Goal: Information Seeking & Learning: Learn about a topic

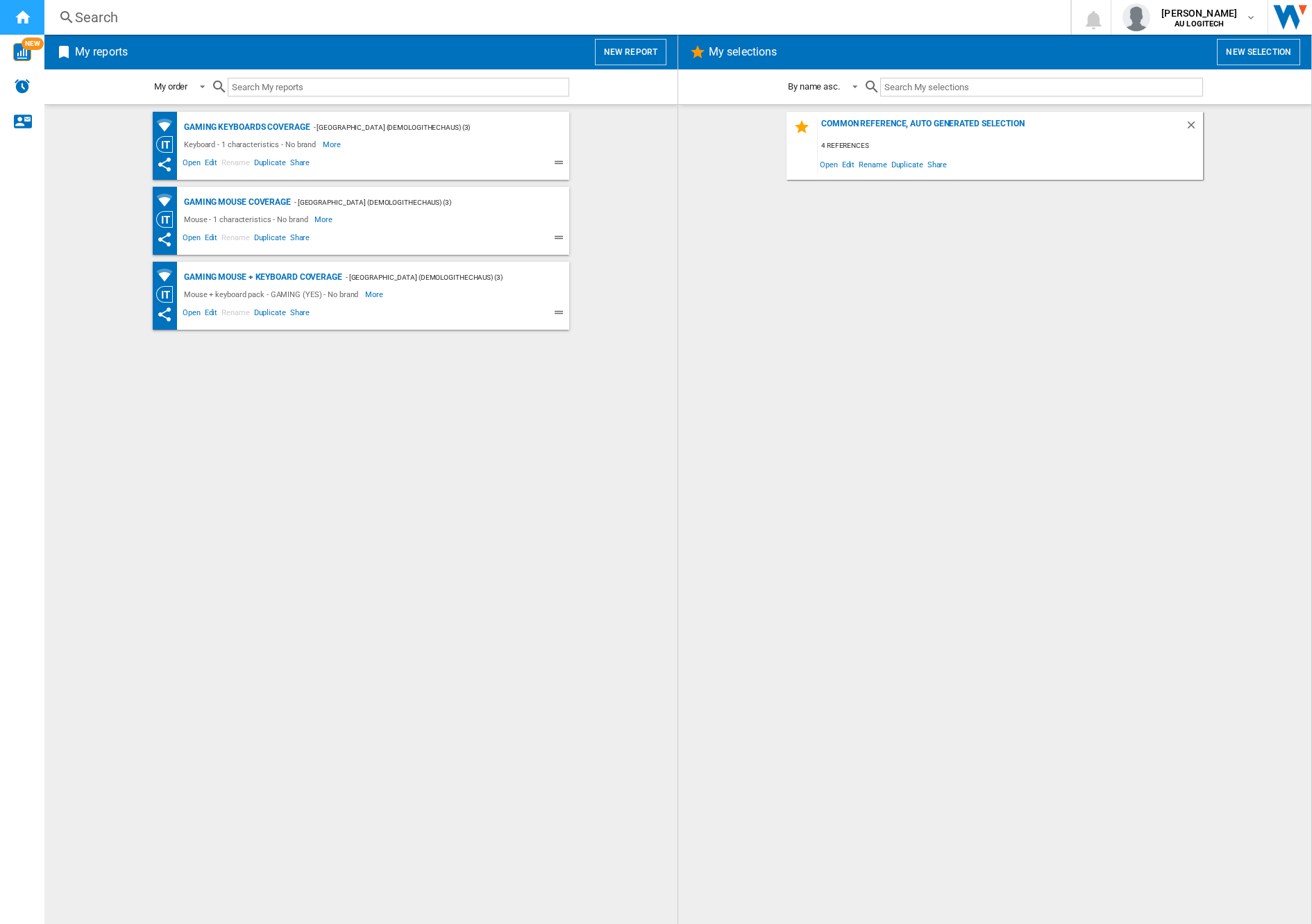
click at [33, 20] on div "Home" at bounding box center [22, 17] width 44 height 35
click at [626, 54] on button "New report" at bounding box center [630, 52] width 72 height 27
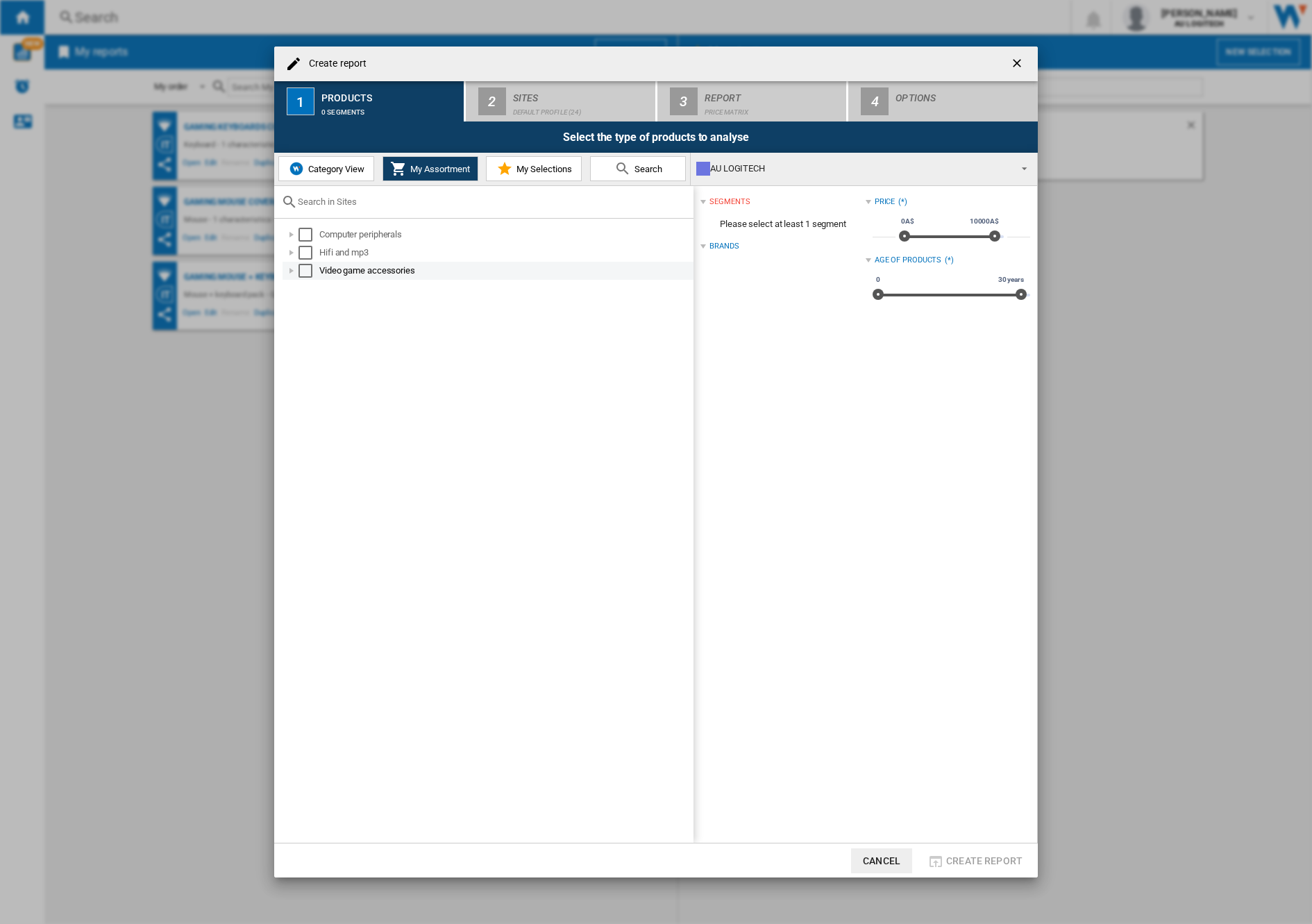
click at [290, 271] on div at bounding box center [291, 270] width 14 height 14
click at [292, 252] on div at bounding box center [291, 252] width 14 height 14
click at [292, 233] on div at bounding box center [291, 234] width 14 height 14
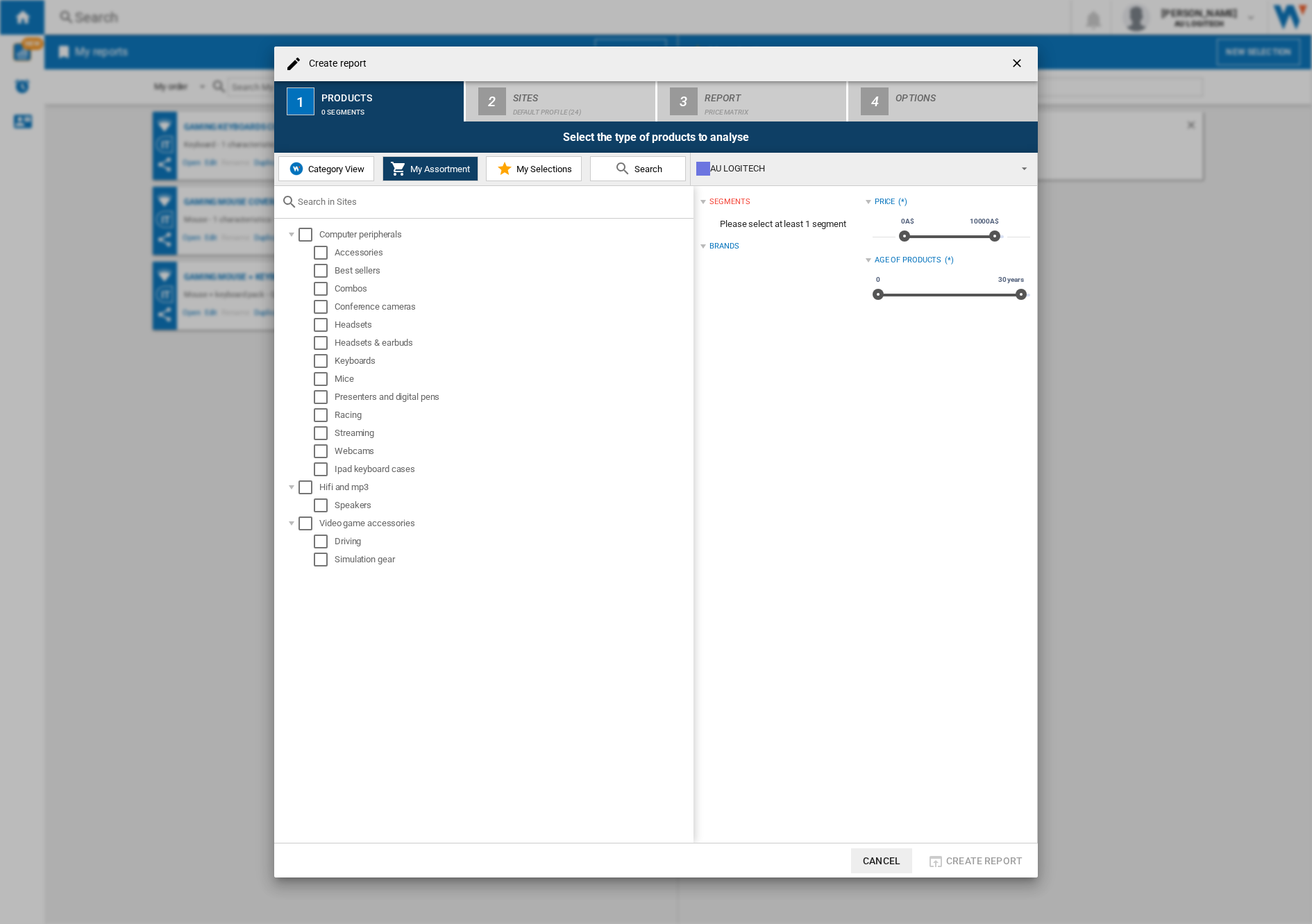
click at [341, 169] on span "Category View" at bounding box center [335, 169] width 60 height 10
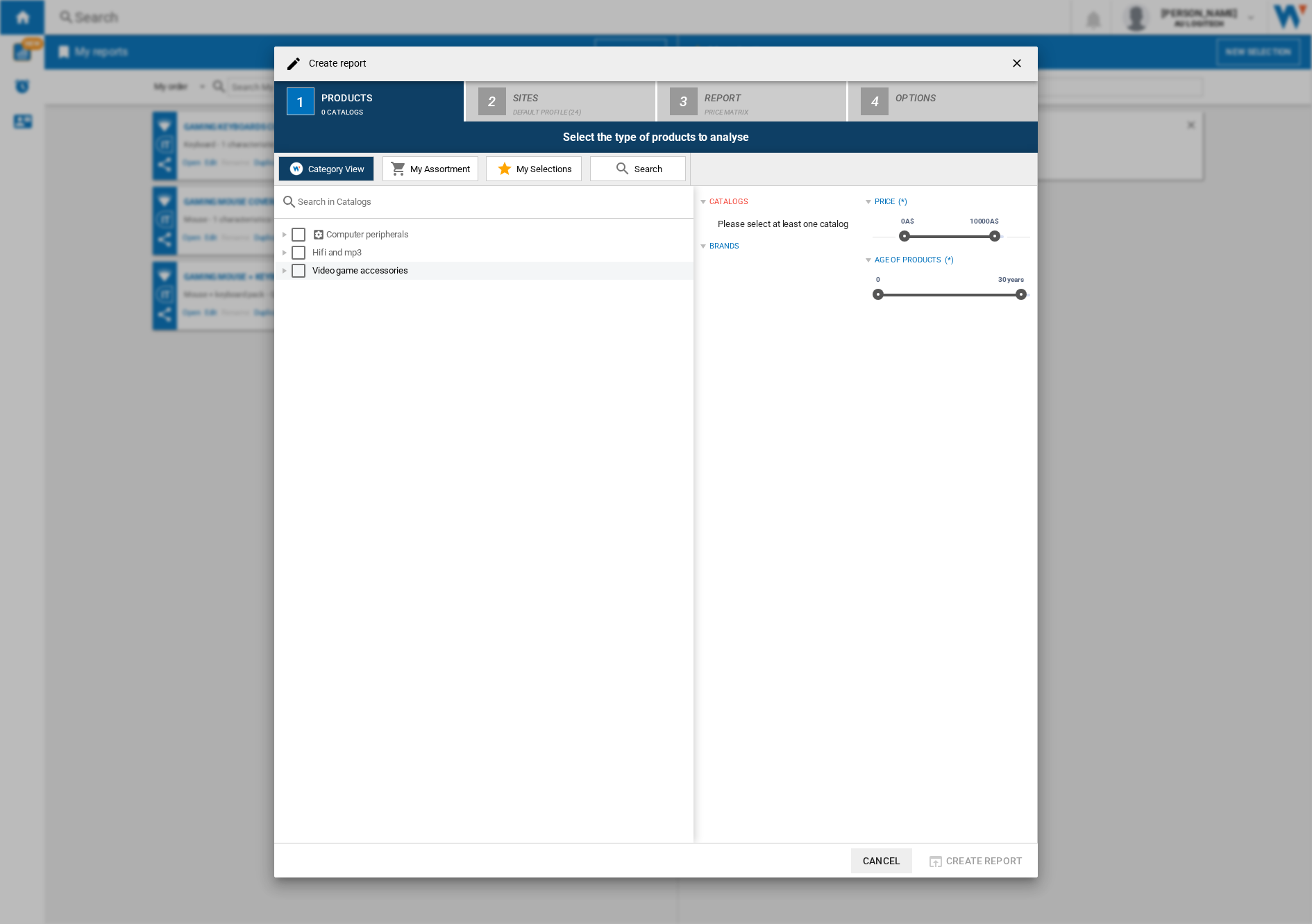
click at [283, 271] on div at bounding box center [284, 270] width 14 height 14
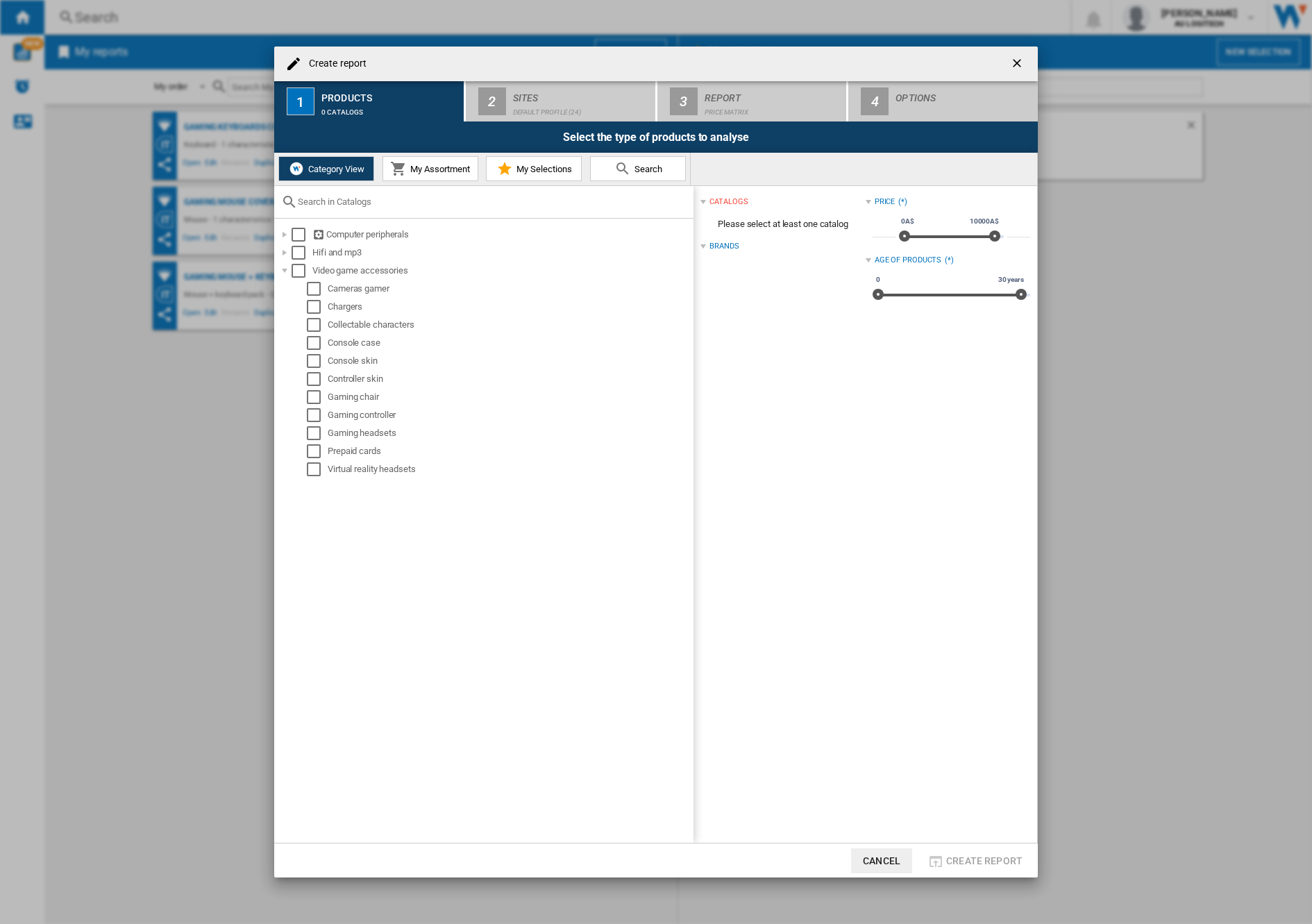
click at [431, 174] on button "My Assortment" at bounding box center [430, 168] width 96 height 25
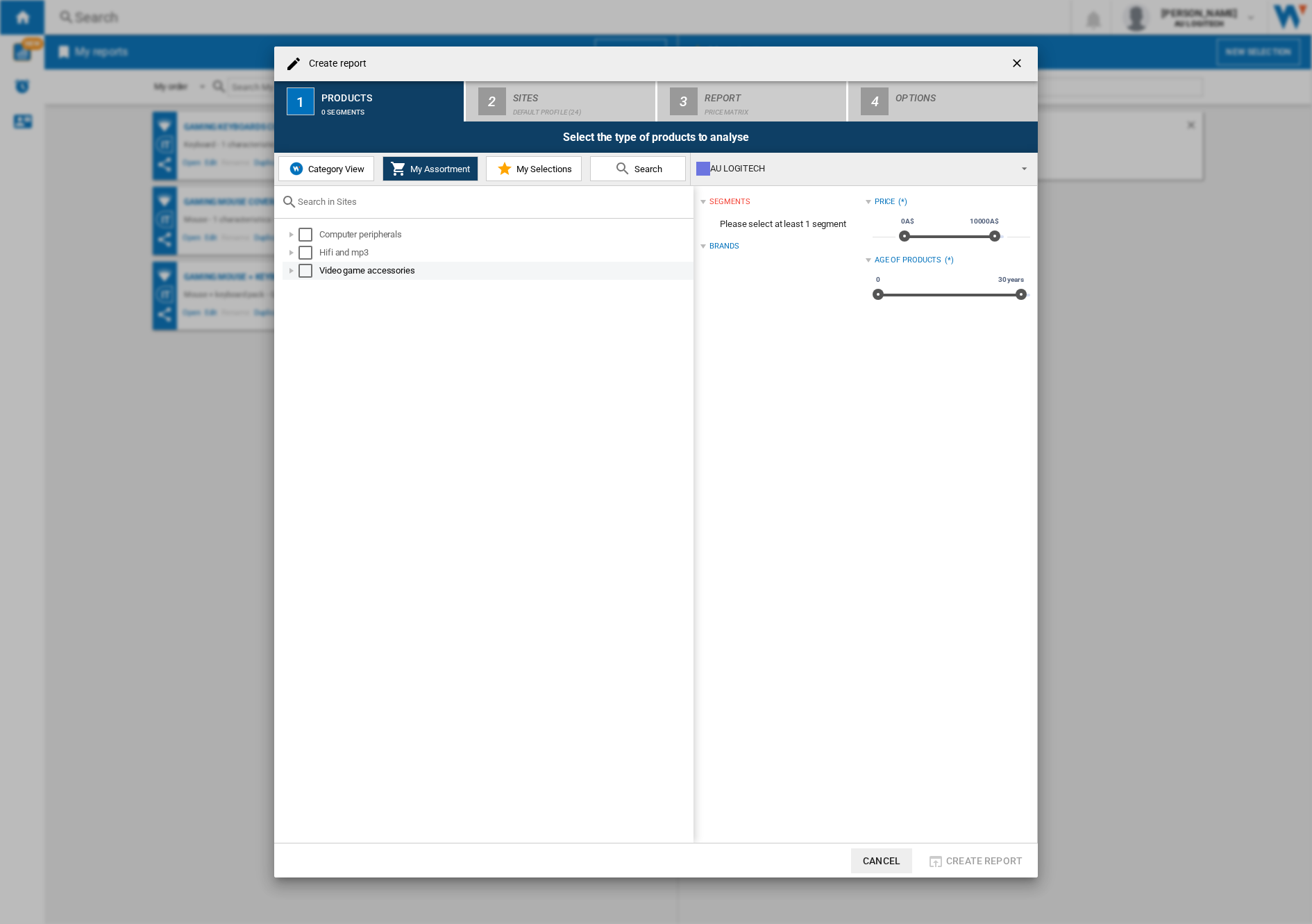
click at [291, 272] on div at bounding box center [291, 270] width 14 height 14
click at [290, 269] on div at bounding box center [291, 270] width 14 height 14
click at [292, 269] on div at bounding box center [291, 270] width 14 height 14
click at [293, 235] on div at bounding box center [291, 234] width 14 height 14
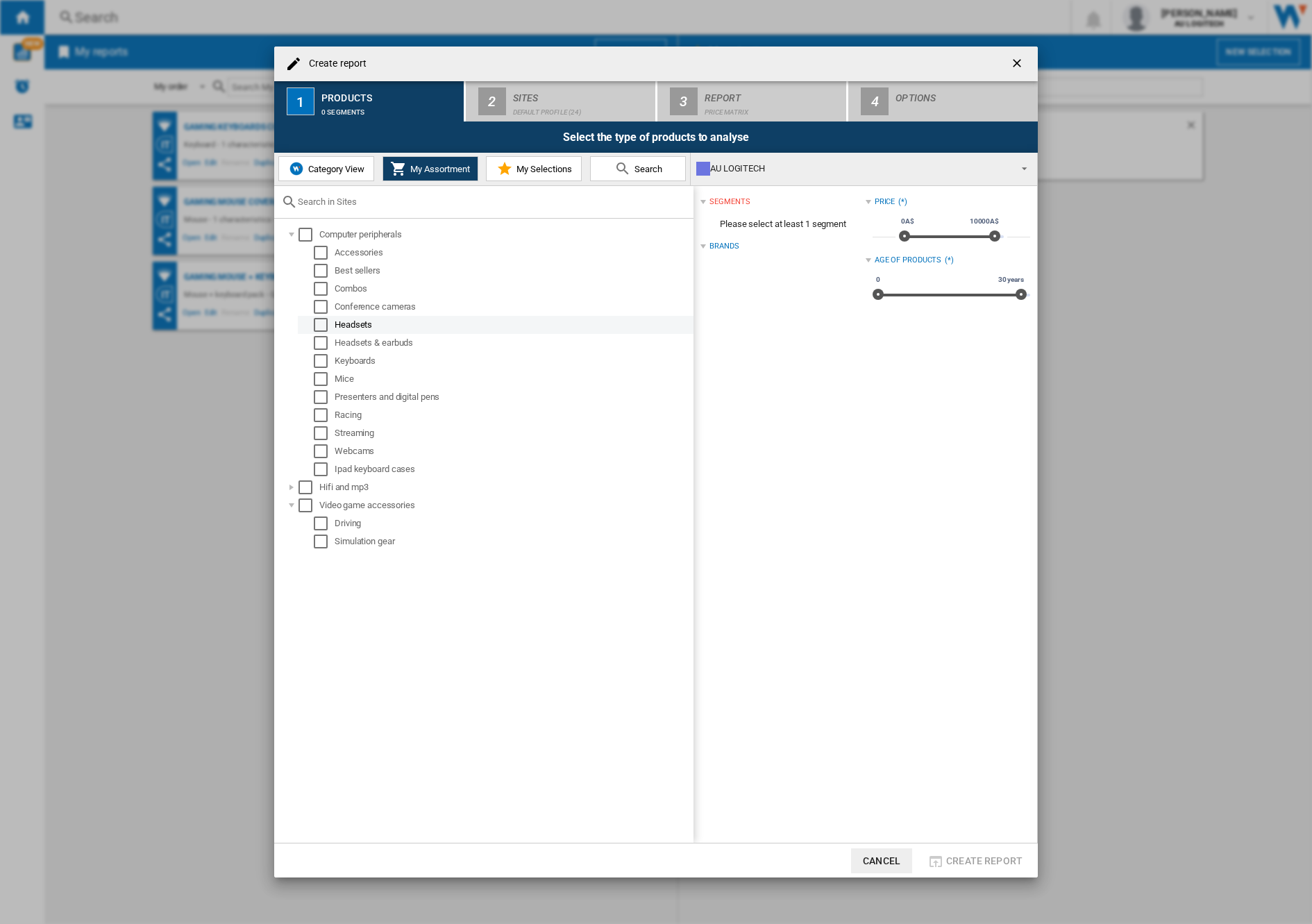
click at [332, 328] on md-checkbox "Select" at bounding box center [324, 324] width 21 height 14
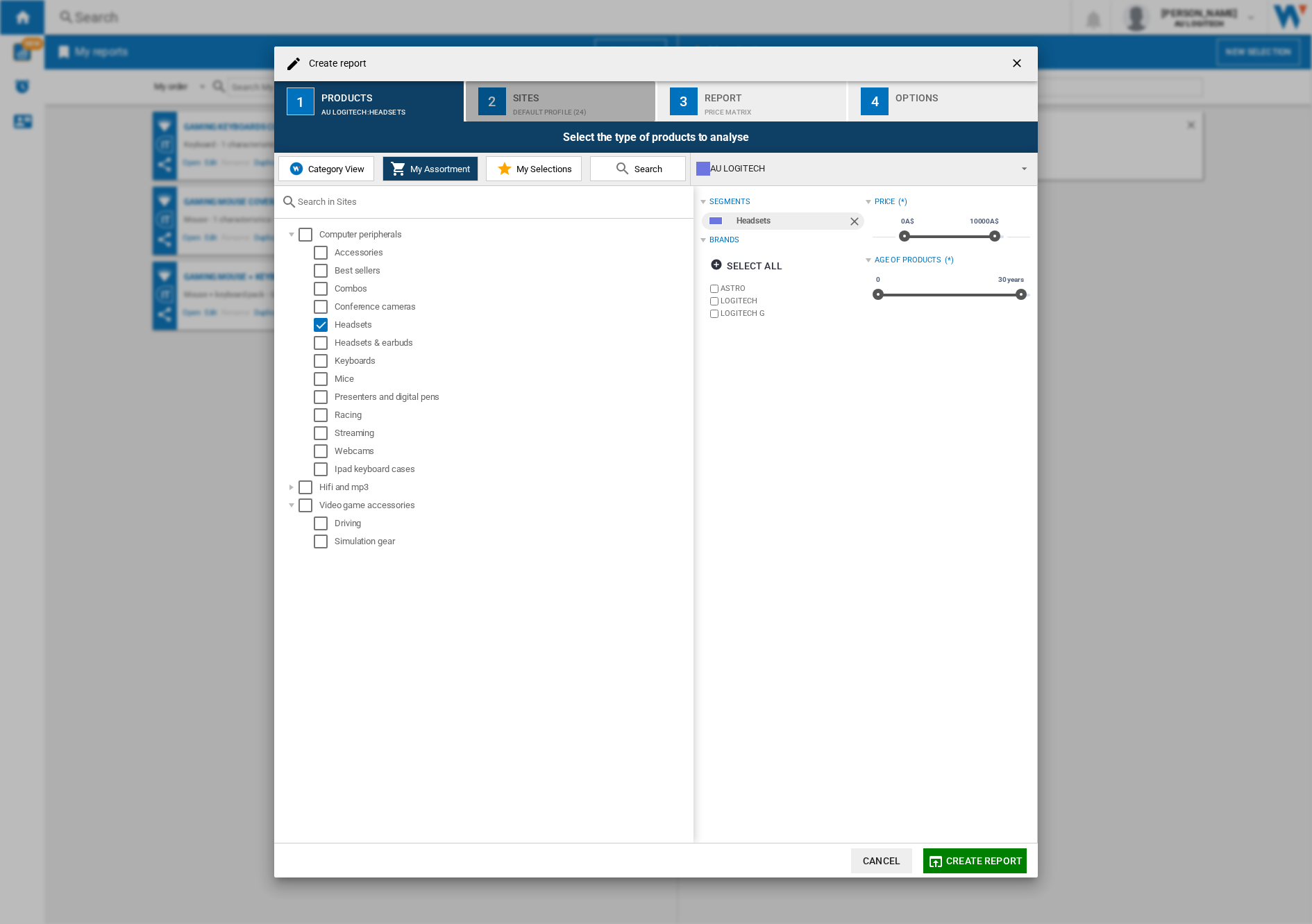
click at [540, 103] on div "Default profile (24)" at bounding box center [581, 108] width 137 height 14
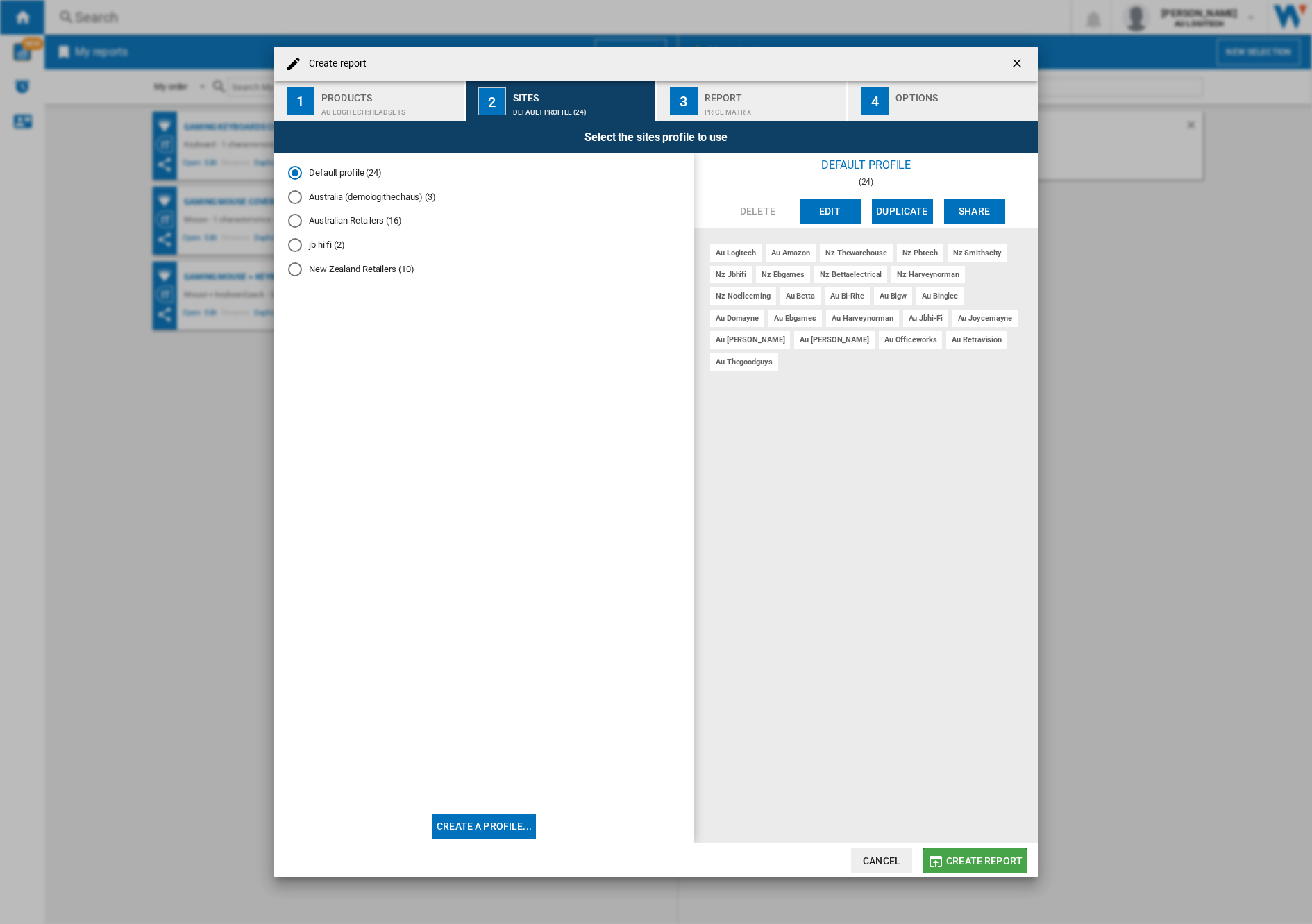
click at [988, 862] on span "Create report" at bounding box center [984, 860] width 77 height 11
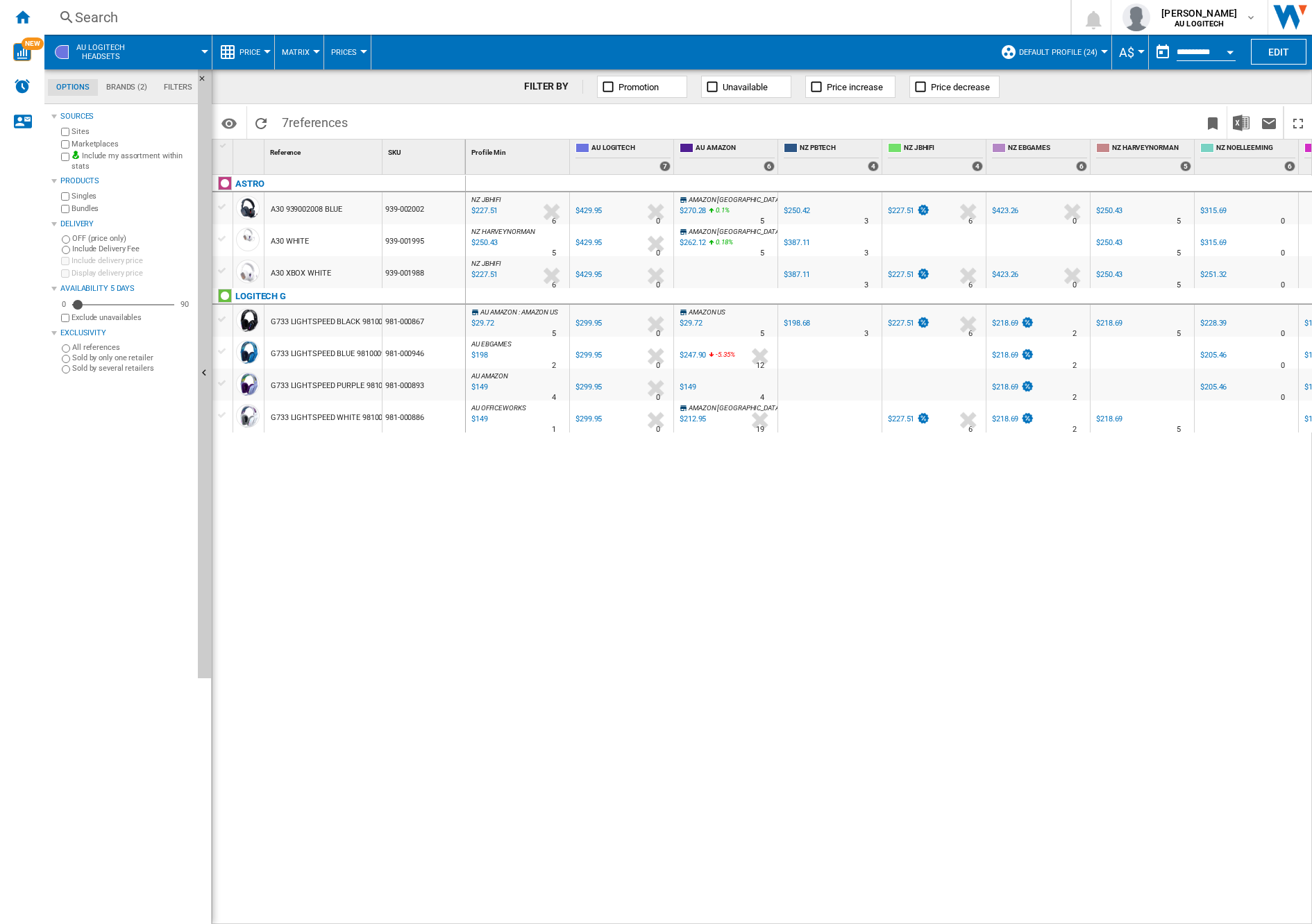
click at [189, 47] on span at bounding box center [175, 52] width 61 height 35
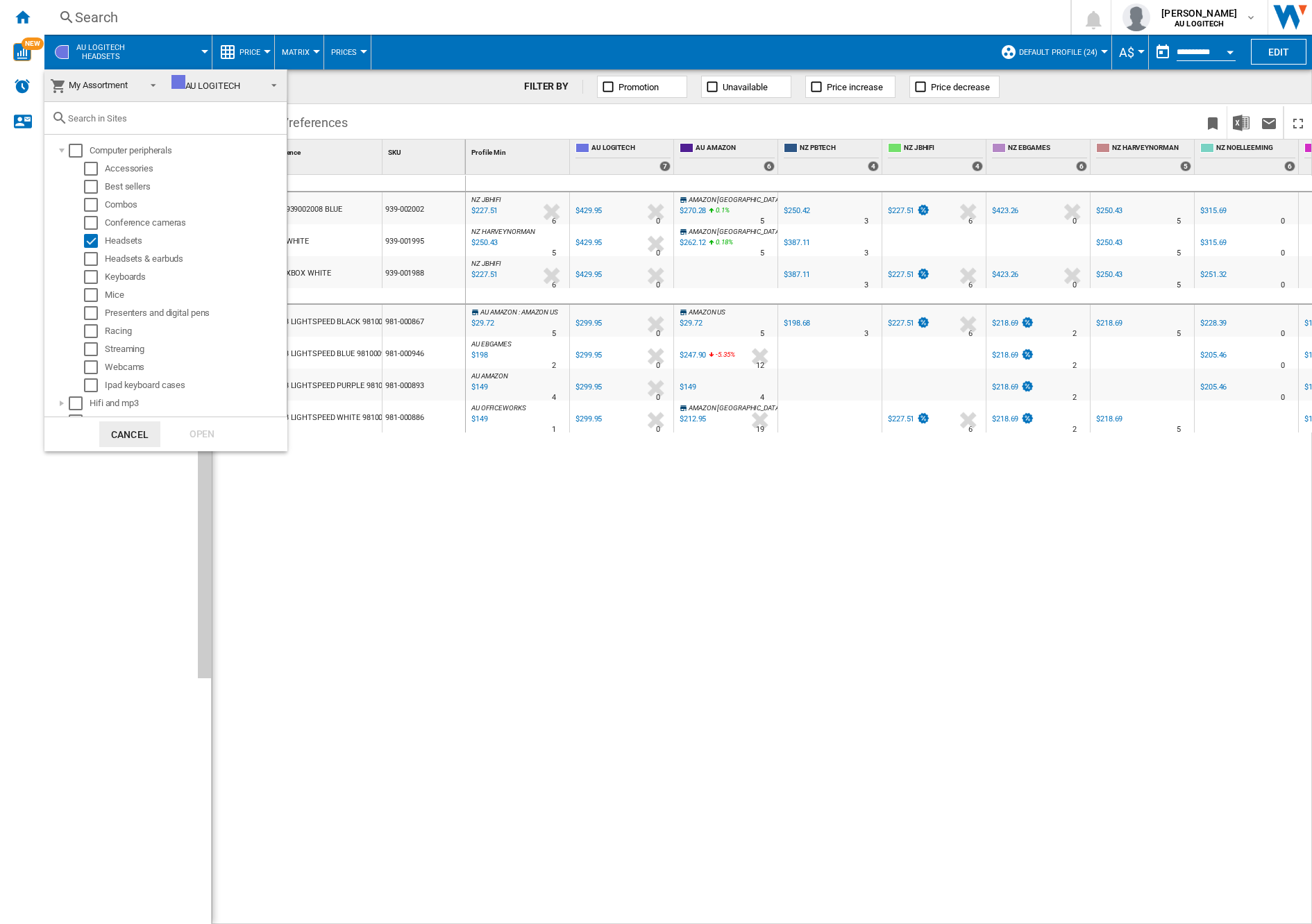
click at [246, 79] on span "AU LOGITECH" at bounding box center [215, 85] width 88 height 21
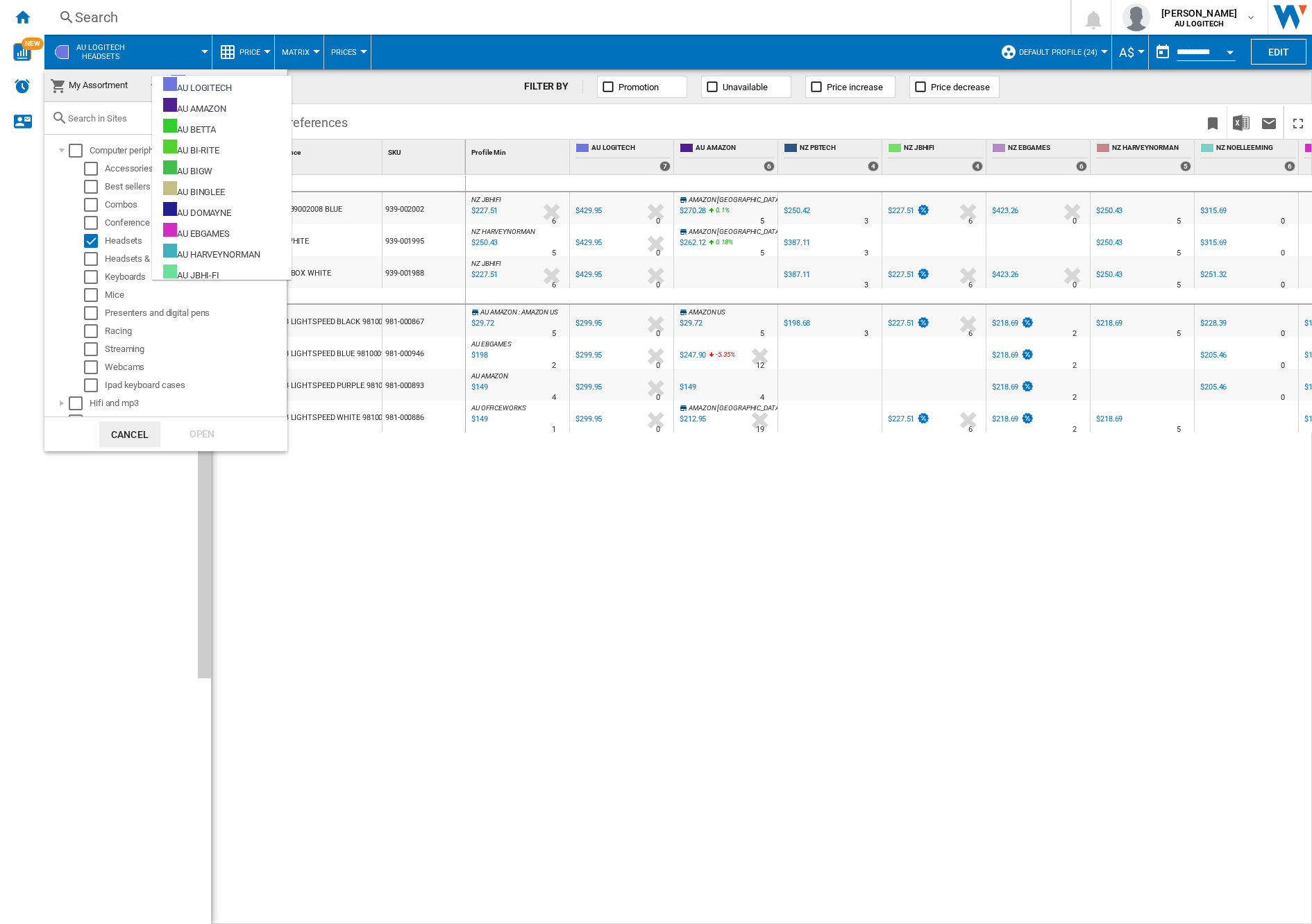
drag, startPoint x: 455, startPoint y: 108, endPoint x: 464, endPoint y: 108, distance: 9.0
click at [455, 108] on md-backdrop at bounding box center [656, 462] width 1312 height 924
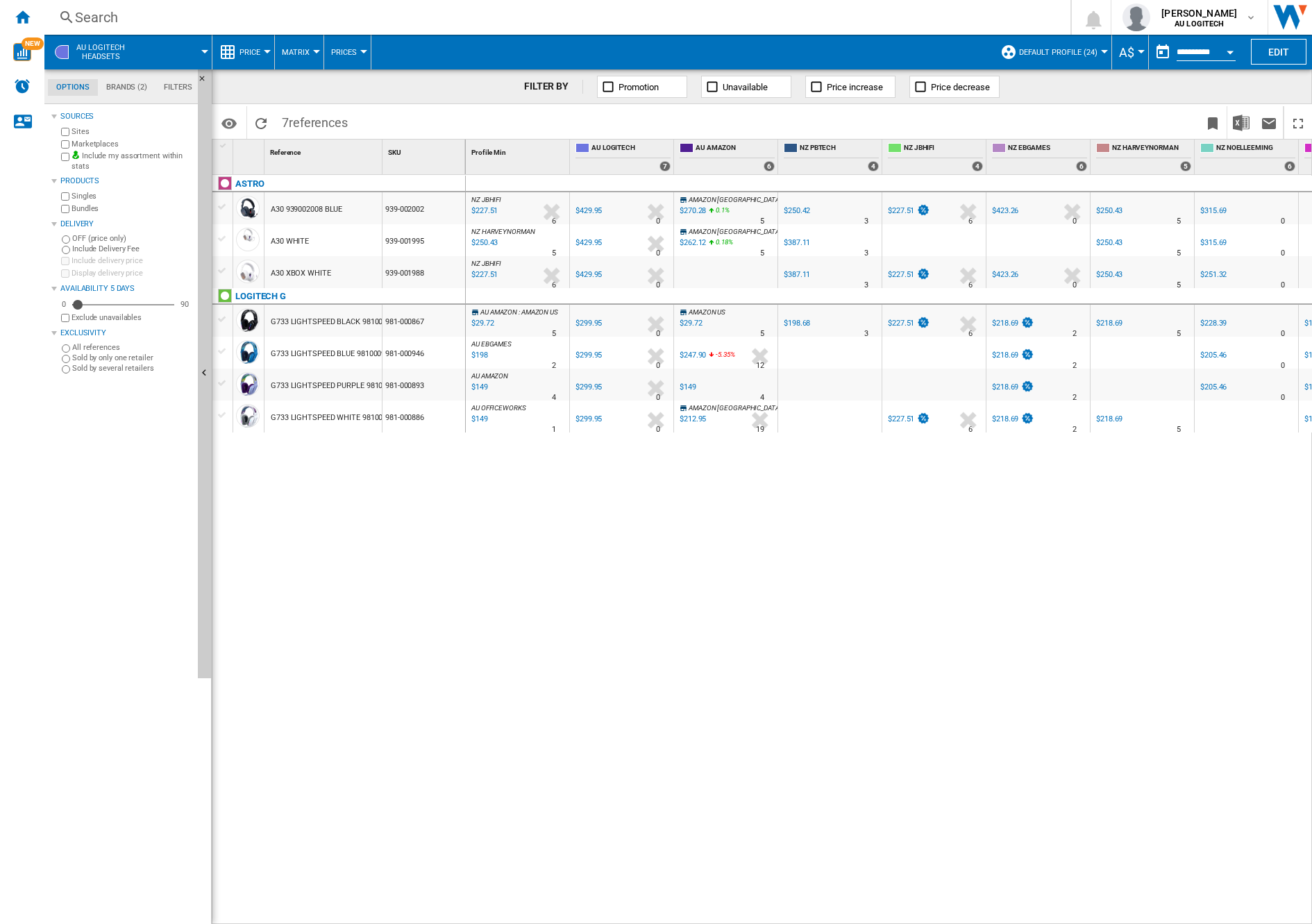
click at [667, 478] on div "NZ JBHIFI : NZ JBHIFI -47.1 % $227.51 % N/A 6 NZ JBHIFI : NZ JBHIFI AU LOGITECH…" at bounding box center [889, 549] width 847 height 749
click at [356, 51] on span "Prices" at bounding box center [344, 52] width 26 height 9
click at [290, 53] on md-backdrop at bounding box center [656, 462] width 1312 height 924
click at [300, 53] on span "Matrix" at bounding box center [295, 52] width 27 height 9
drag, startPoint x: 238, startPoint y: 53, endPoint x: 263, endPoint y: 55, distance: 25.1
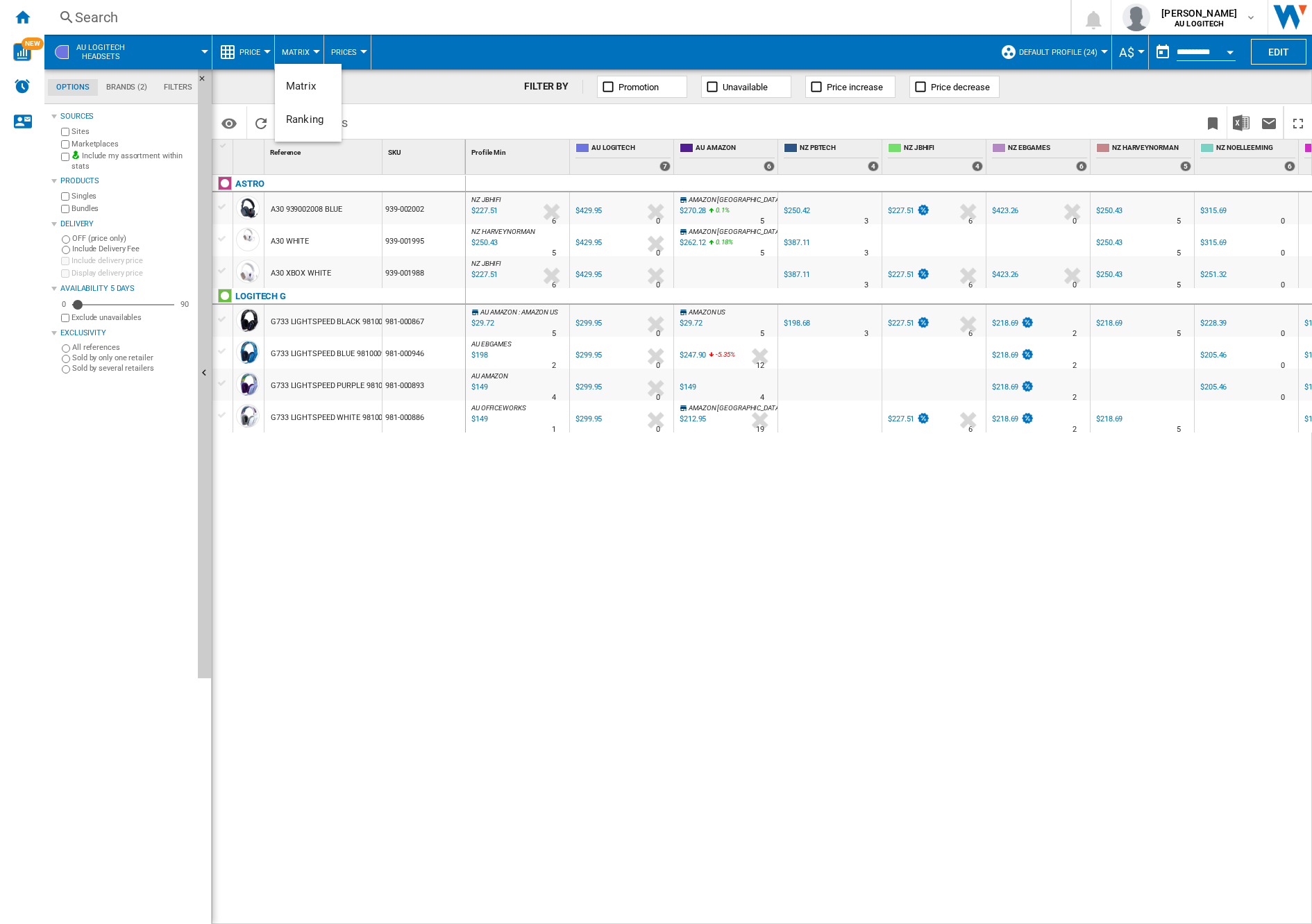
click at [238, 53] on md-backdrop at bounding box center [656, 462] width 1312 height 924
click at [252, 56] on span "Price" at bounding box center [249, 52] width 21 height 9
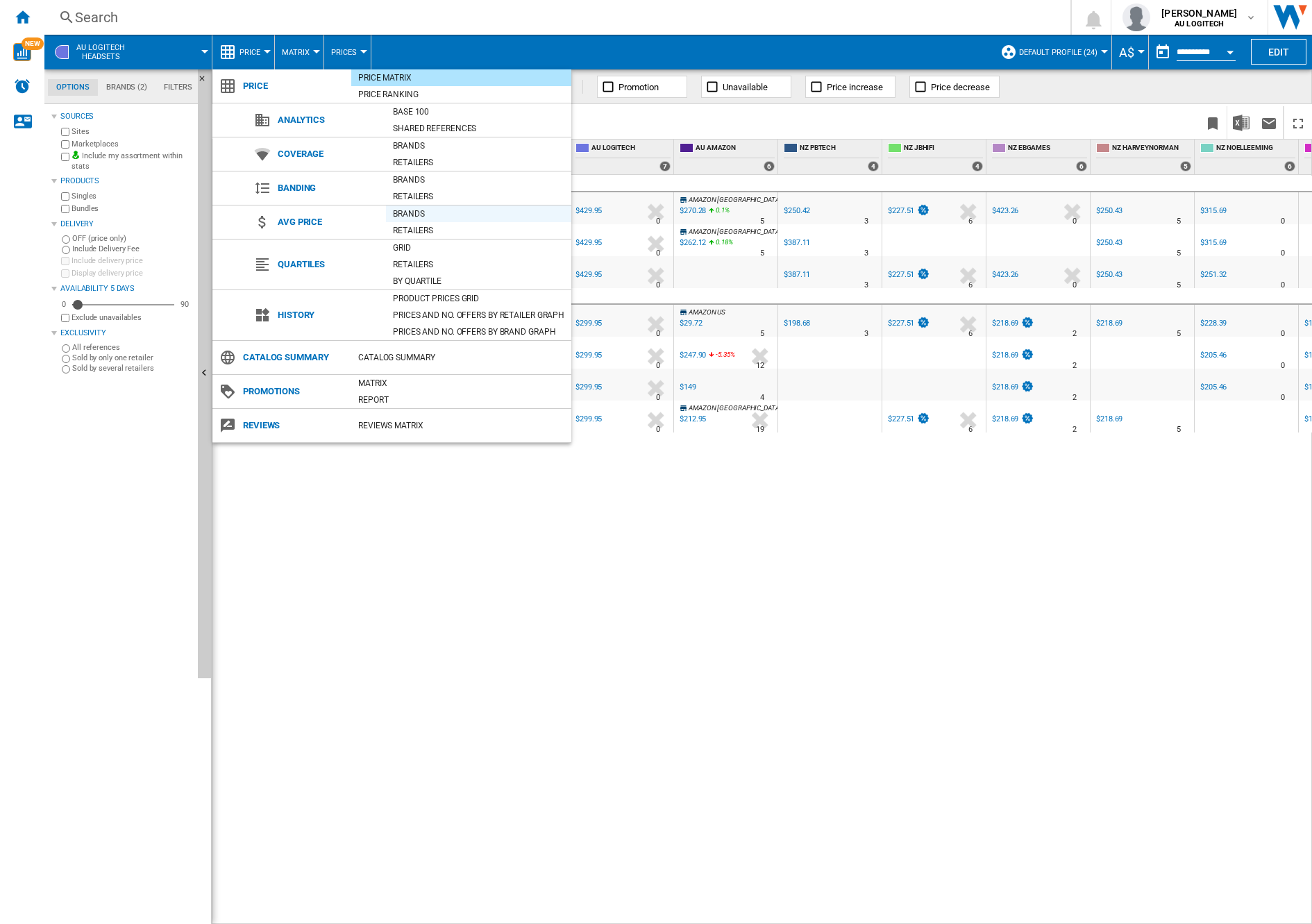
click at [418, 217] on div "Brands" at bounding box center [478, 213] width 185 height 14
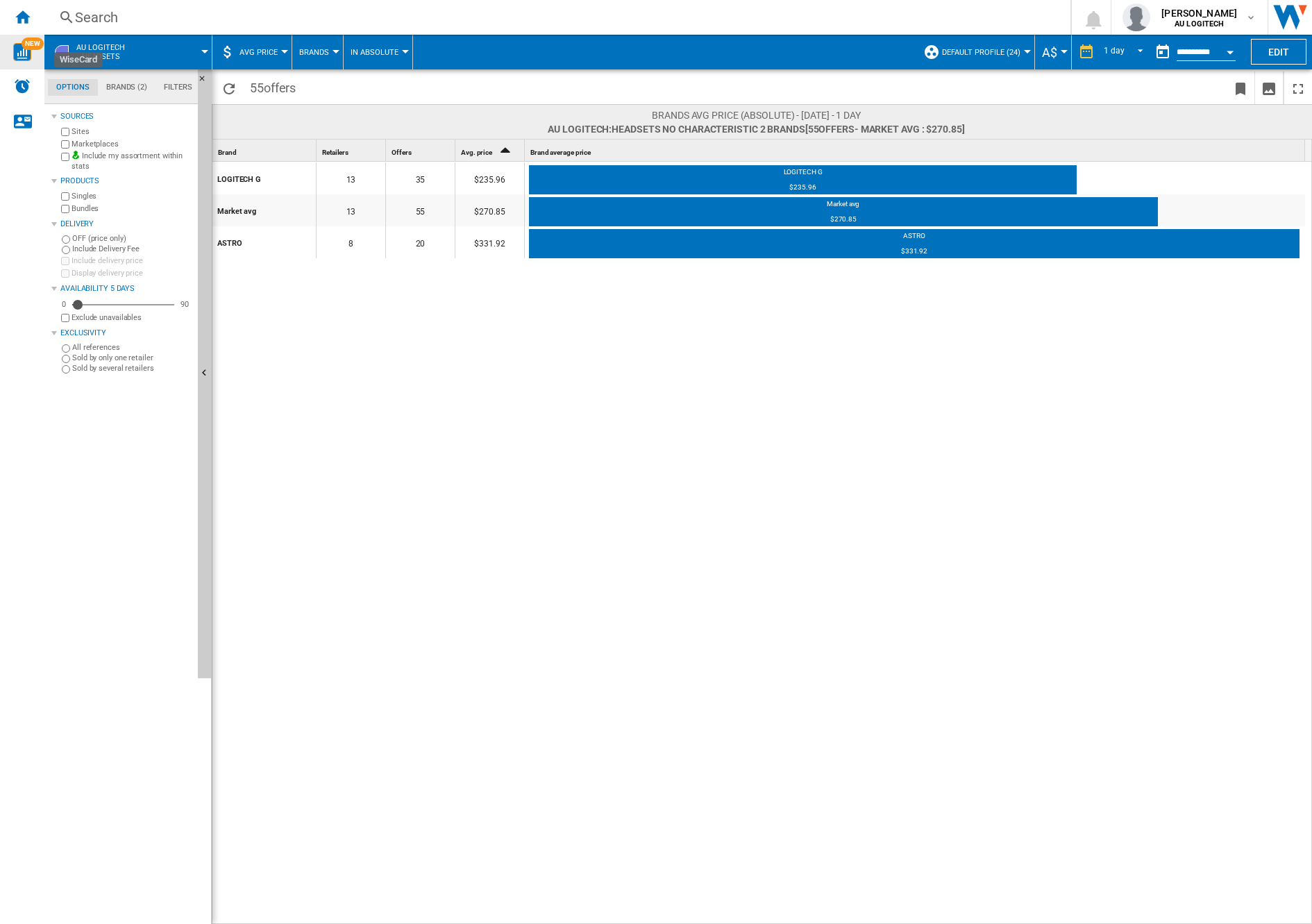
click at [24, 44] on span "NEW" at bounding box center [33, 43] width 22 height 12
click at [203, 49] on div "AU LOGITECH Headsets" at bounding box center [128, 52] width 153 height 35
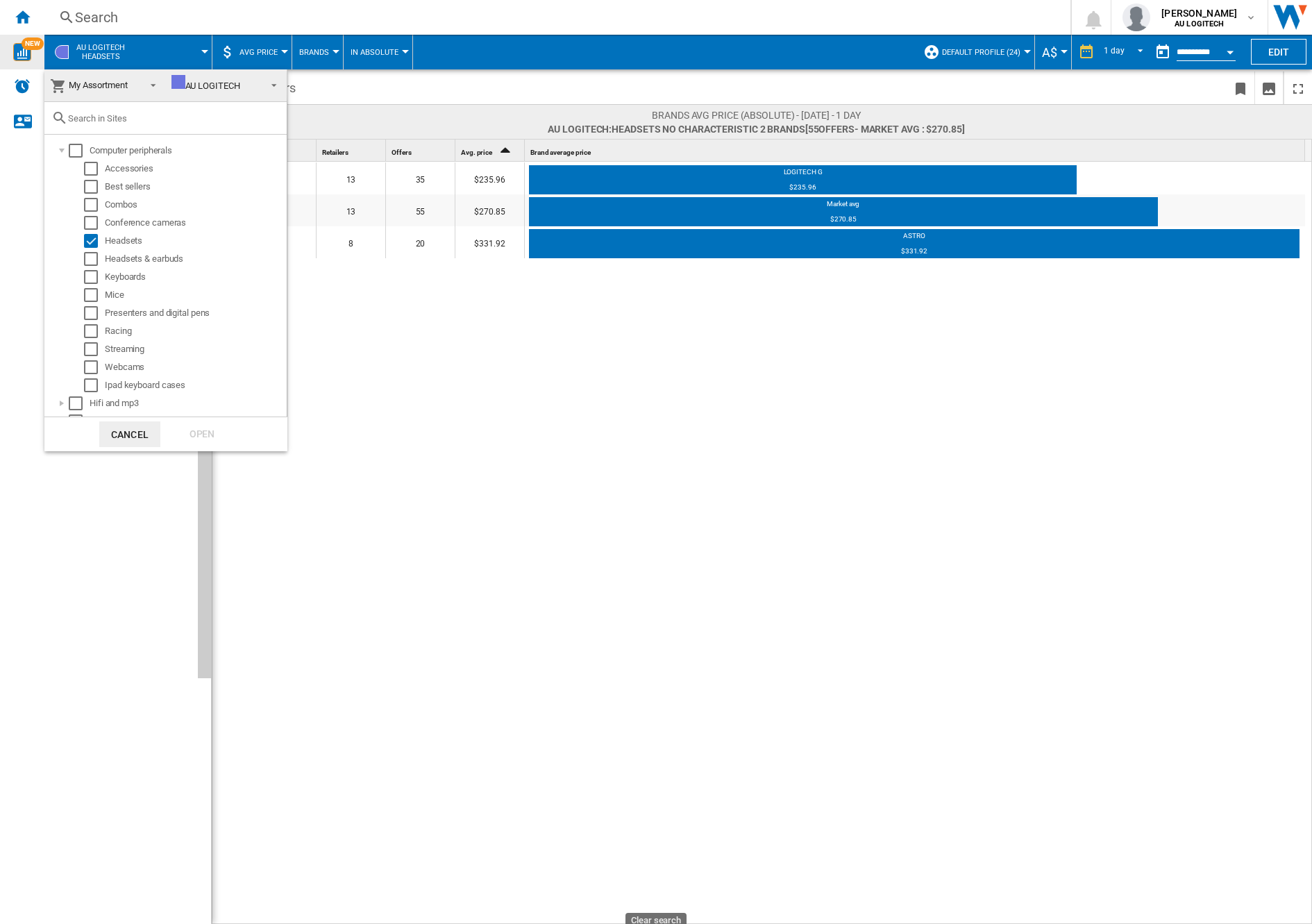
click at [145, 79] on span at bounding box center [149, 84] width 17 height 20
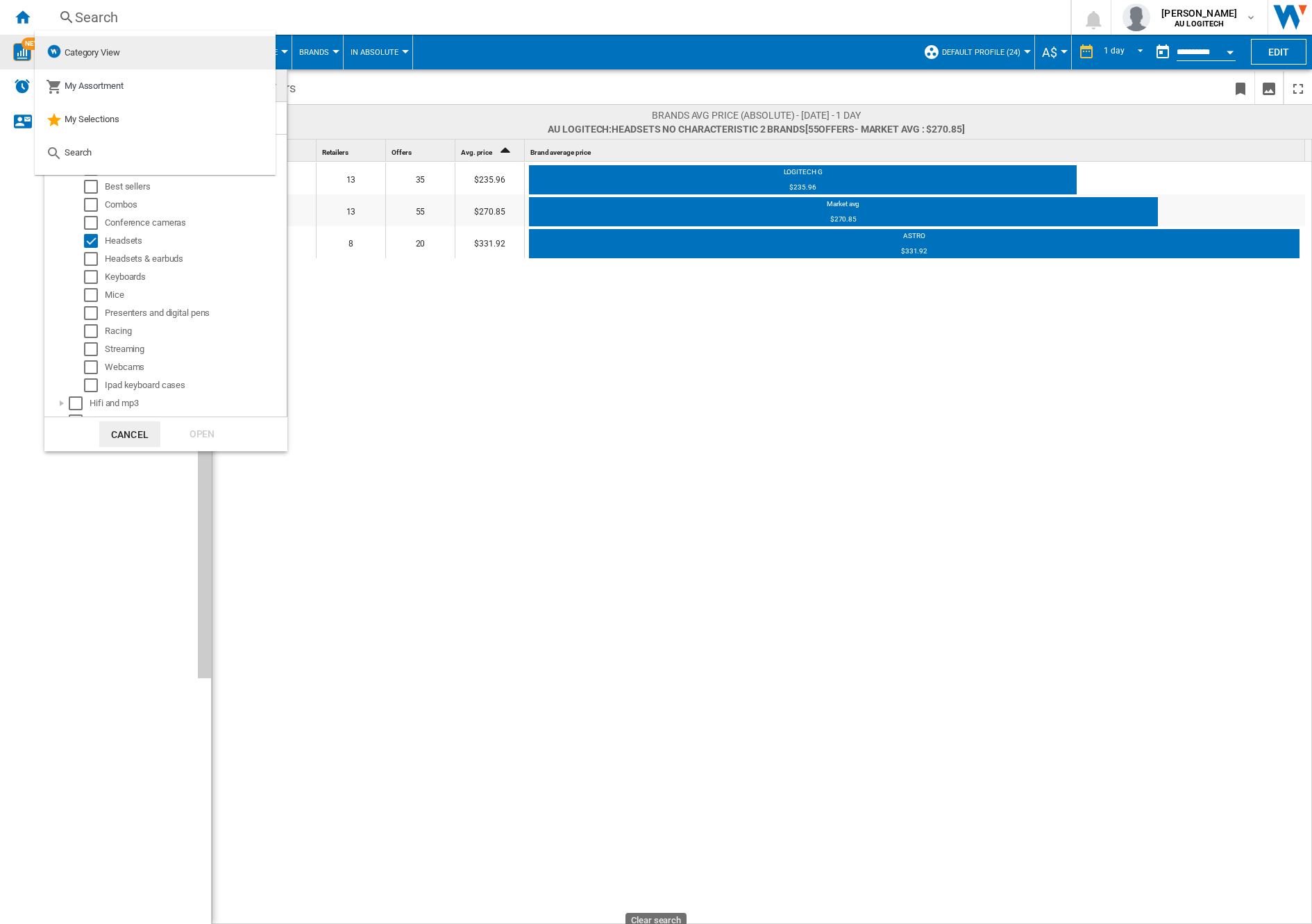
click at [181, 58] on md-option "Category View" at bounding box center [155, 53] width 241 height 33
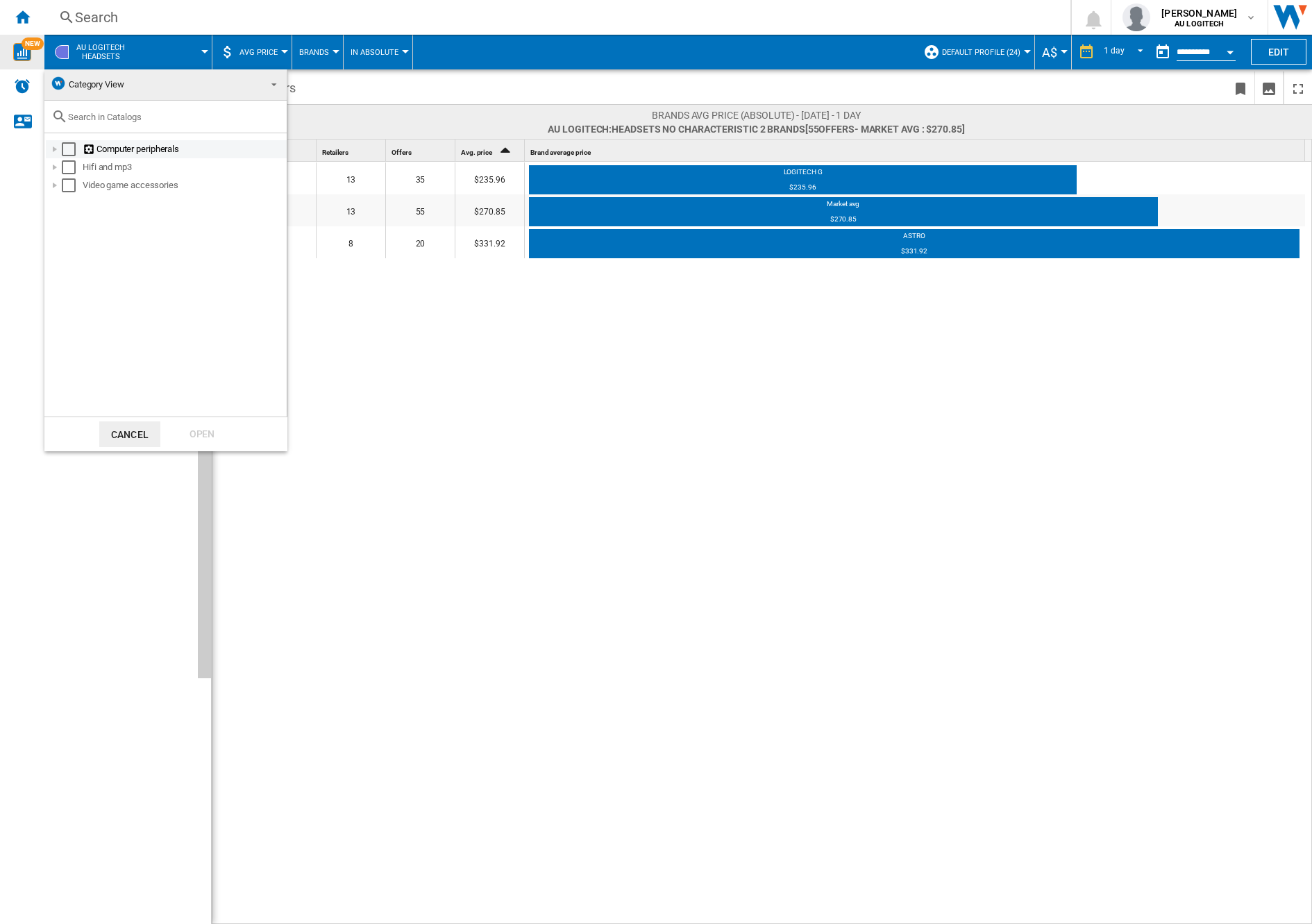
click at [56, 148] on div at bounding box center [54, 149] width 14 height 14
click at [57, 311] on div at bounding box center [54, 311] width 14 height 14
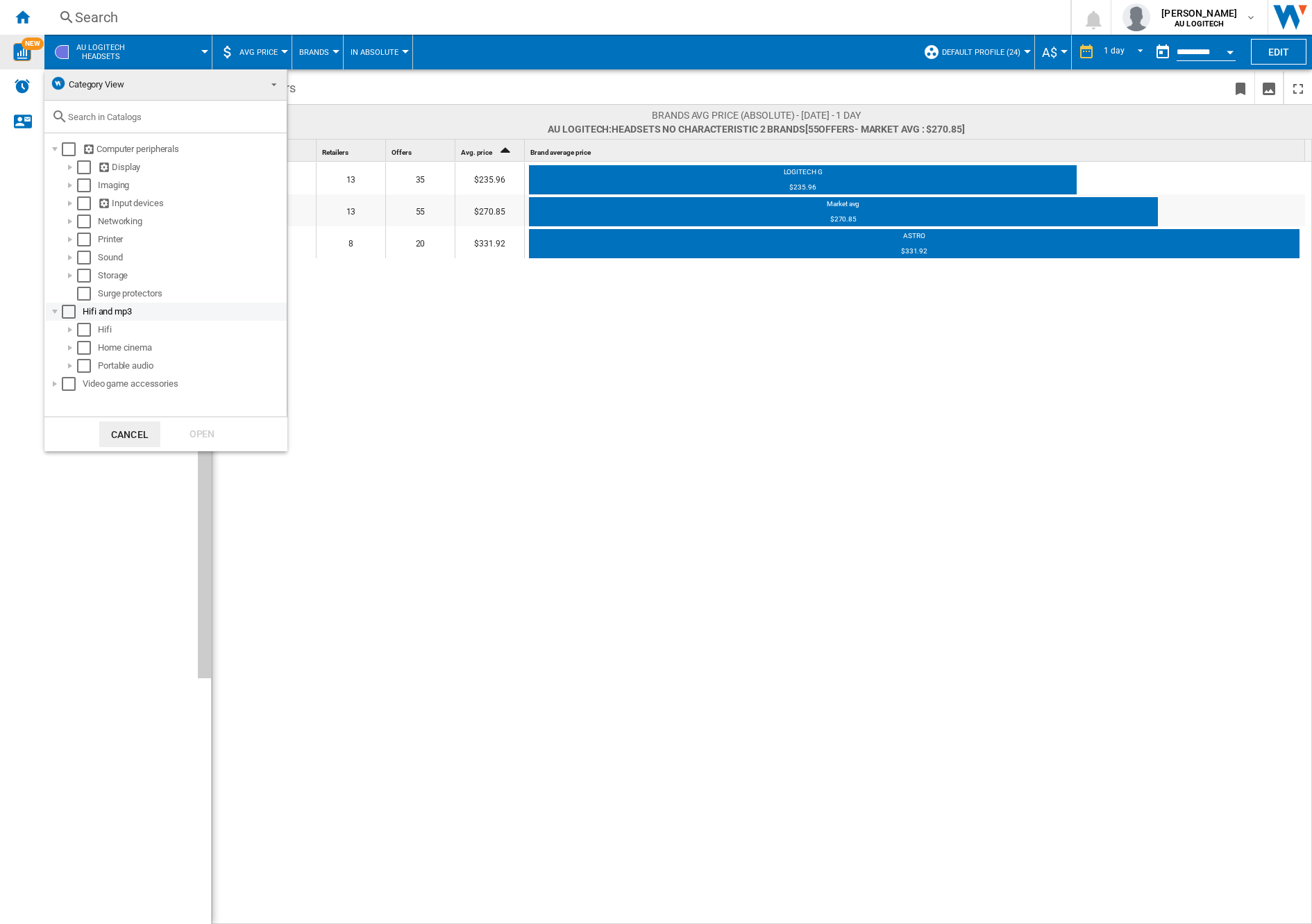
click at [54, 311] on div at bounding box center [54, 311] width 14 height 14
click at [56, 329] on div at bounding box center [54, 329] width 14 height 14
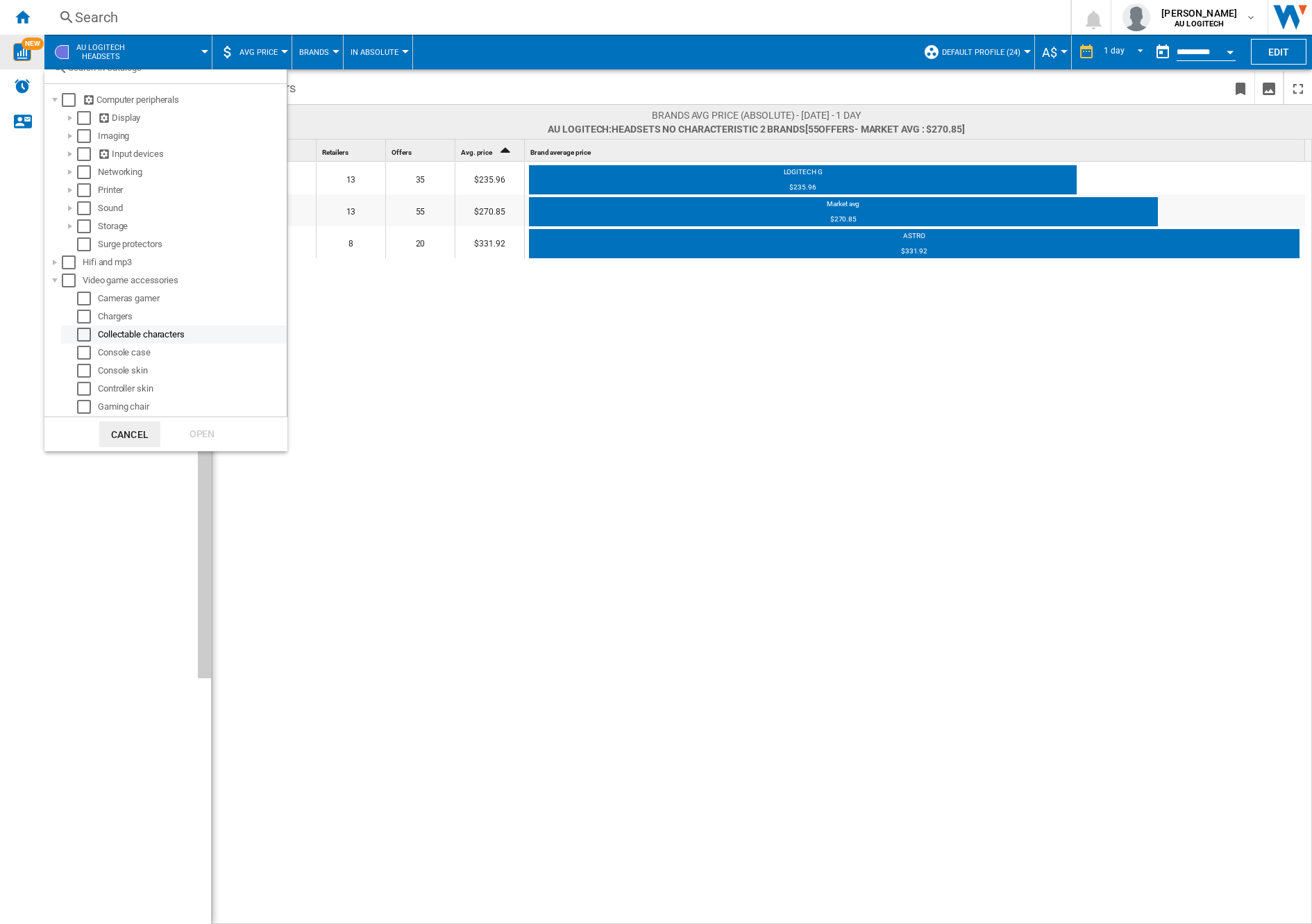
scroll to position [121, 0]
click at [82, 373] on div "Select" at bounding box center [84, 371] width 14 height 14
click at [204, 433] on div "Open" at bounding box center [202, 434] width 61 height 26
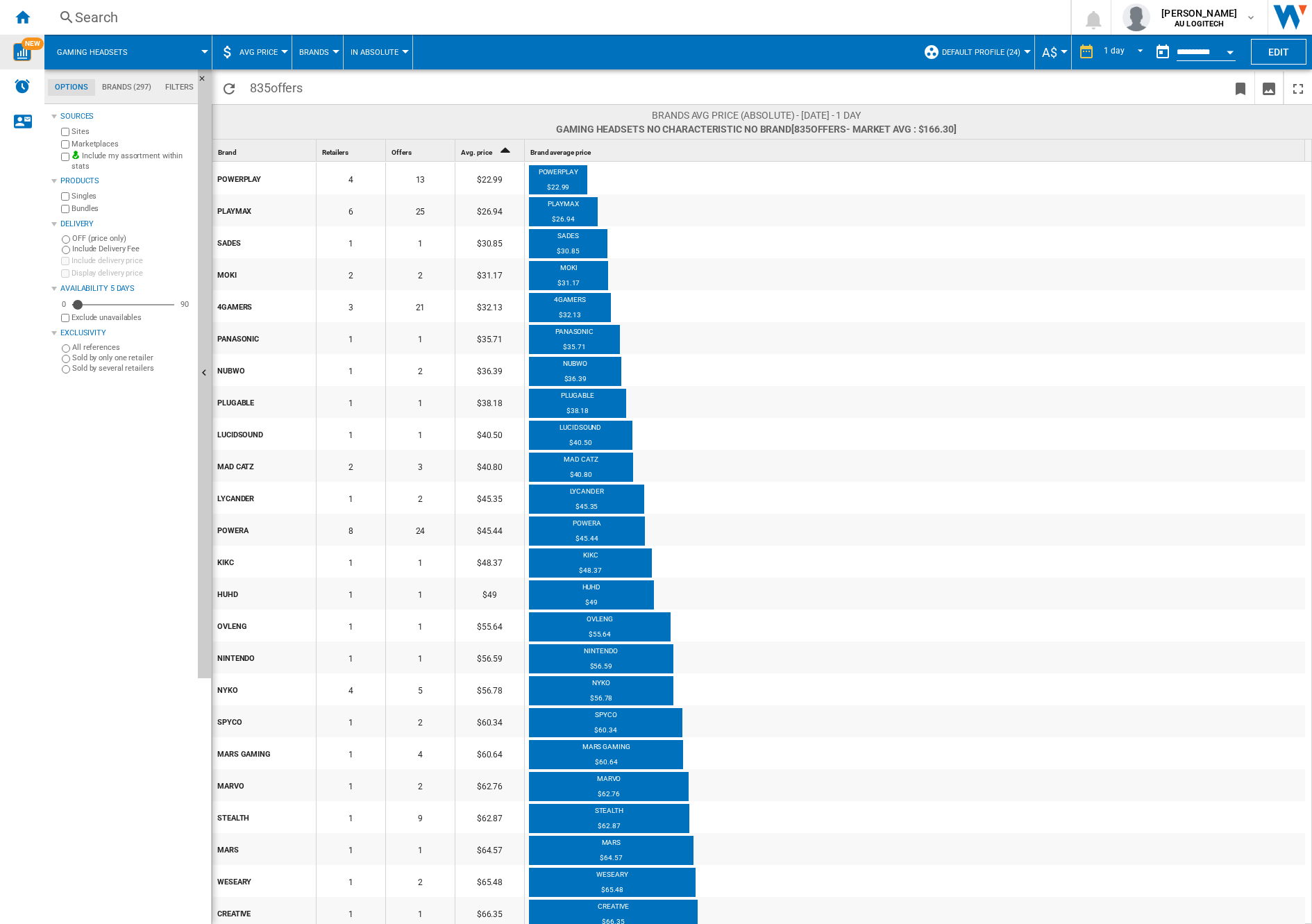
click at [272, 53] on span "AVG Price" at bounding box center [258, 52] width 38 height 9
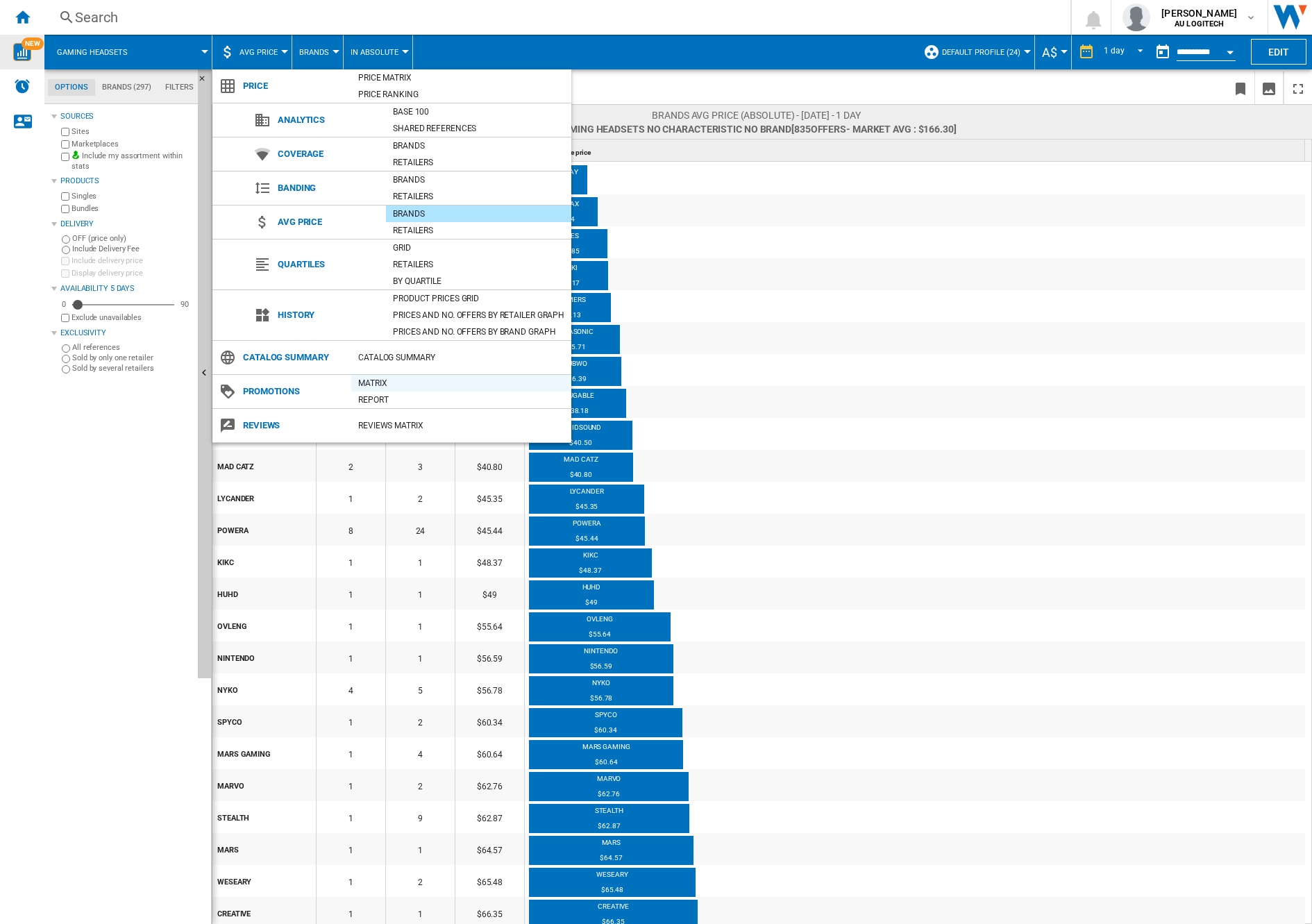
click at [381, 381] on div "Matrix" at bounding box center [461, 383] width 220 height 14
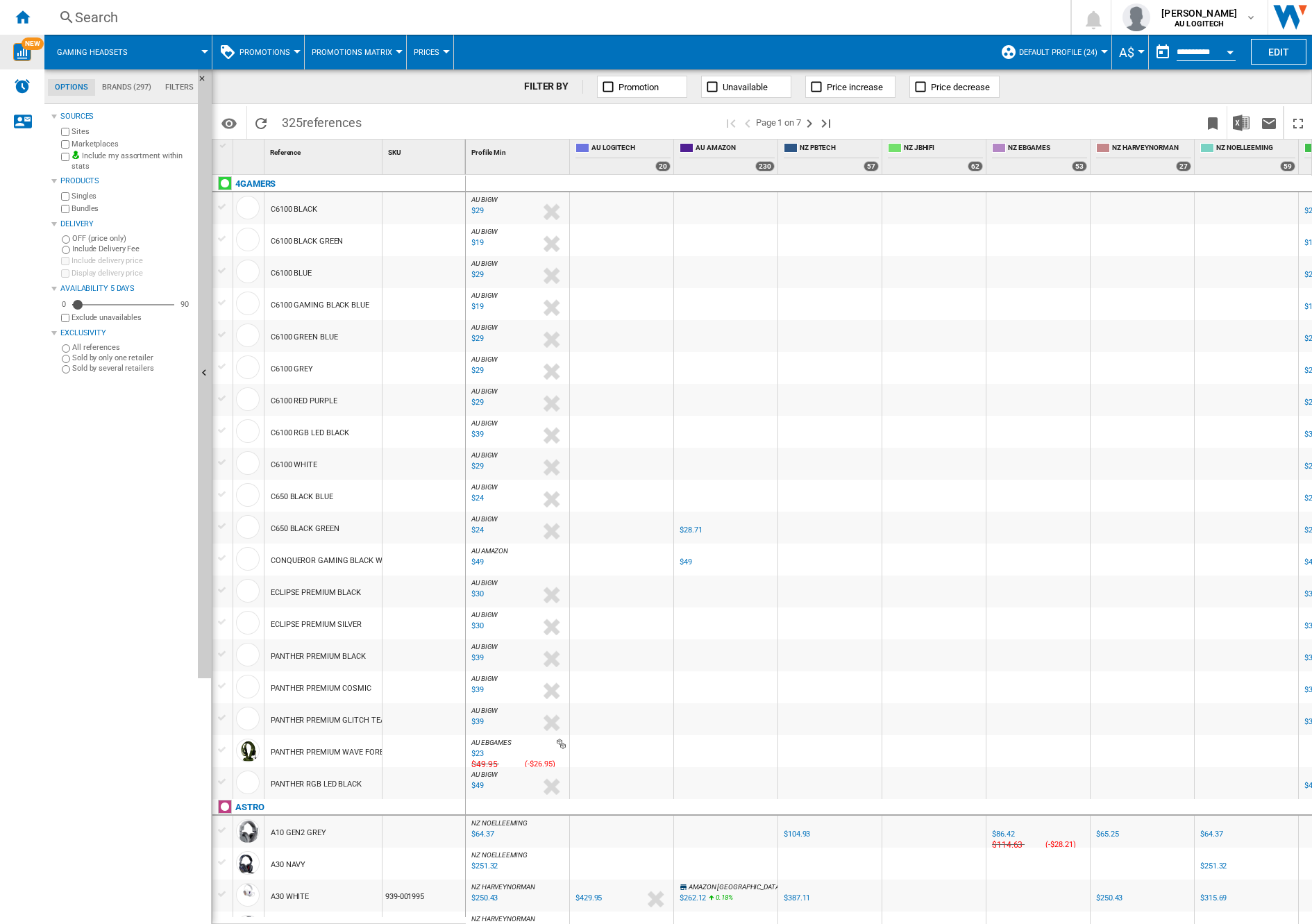
click at [429, 53] on span "Prices" at bounding box center [427, 52] width 26 height 9
click at [337, 61] on md-backdrop at bounding box center [656, 462] width 1312 height 924
click at [345, 53] on span "Promotions Matrix" at bounding box center [351, 52] width 80 height 9
click at [364, 105] on button "Promotions Report" at bounding box center [359, 119] width 113 height 33
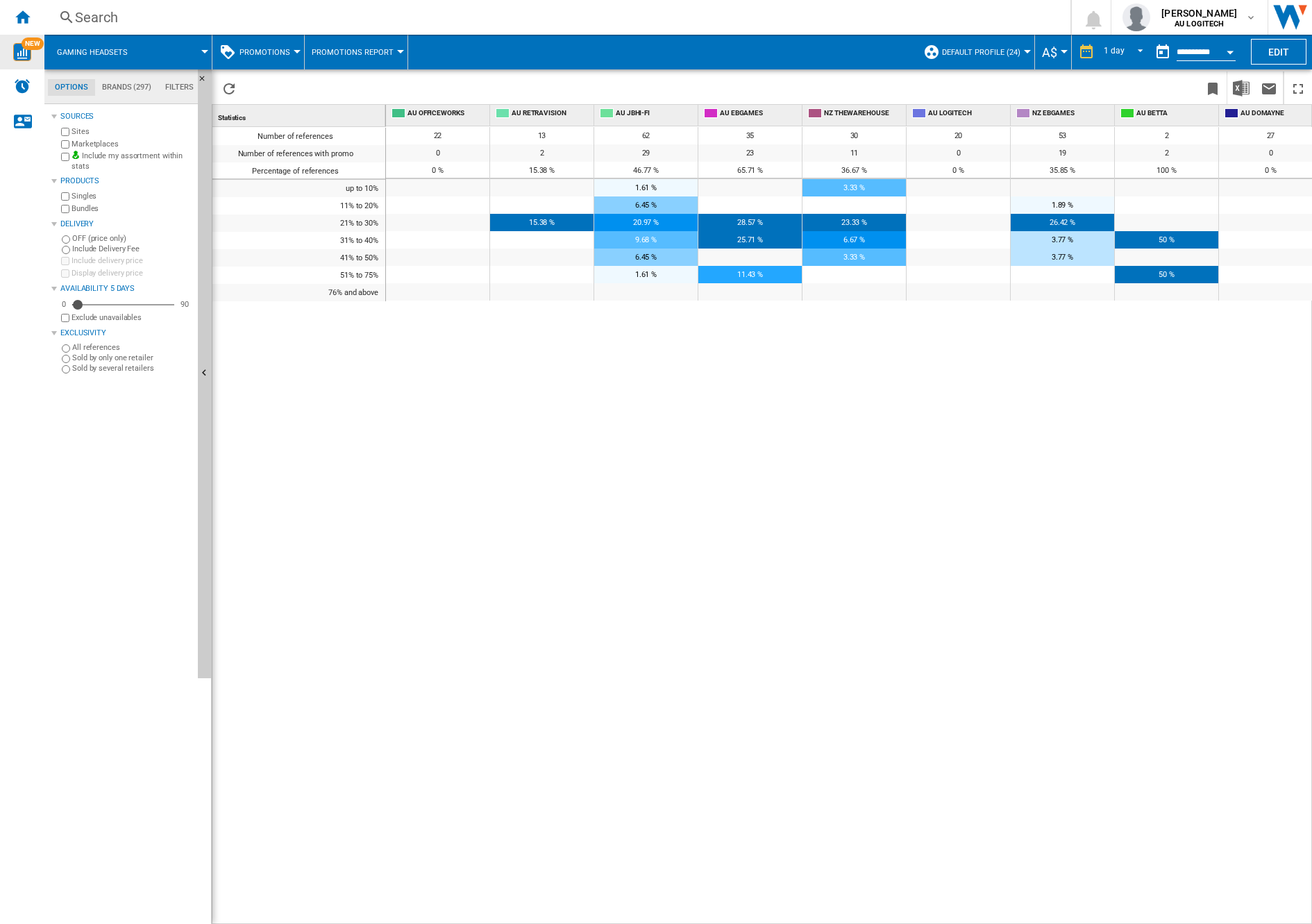
click at [118, 85] on md-tab-item "Brands (297)" at bounding box center [126, 87] width 63 height 17
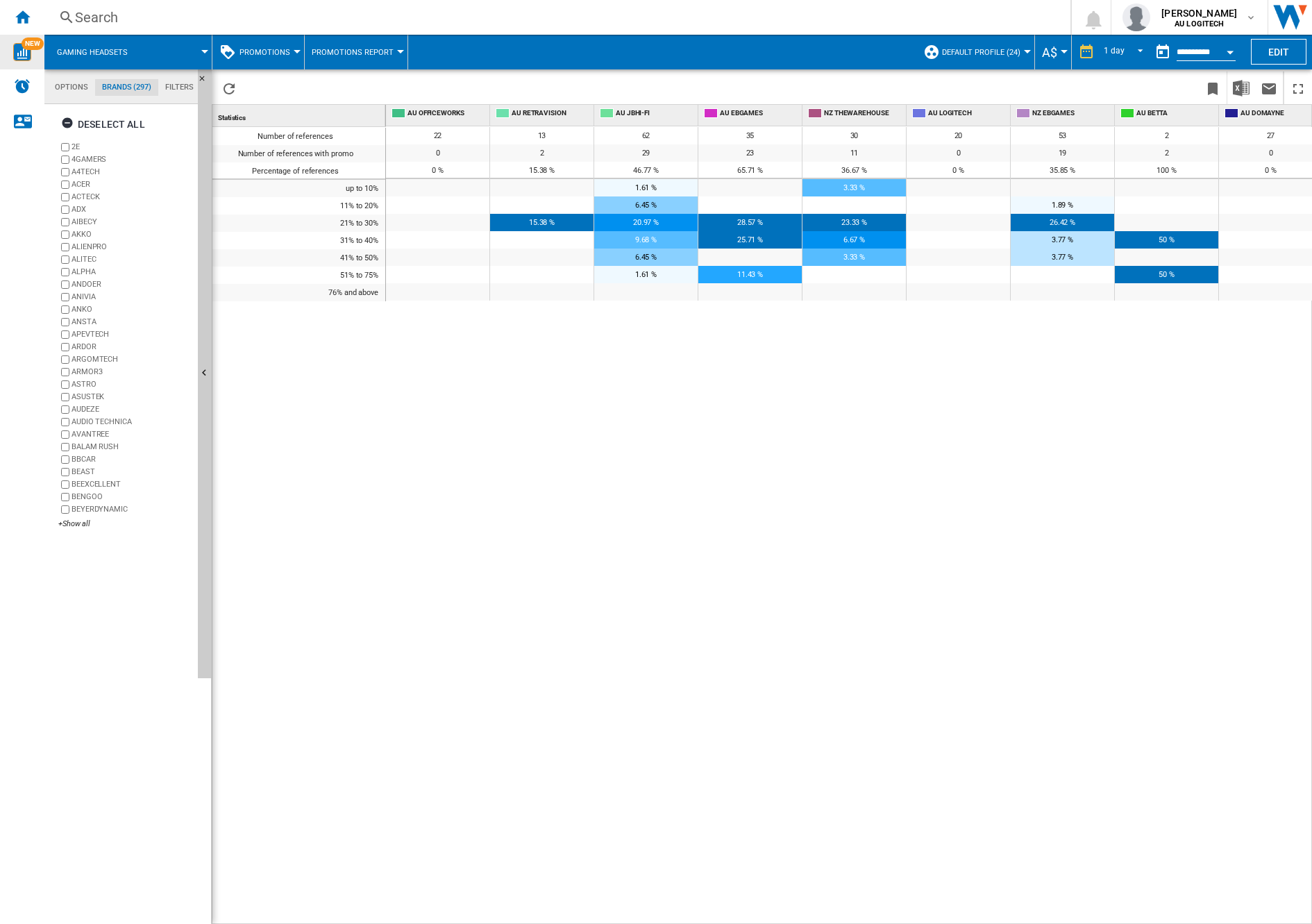
scroll to position [53, 0]
click at [77, 524] on div "+Show all" at bounding box center [125, 524] width 134 height 10
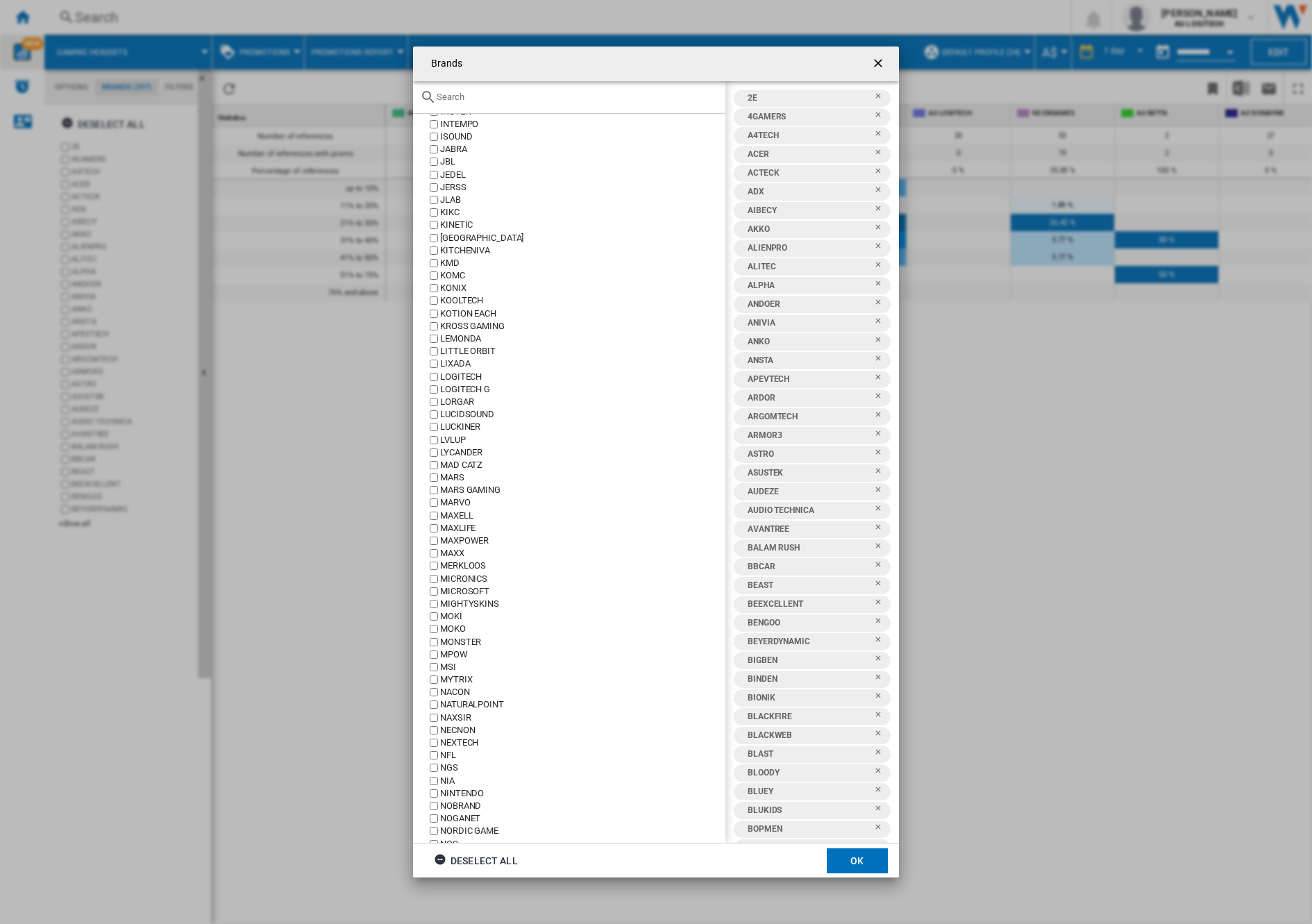
scroll to position [3008, 0]
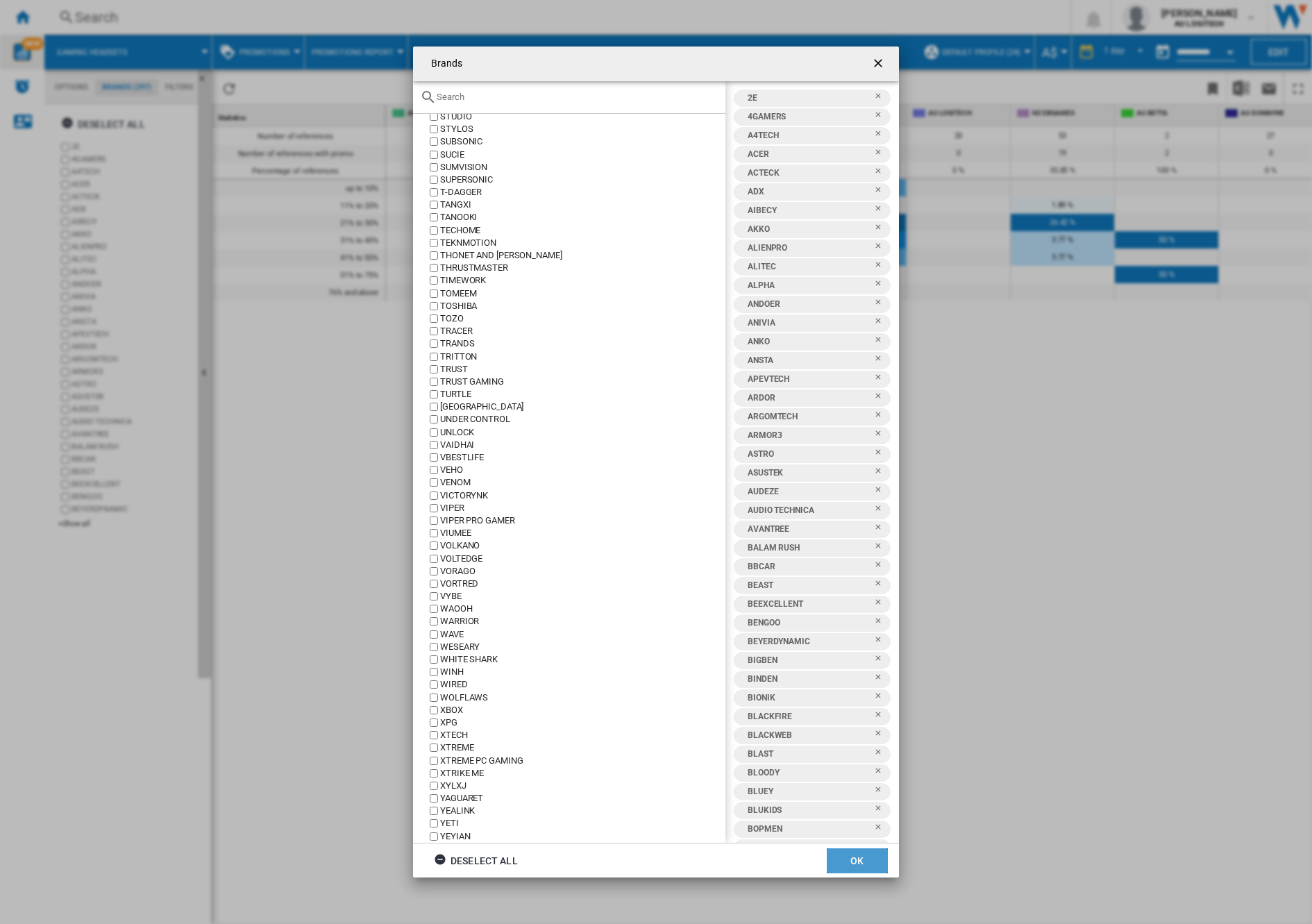
click at [860, 863] on button "OK" at bounding box center [857, 860] width 61 height 25
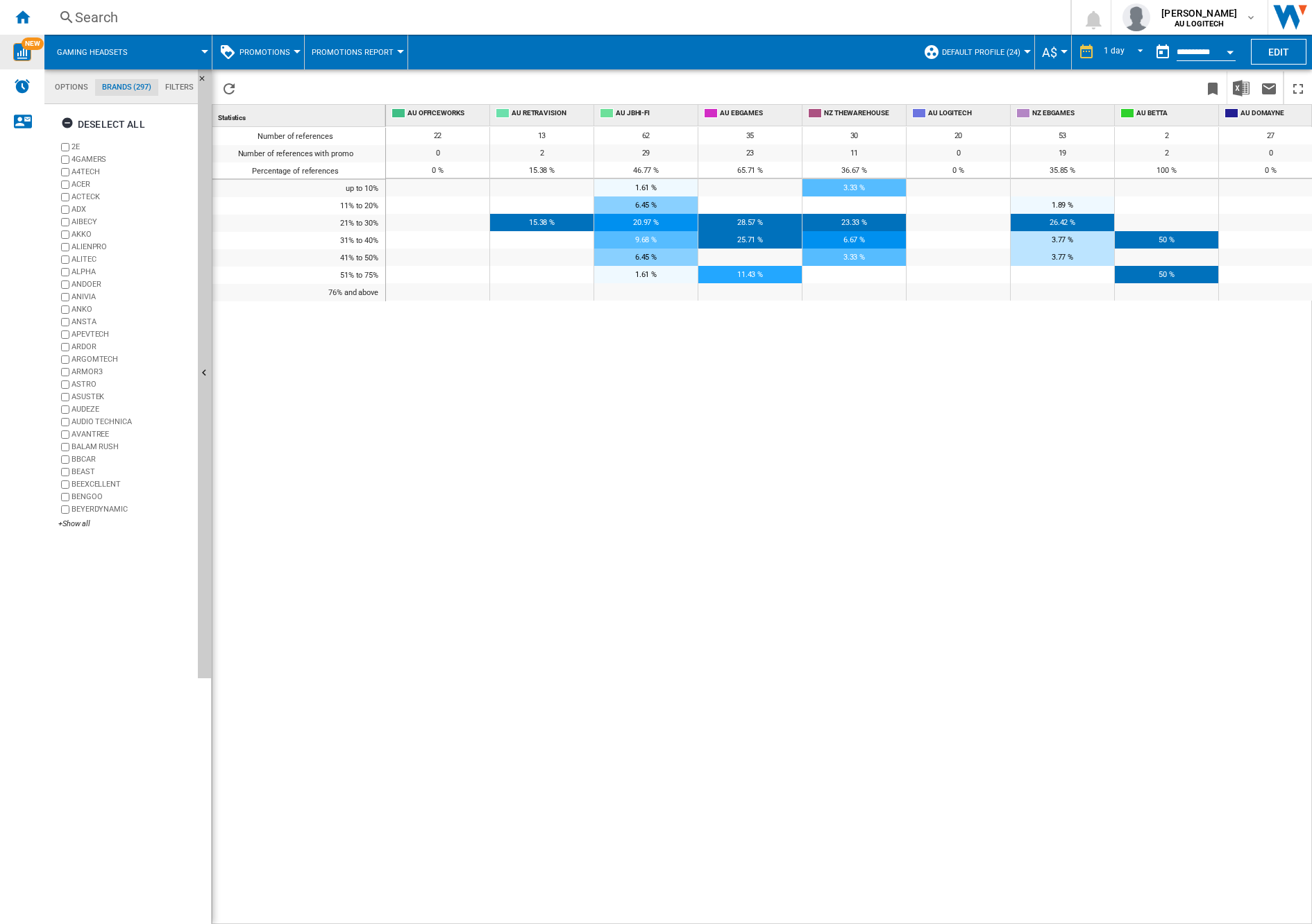
click at [379, 51] on span "Promotions Report" at bounding box center [352, 52] width 82 height 9
click at [345, 120] on span "Promotions Report" at bounding box center [358, 119] width 90 height 12
click at [371, 51] on span "Promotions Report" at bounding box center [352, 52] width 82 height 9
click at [999, 52] on md-backdrop at bounding box center [656, 462] width 1312 height 924
click at [1000, 52] on span "Default profile (24)" at bounding box center [981, 52] width 79 height 9
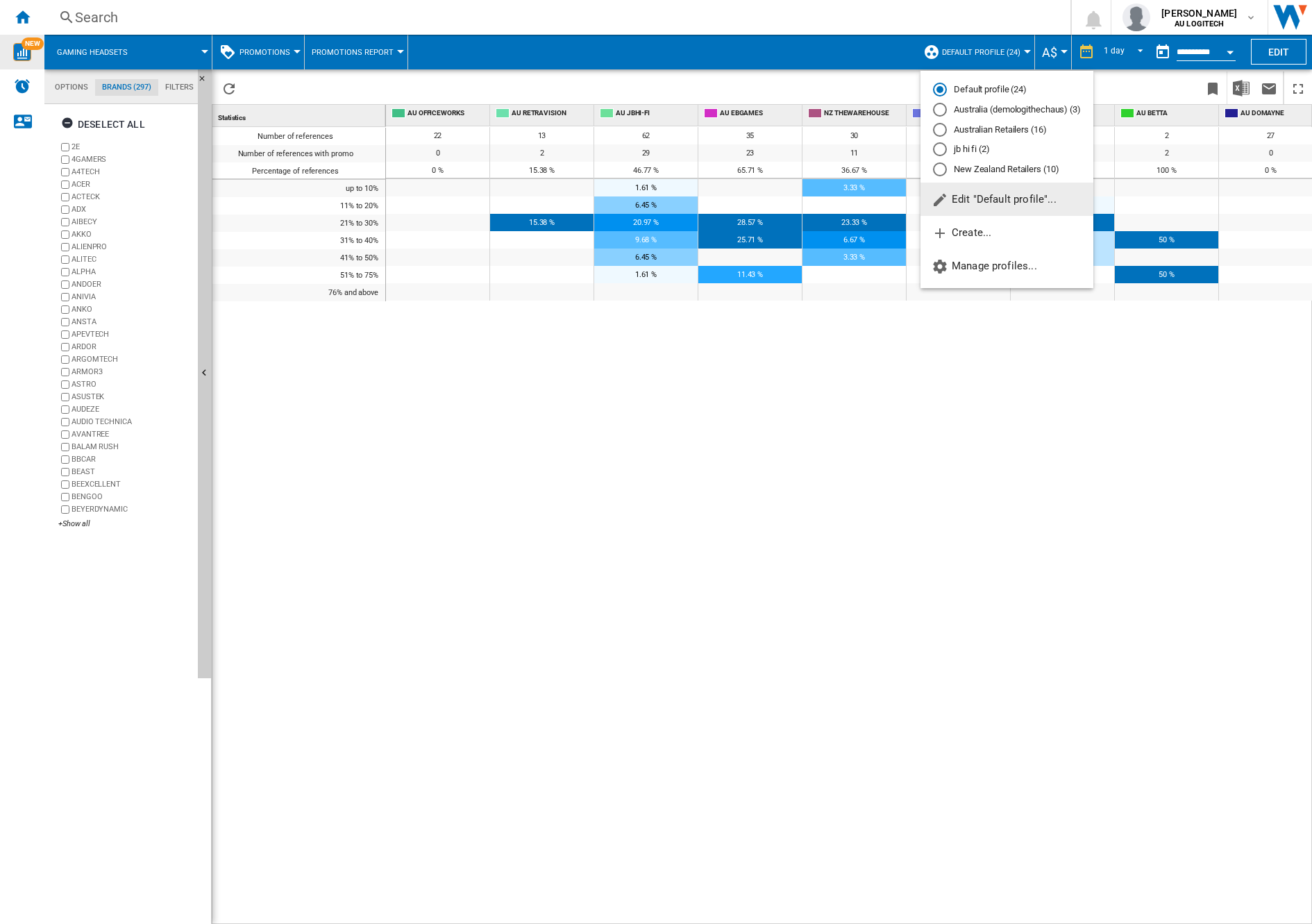
click at [815, 392] on md-backdrop at bounding box center [656, 462] width 1312 height 924
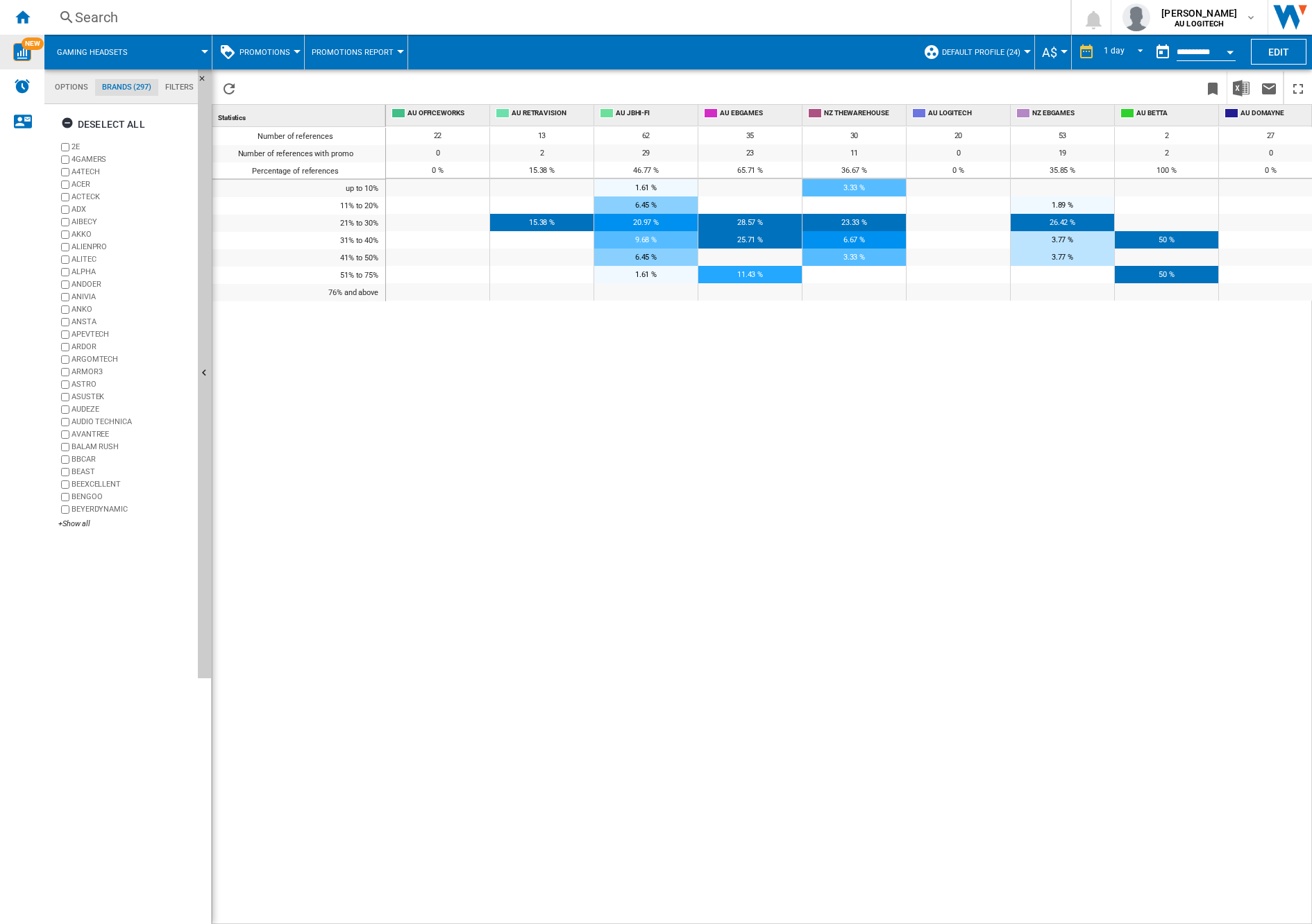
click at [1024, 51] on div at bounding box center [1027, 51] width 7 height 4
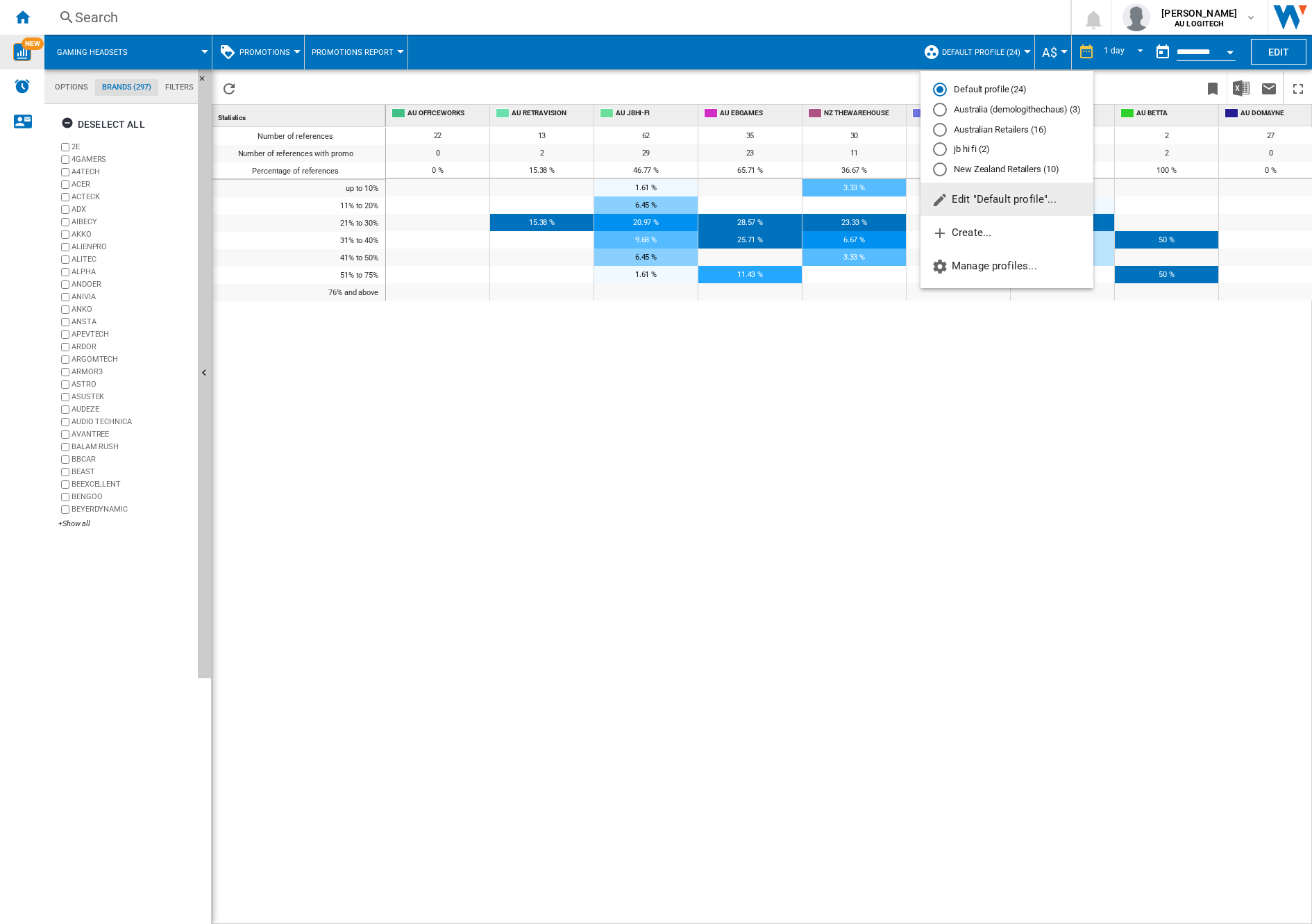
click at [402, 382] on md-backdrop at bounding box center [656, 462] width 1312 height 924
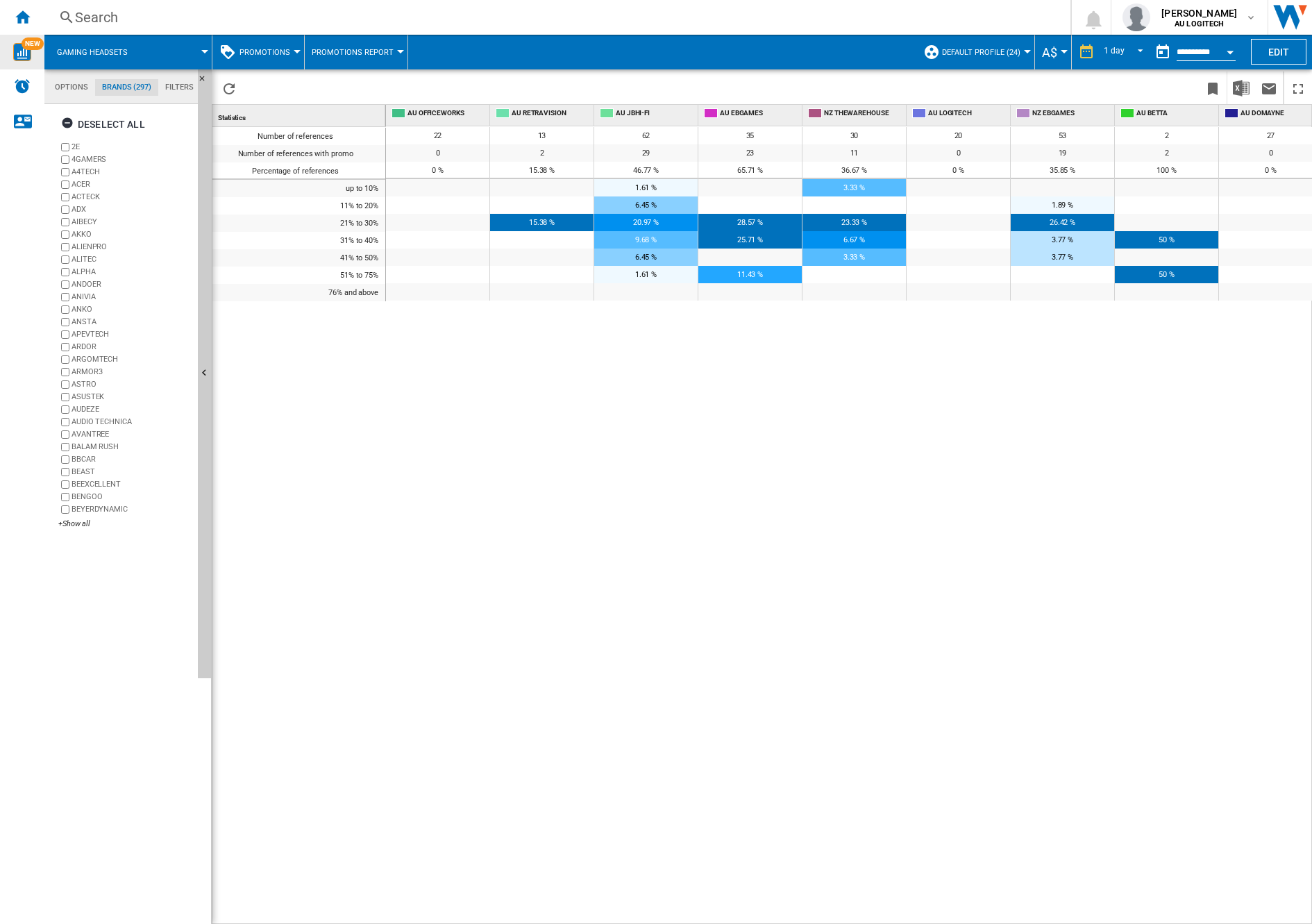
click at [277, 41] on button "Promotions" at bounding box center [268, 52] width 58 height 35
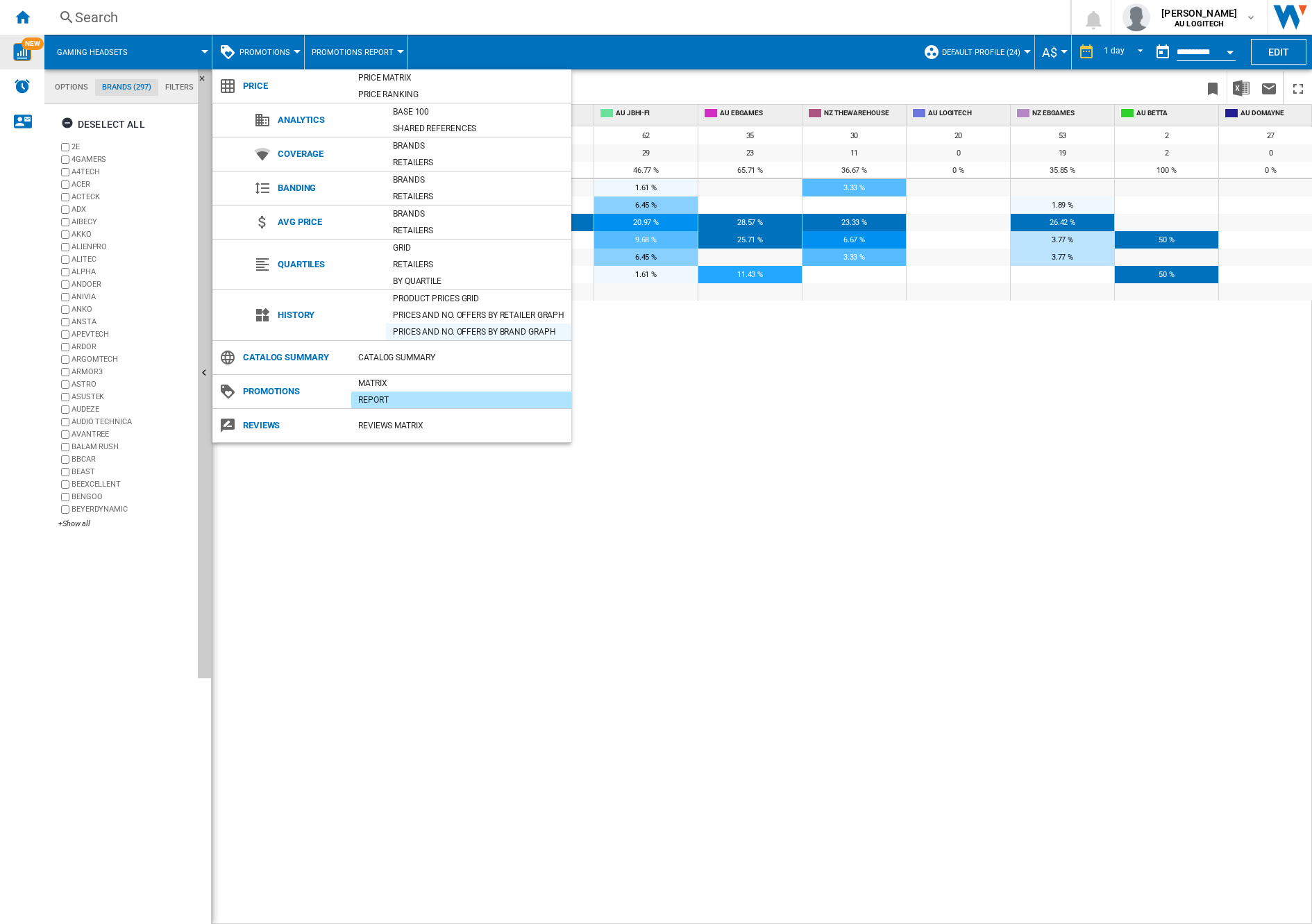
click at [519, 328] on div "Prices and No. offers by brand graph" at bounding box center [478, 332] width 185 height 14
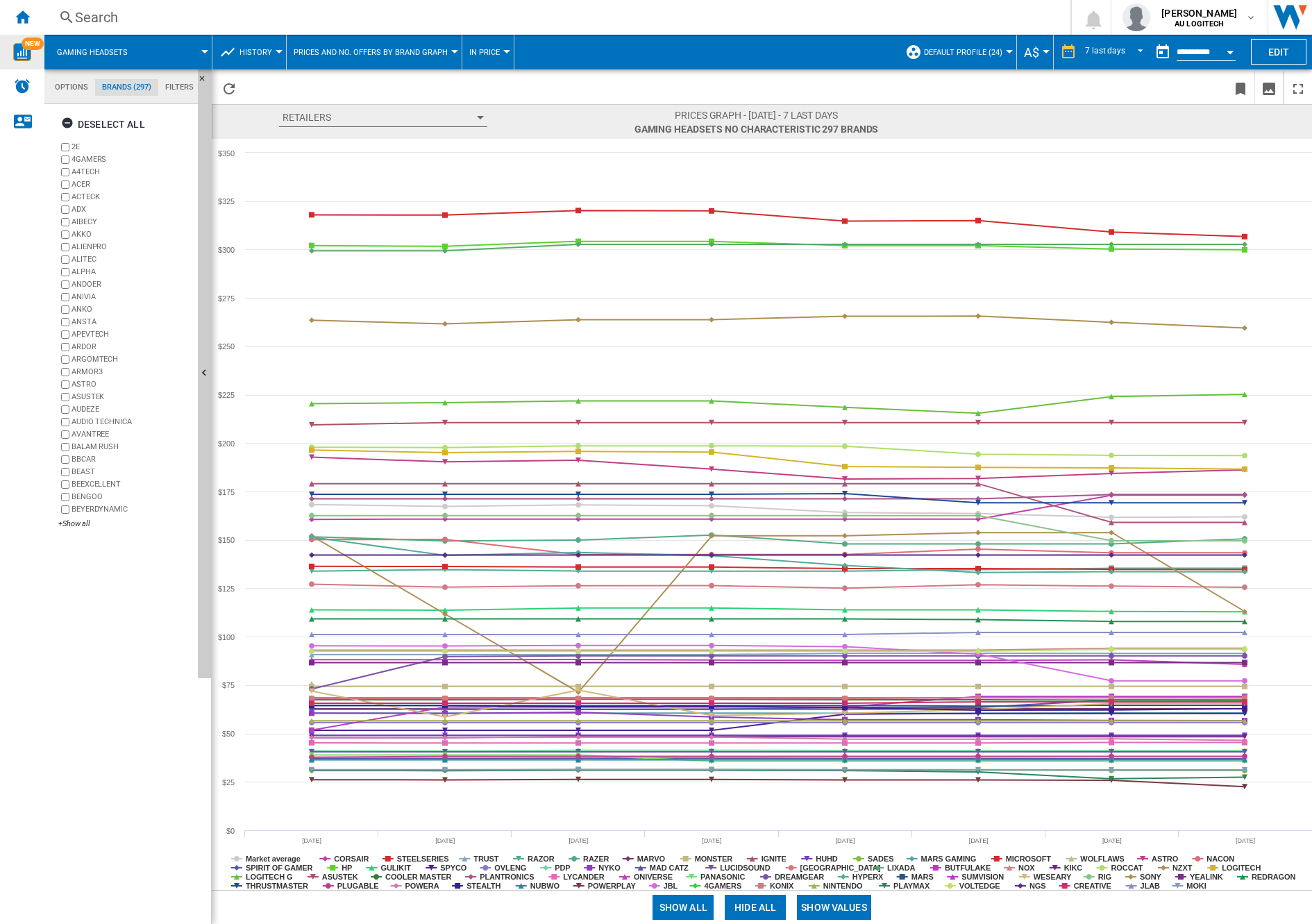
click at [472, 115] on button "Retailers" at bounding box center [383, 118] width 208 height 19
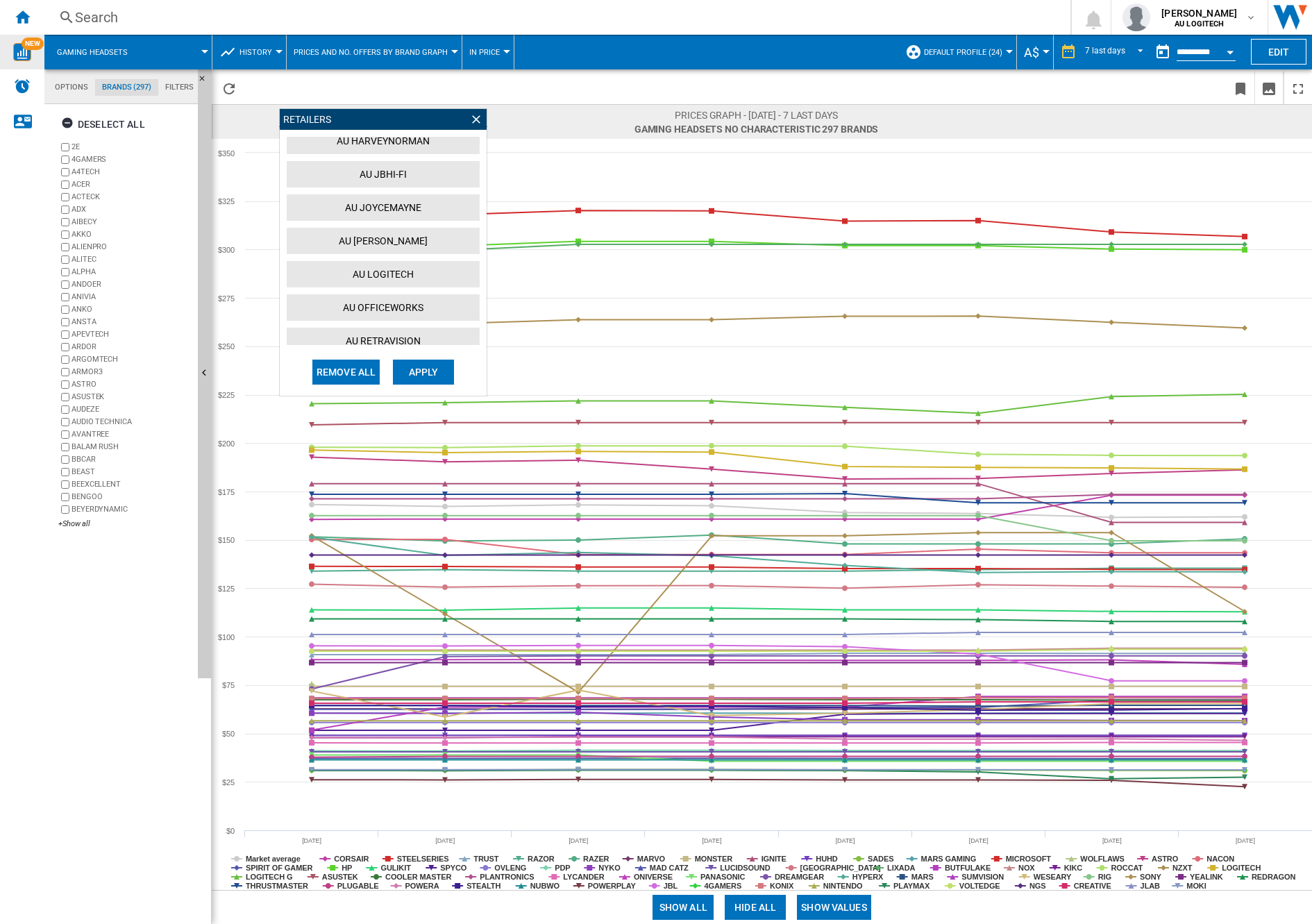
scroll to position [191, 0]
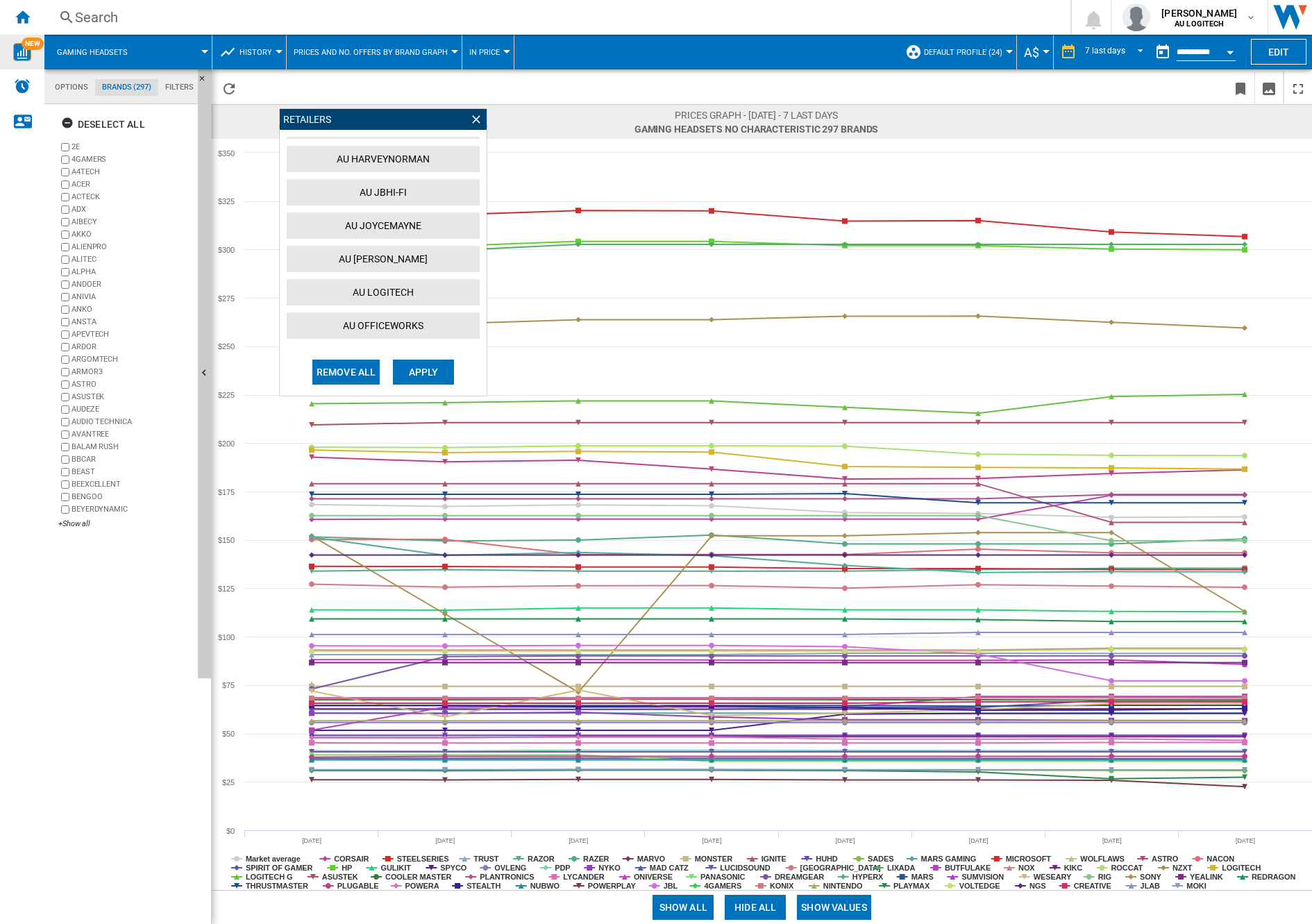
click at [419, 194] on button "AU JBHI-FI" at bounding box center [383, 192] width 193 height 27
click at [475, 118] on ng-md-icon at bounding box center [475, 119] width 14 height 14
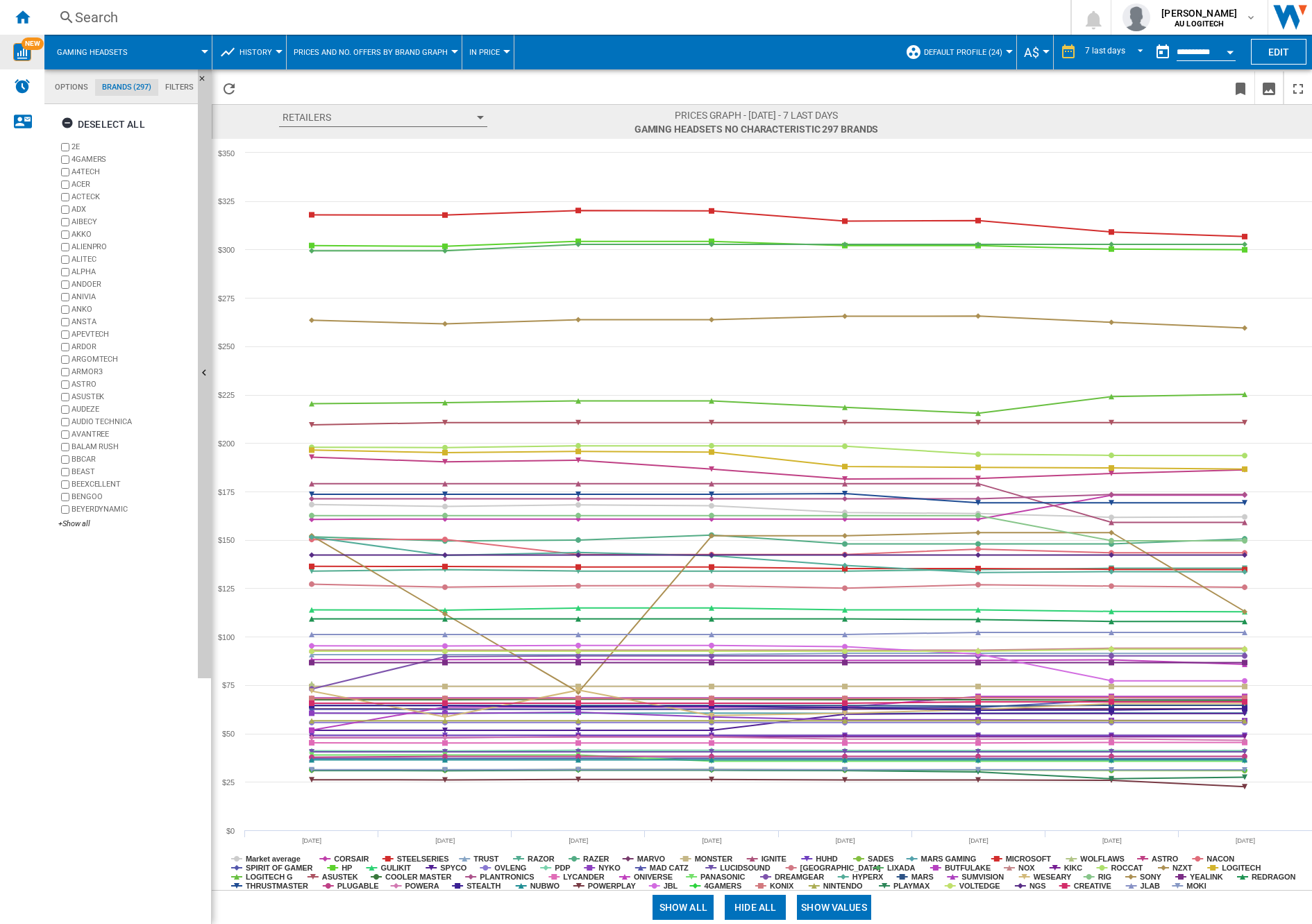
click at [270, 48] on span "History" at bounding box center [255, 52] width 33 height 9
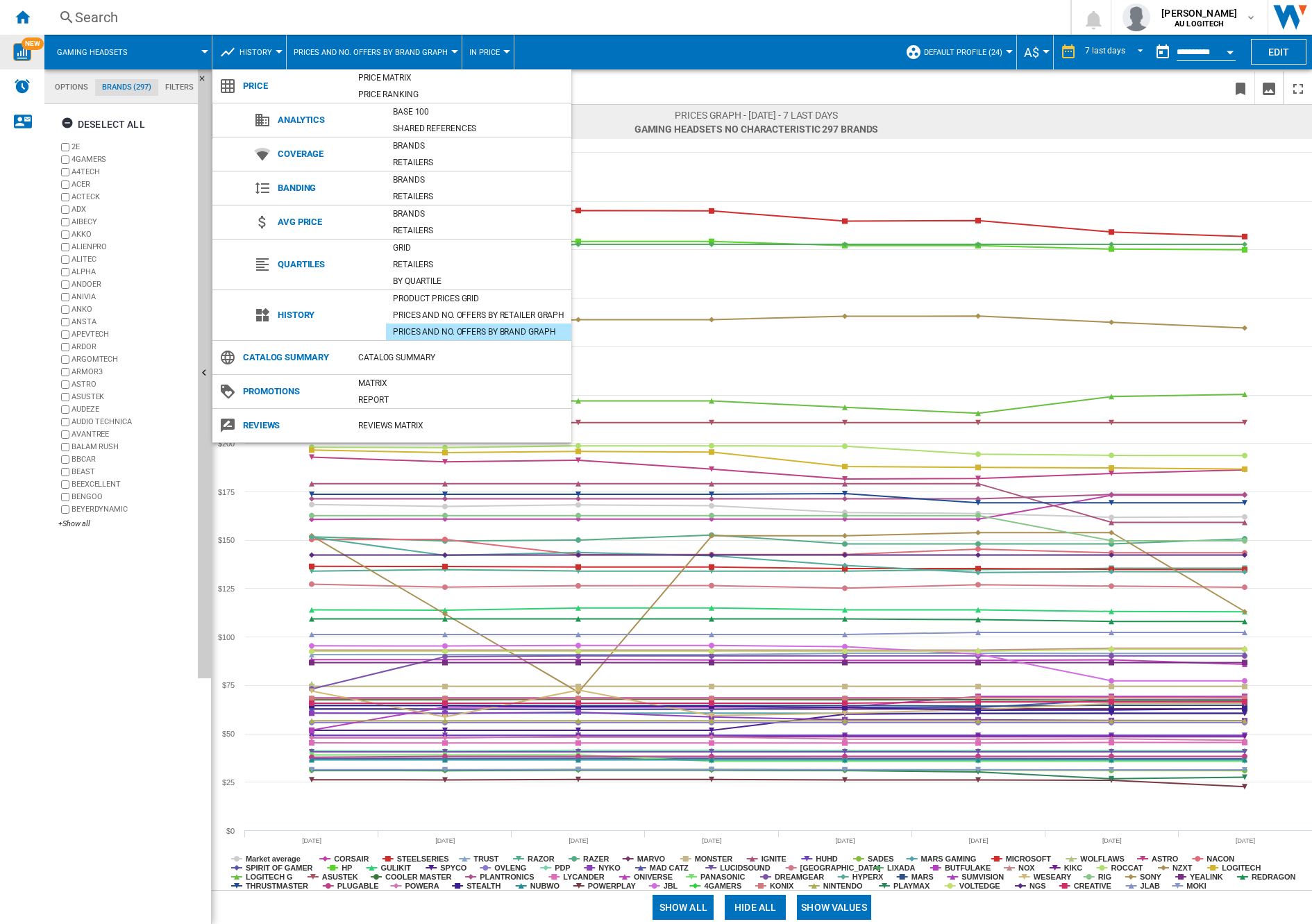
click at [504, 50] on md-backdrop at bounding box center [656, 462] width 1312 height 924
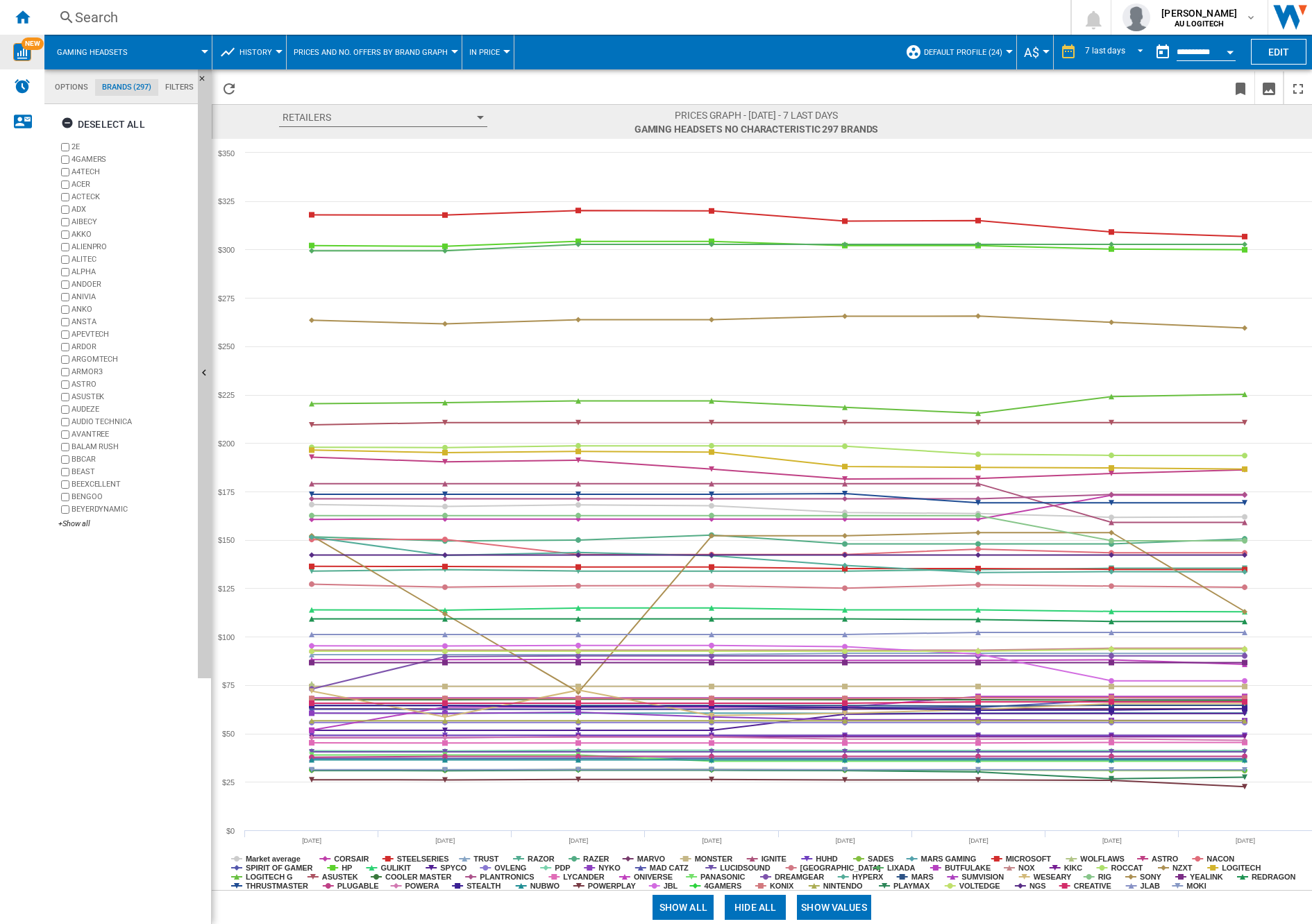
click at [451, 50] on div at bounding box center [454, 51] width 7 height 4
click at [356, 87] on span "Product prices grid" at bounding box center [340, 85] width 90 height 12
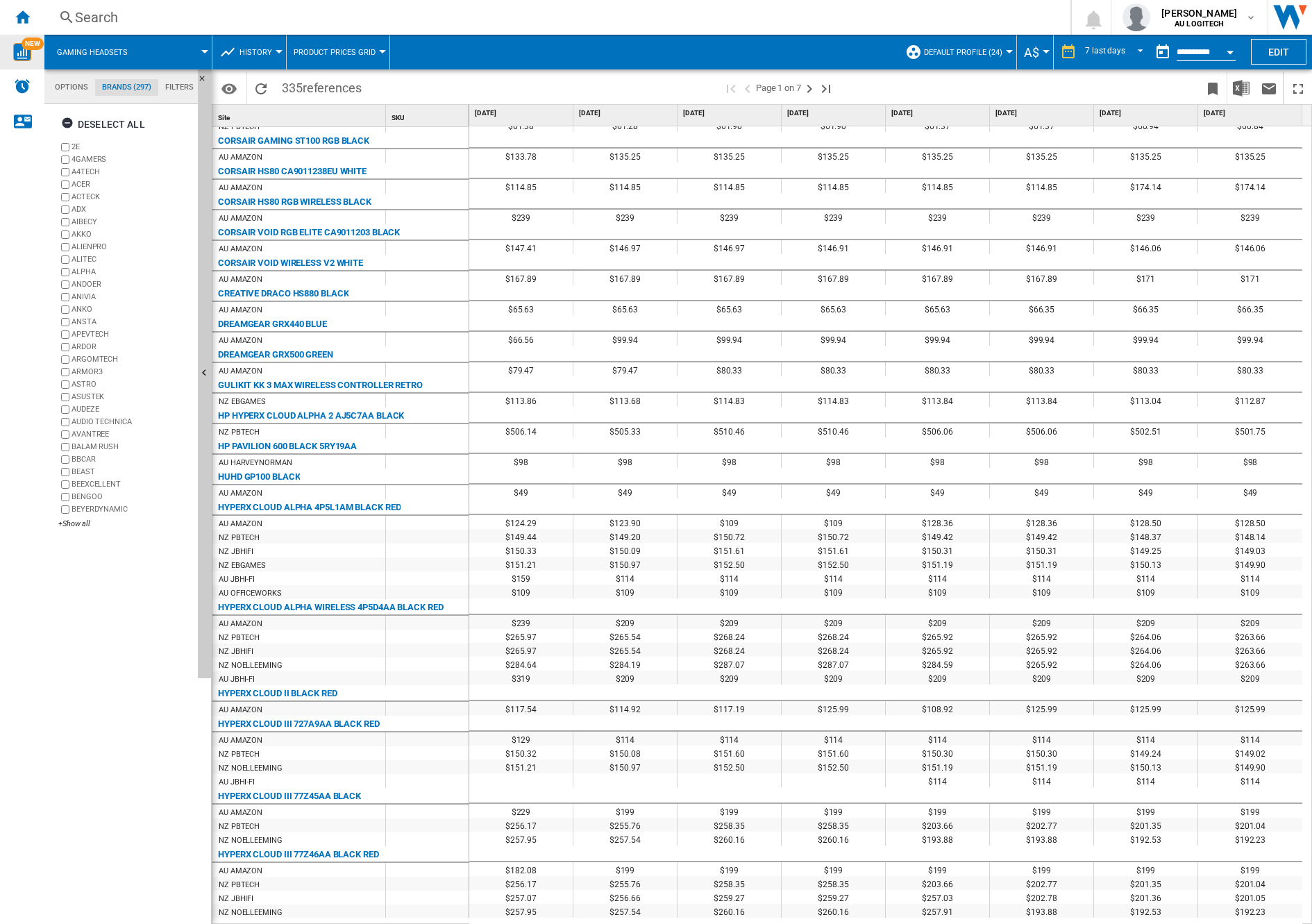
scroll to position [1221, 0]
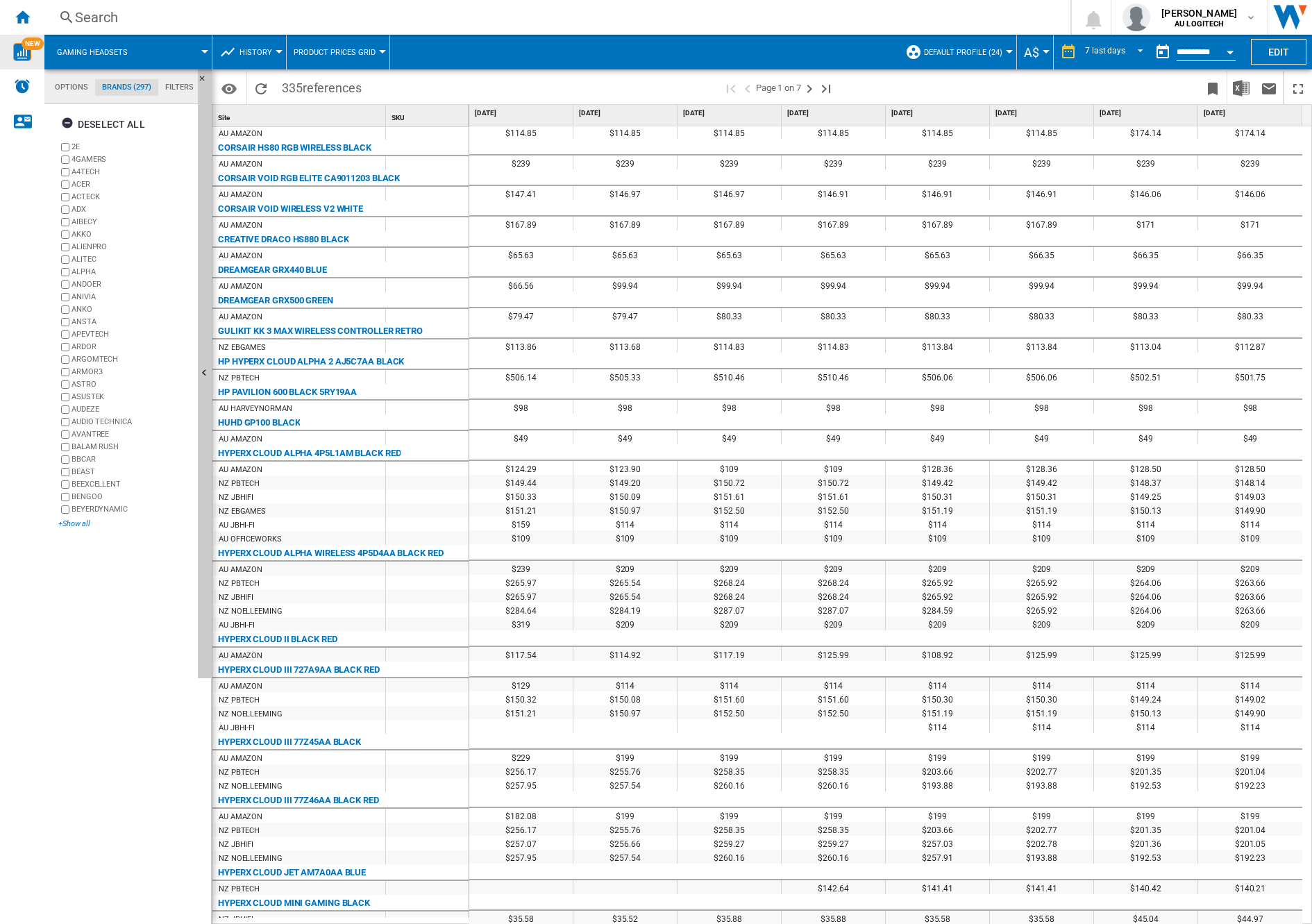
click at [86, 522] on div "+Show all" at bounding box center [125, 524] width 134 height 10
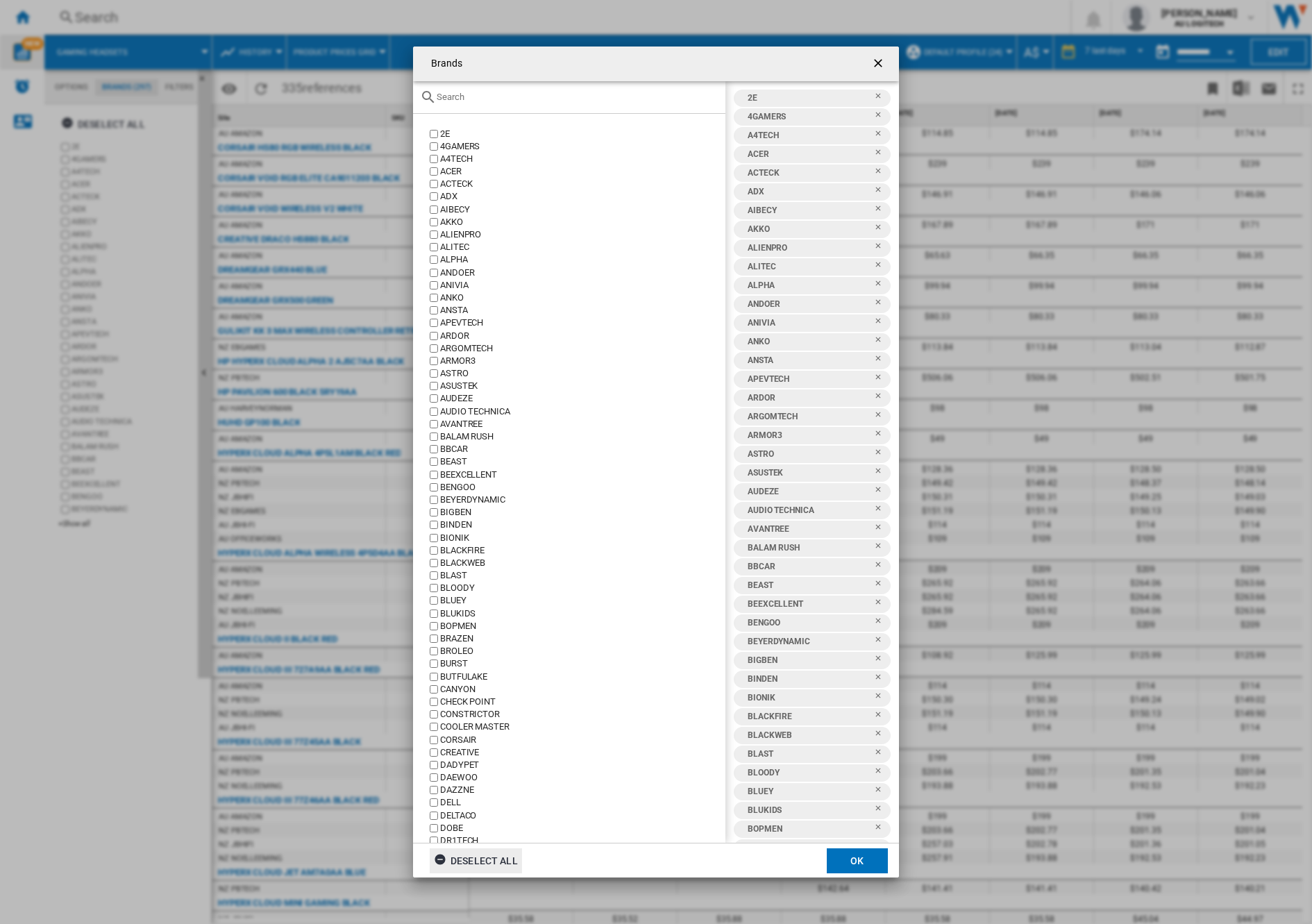
click at [493, 855] on div "Deselect all" at bounding box center [475, 860] width 84 height 25
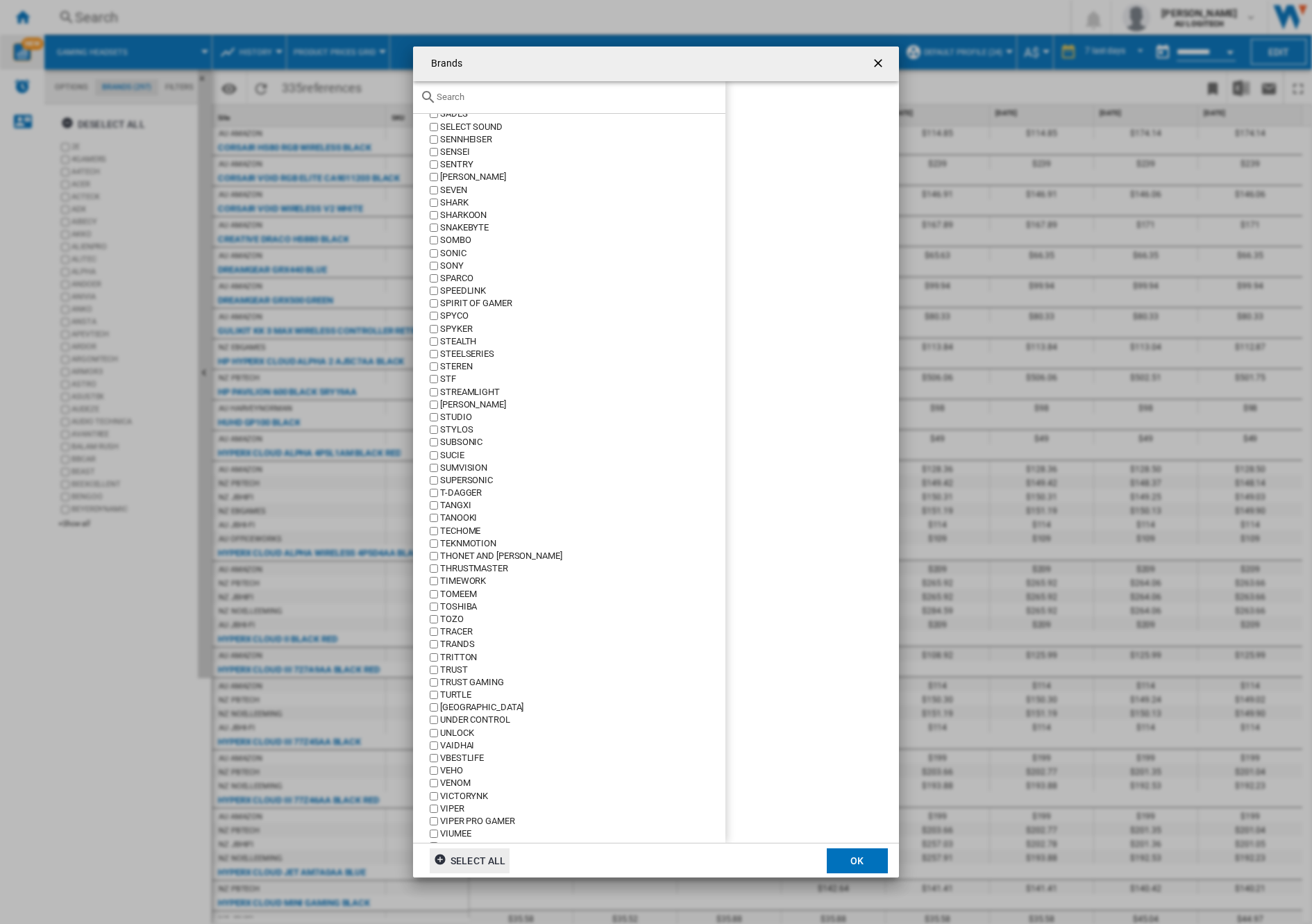
scroll to position [2699, 0]
click at [862, 859] on button "OK" at bounding box center [857, 860] width 61 height 25
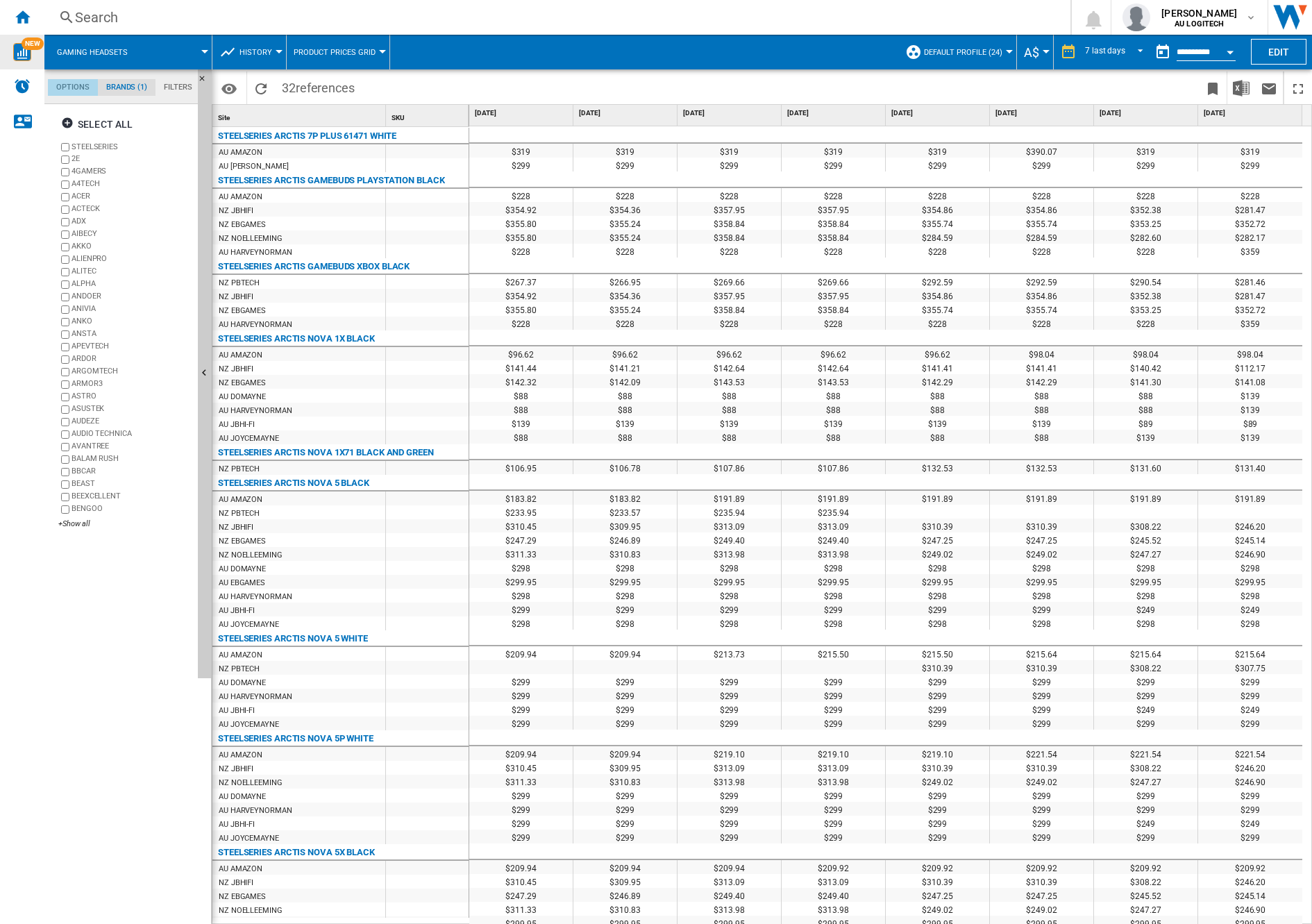
click at [77, 86] on md-tab-item "Options" at bounding box center [72, 87] width 50 height 17
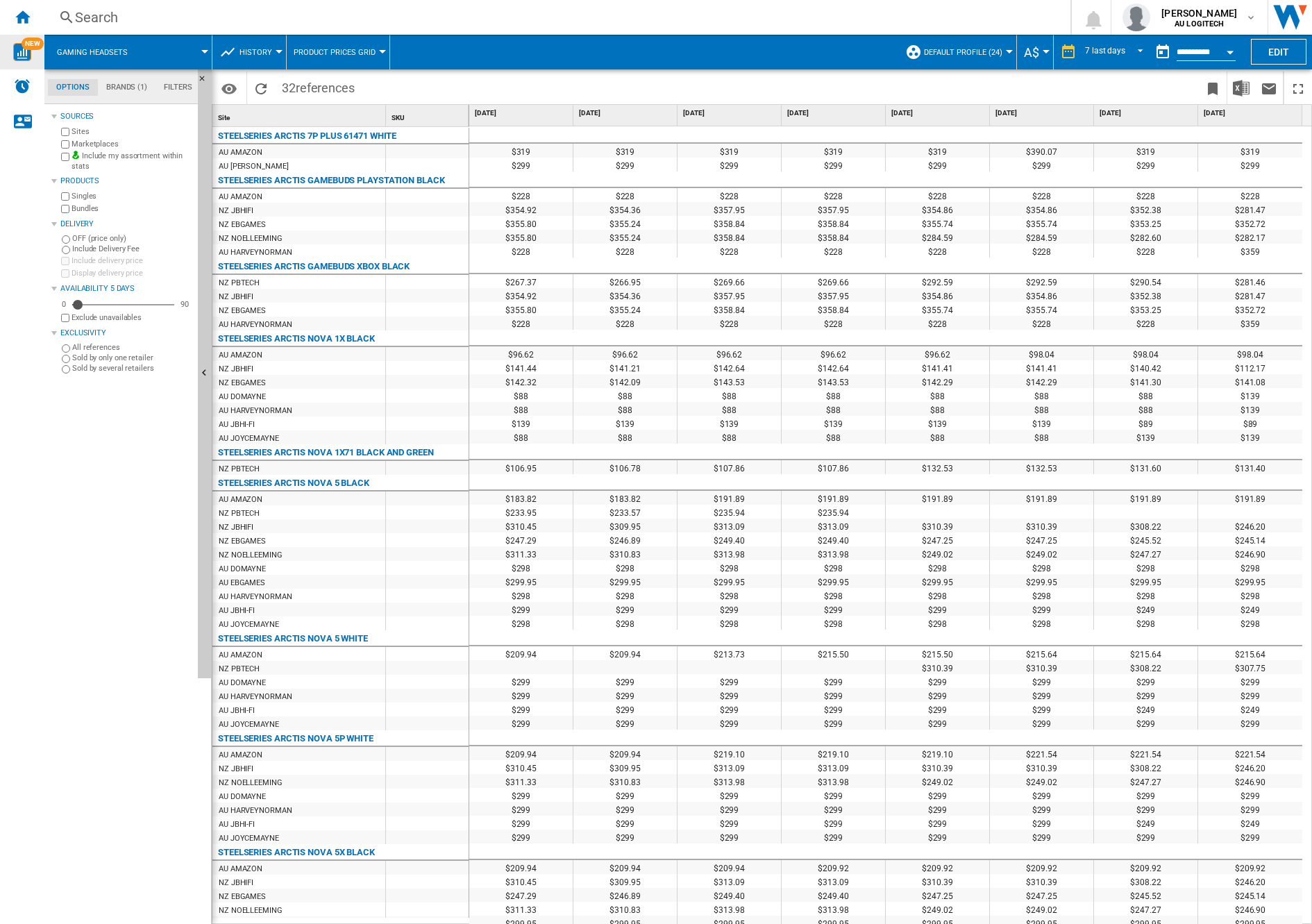
click at [177, 82] on md-tab-item "Filters" at bounding box center [178, 87] width 45 height 17
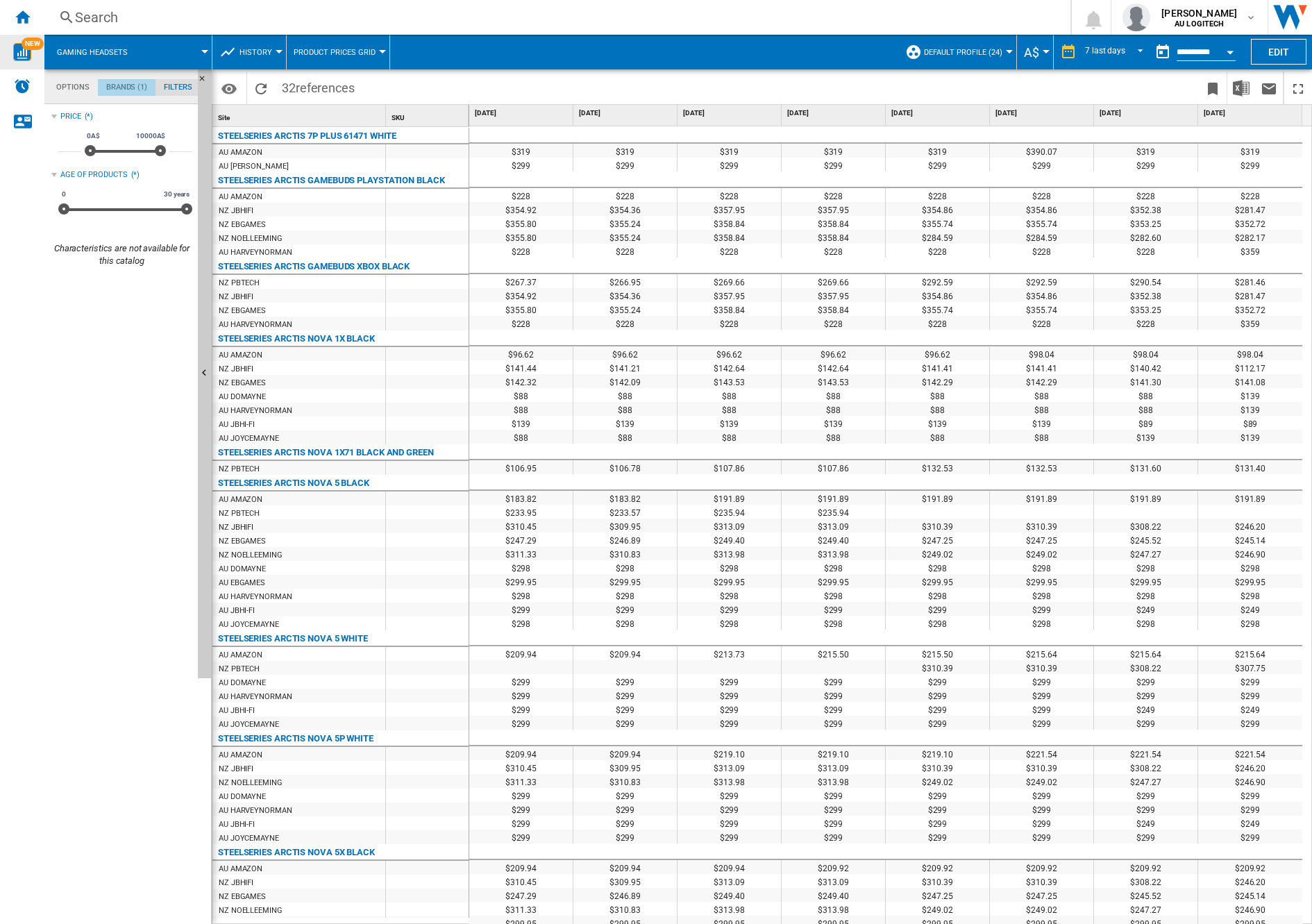
click at [133, 82] on md-tab-item "Brands (1)" at bounding box center [126, 87] width 58 height 17
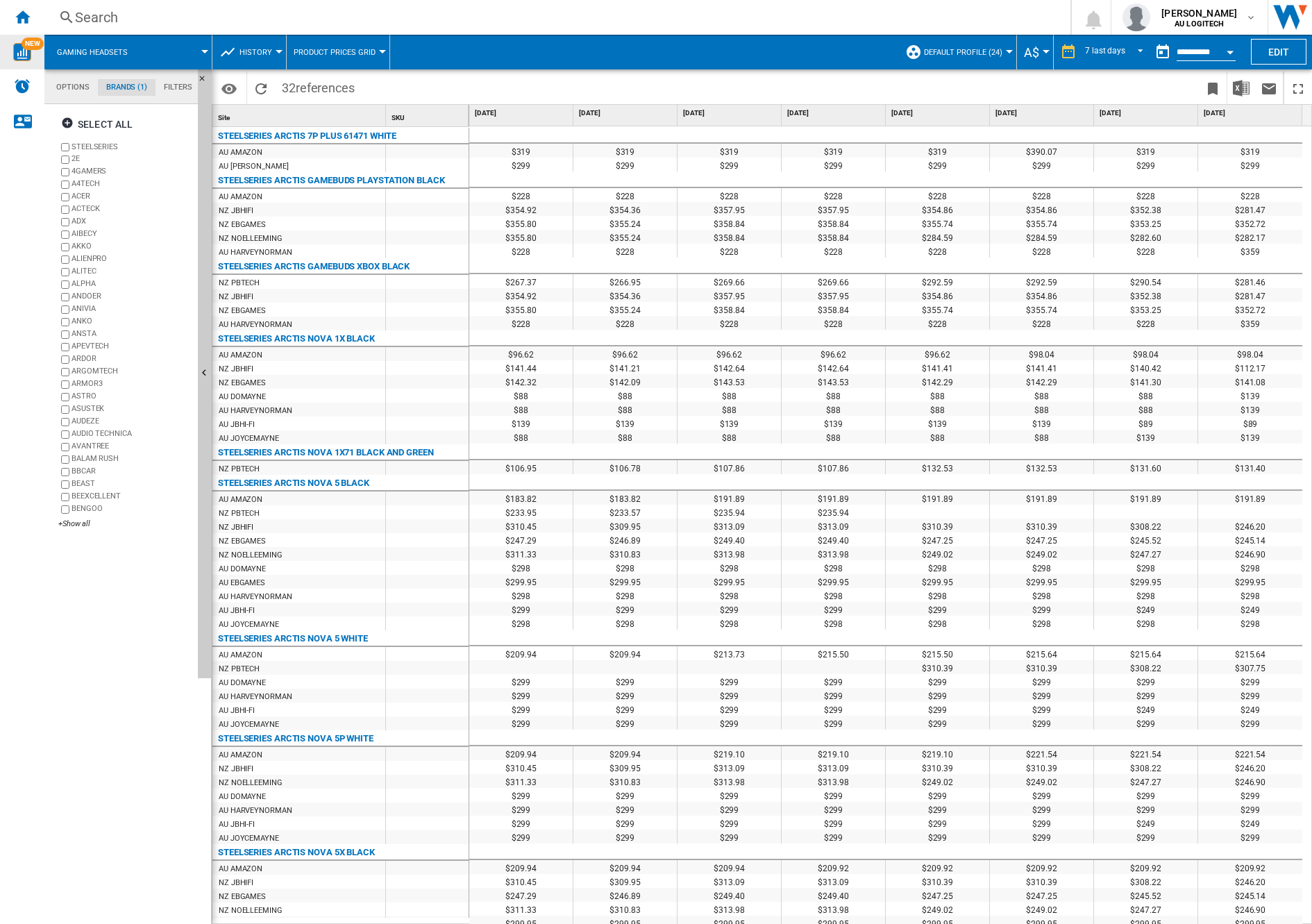
click at [206, 51] on div at bounding box center [205, 51] width 7 height 4
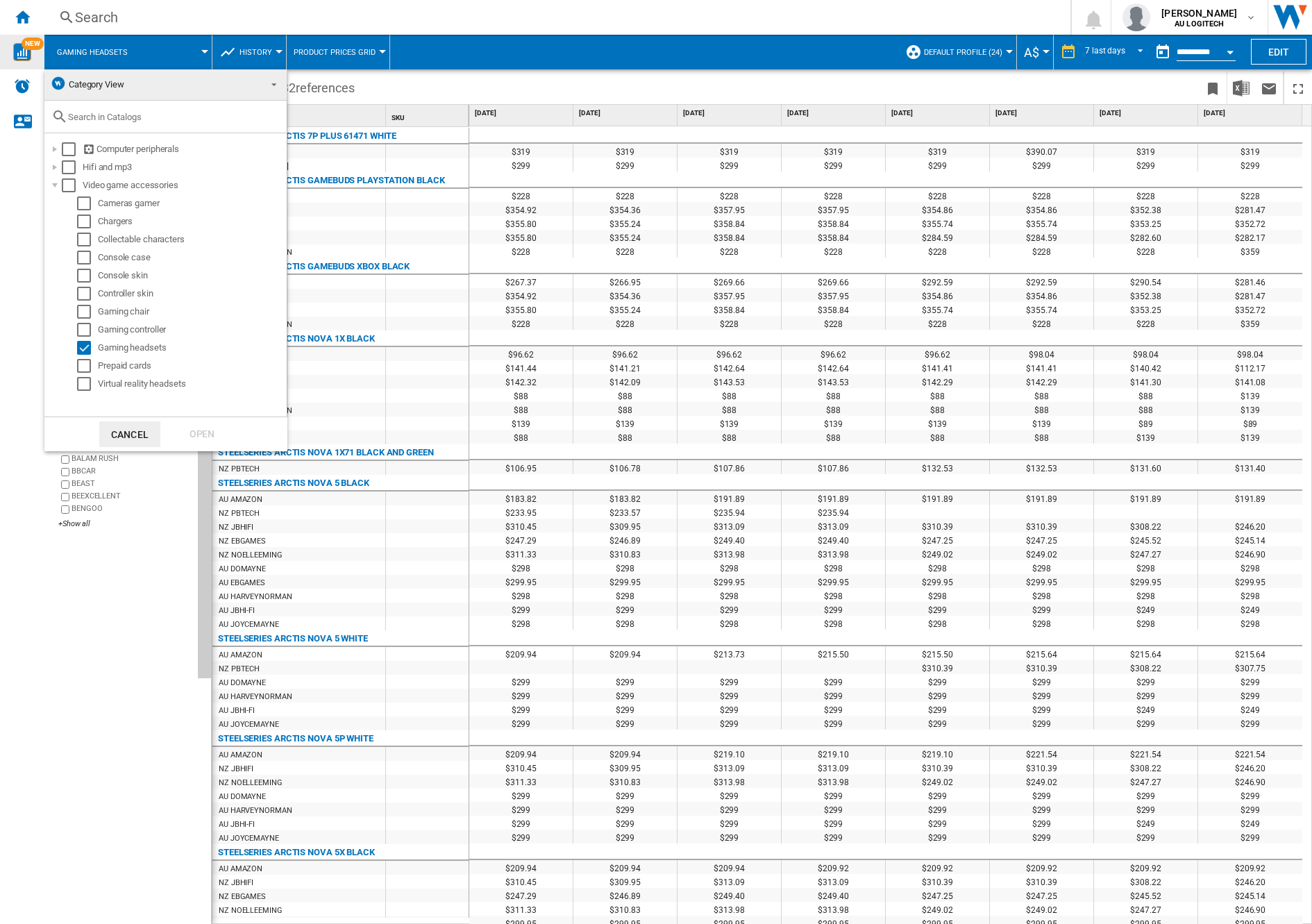
click at [462, 47] on md-backdrop at bounding box center [656, 462] width 1312 height 924
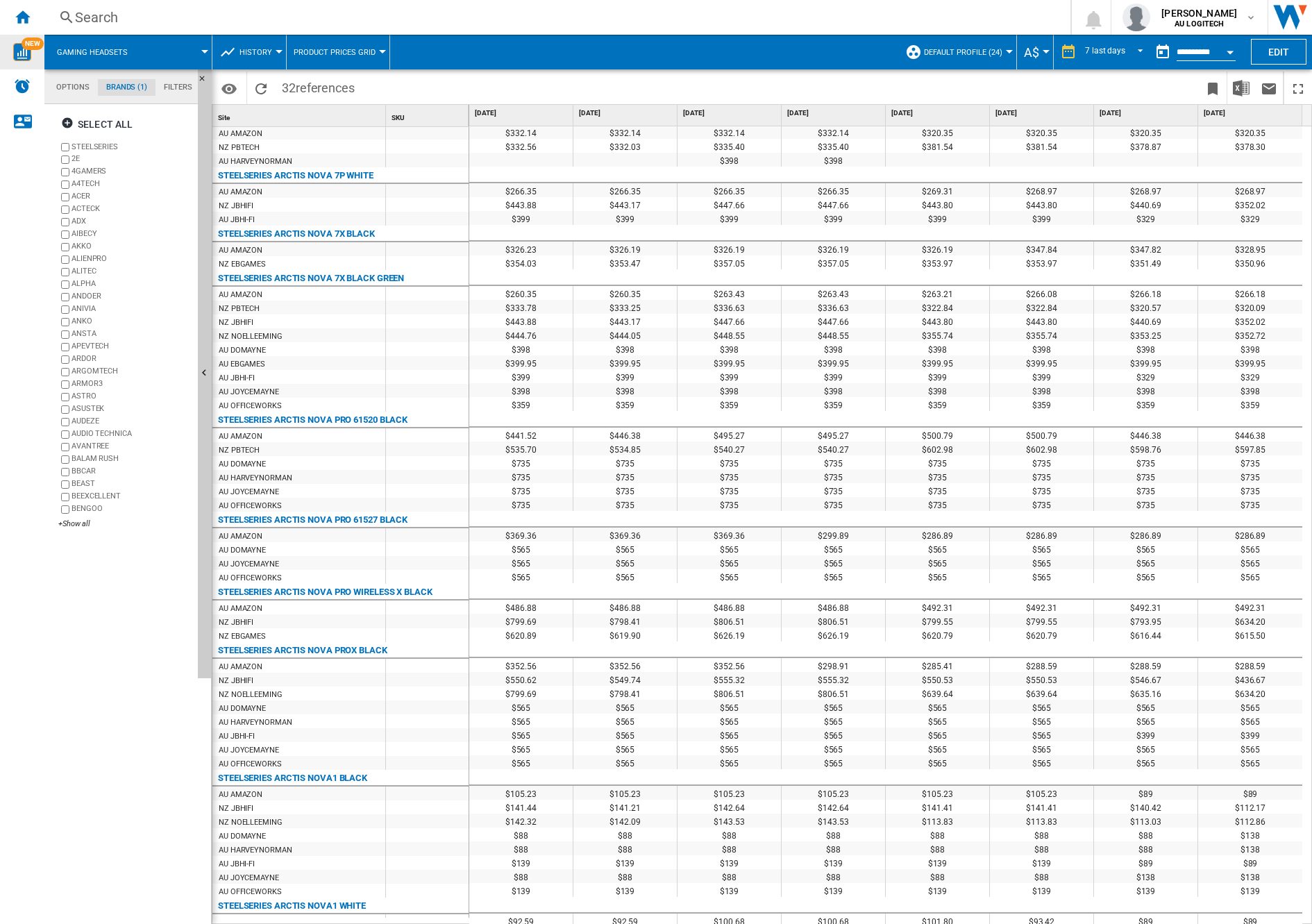
scroll to position [946, 0]
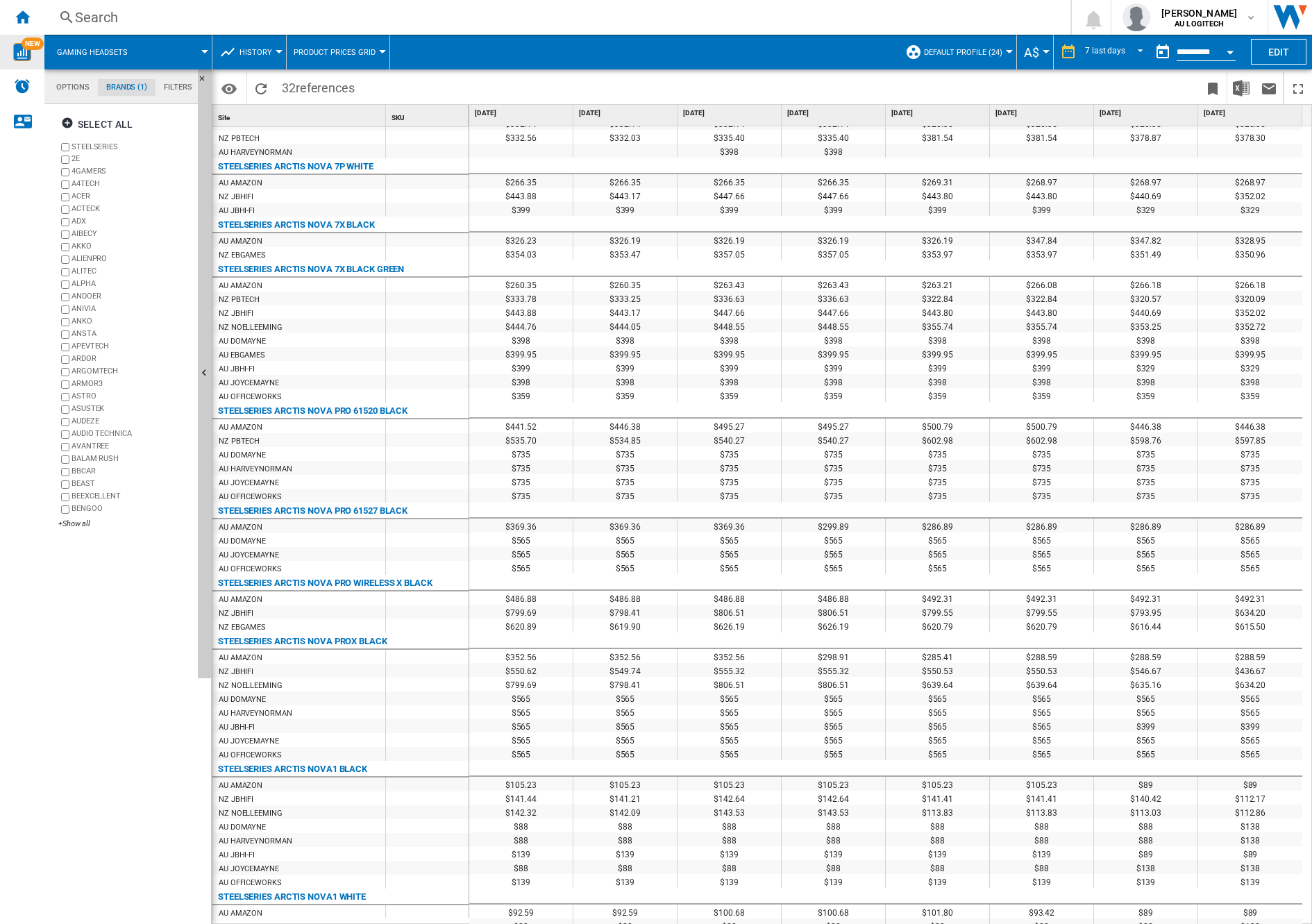
click at [178, 54] on span at bounding box center [176, 52] width 58 height 35
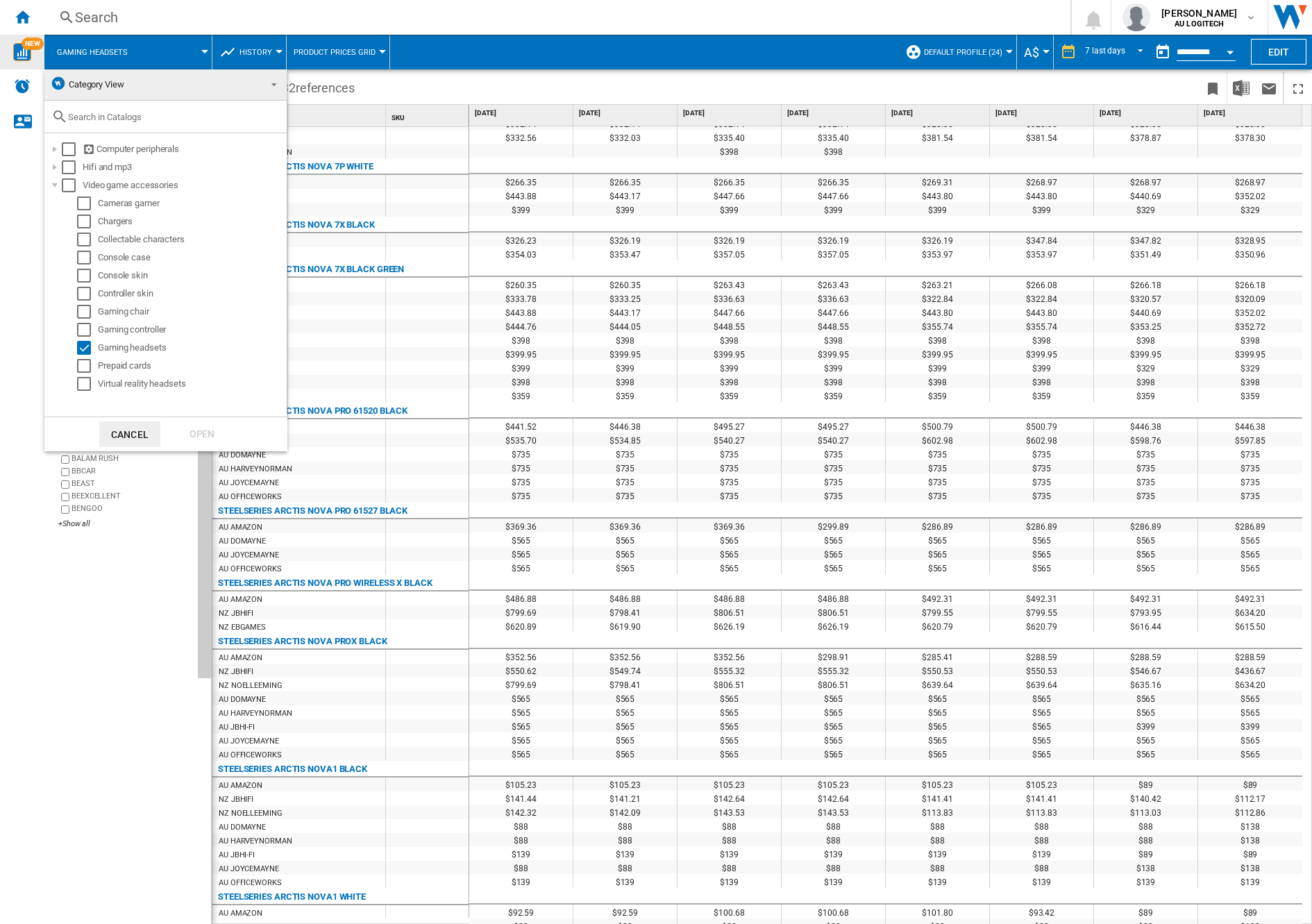
click at [61, 688] on md-backdrop at bounding box center [656, 462] width 1312 height 924
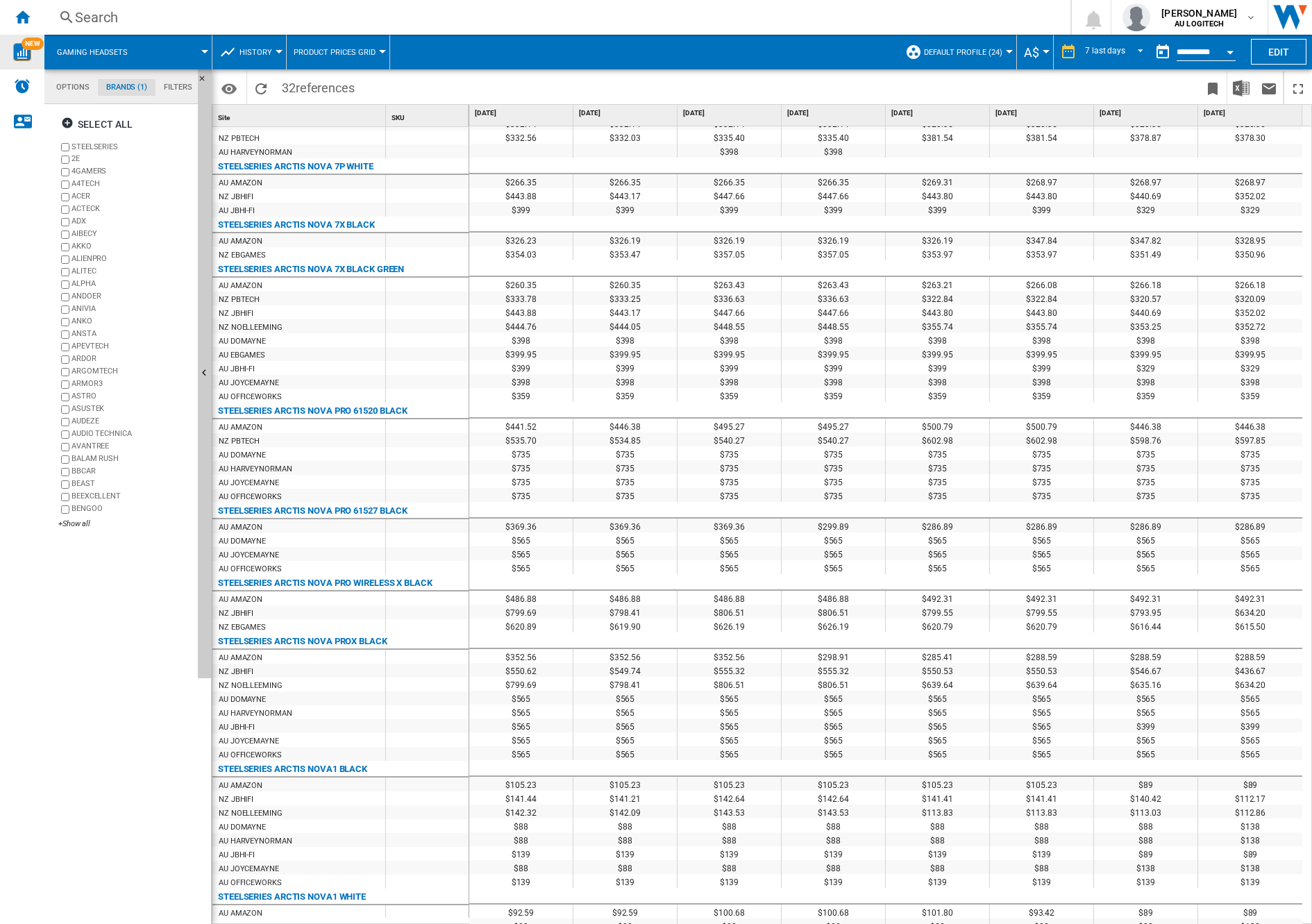
click at [183, 72] on md-tabs-canvas "Options Brands (1) Filters Options Brands (1) Filters" at bounding box center [127, 87] width 167 height 35
click at [179, 85] on md-tab-item "Filters" at bounding box center [178, 87] width 45 height 17
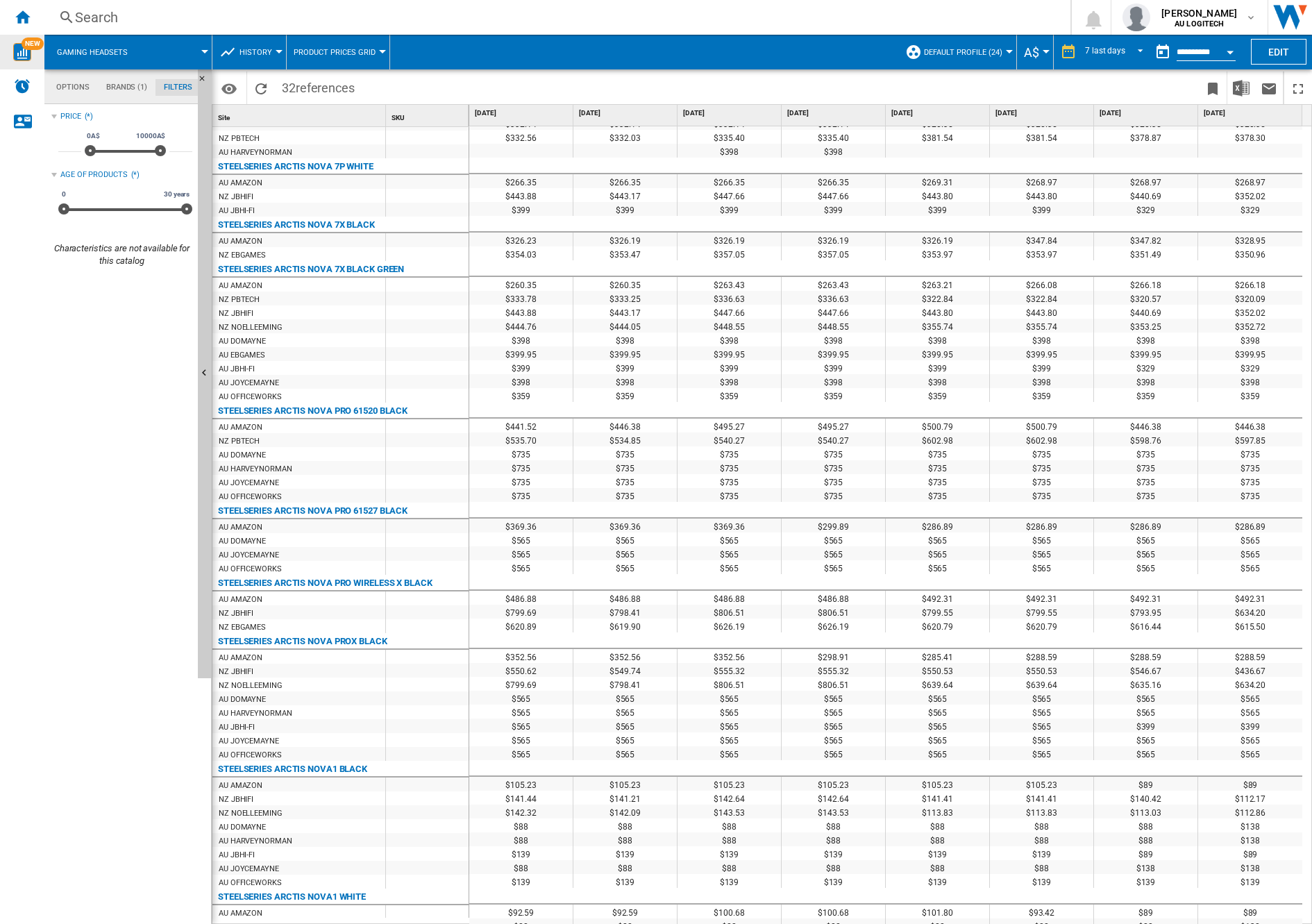
click at [73, 87] on md-tab-item "Options" at bounding box center [72, 87] width 50 height 17
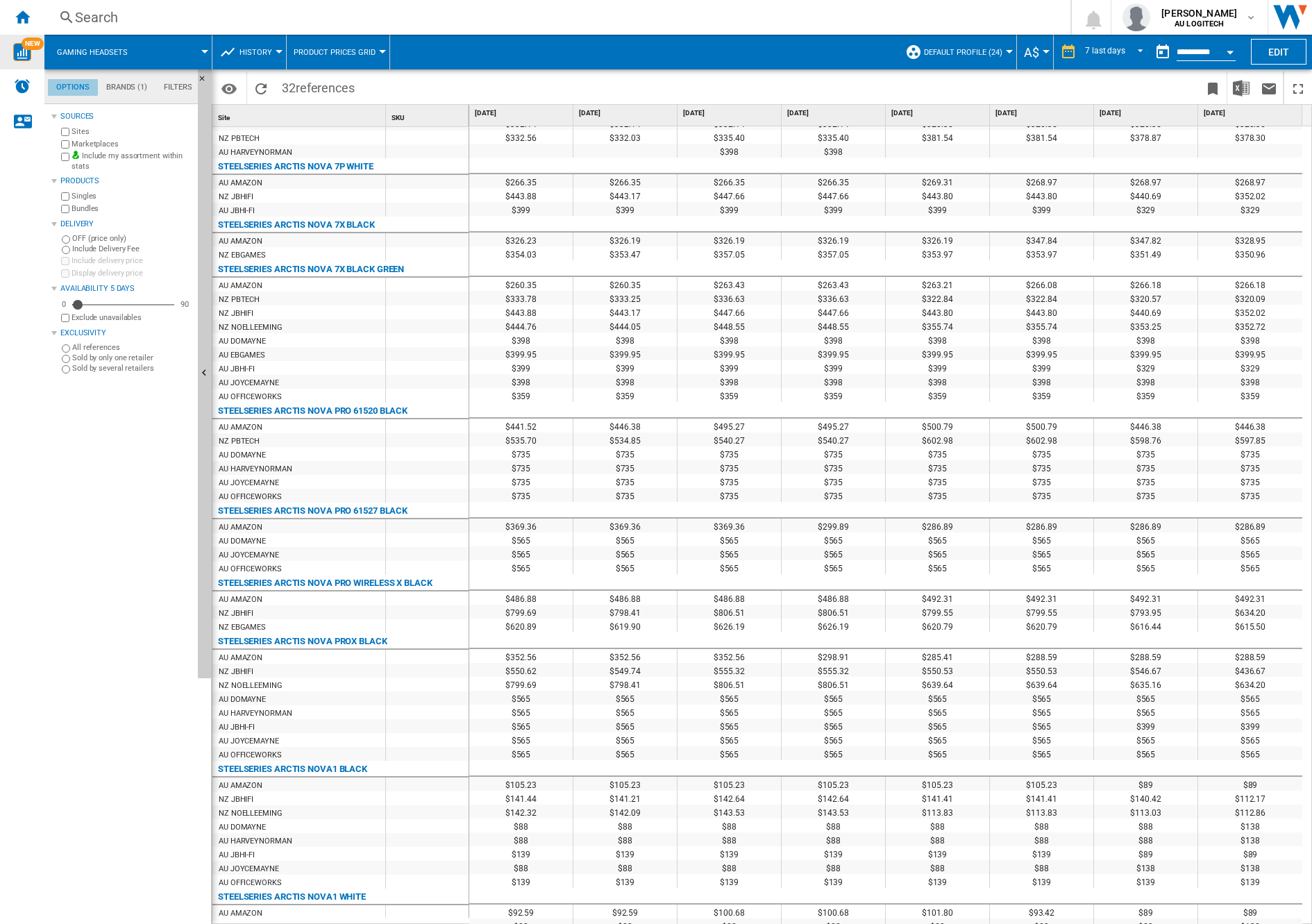
scroll to position [17, 0]
click at [985, 46] on button "Default profile (24)" at bounding box center [967, 52] width 85 height 35
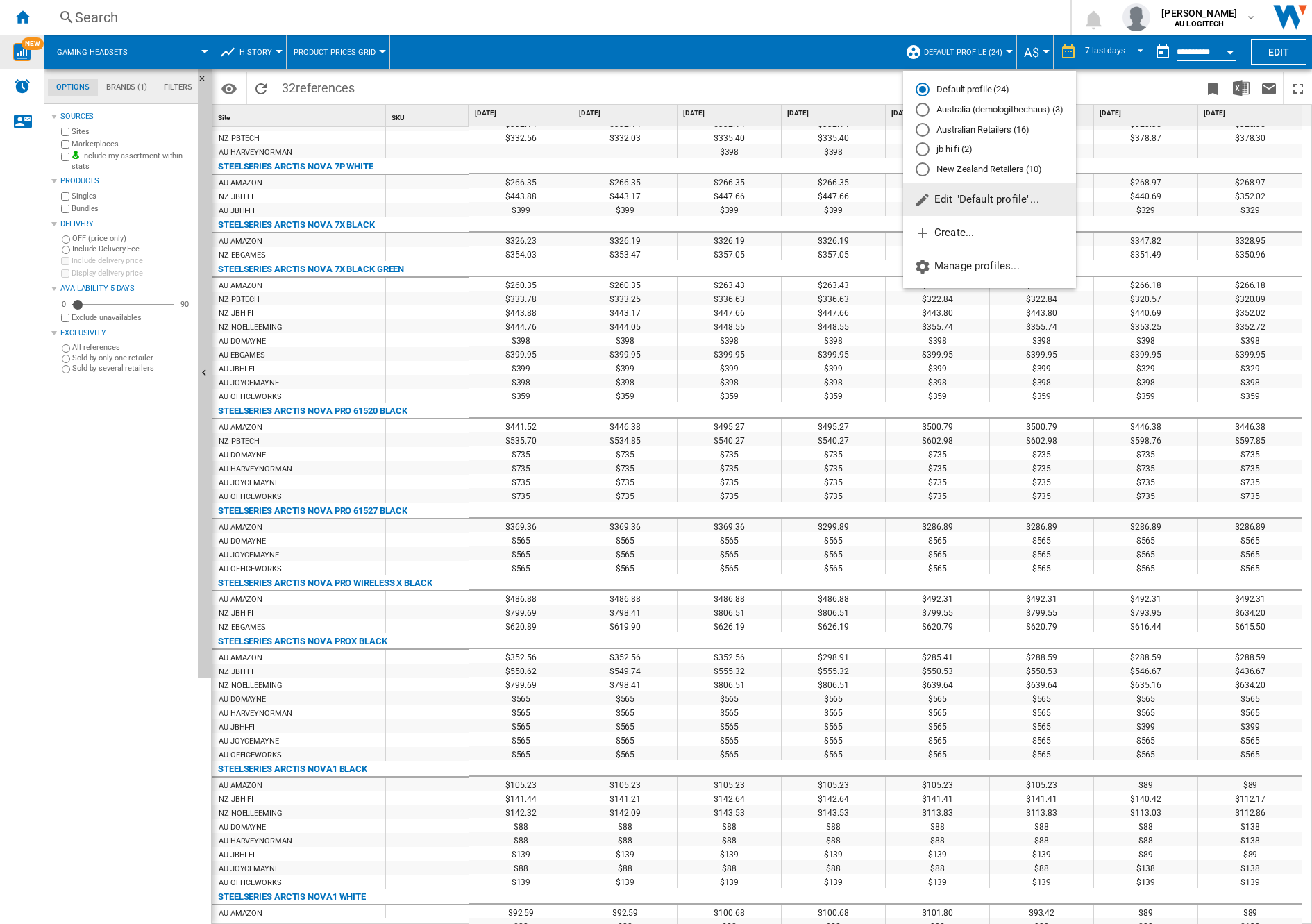
click at [923, 131] on div "Australian Retailers (16)" at bounding box center [922, 129] width 14 height 14
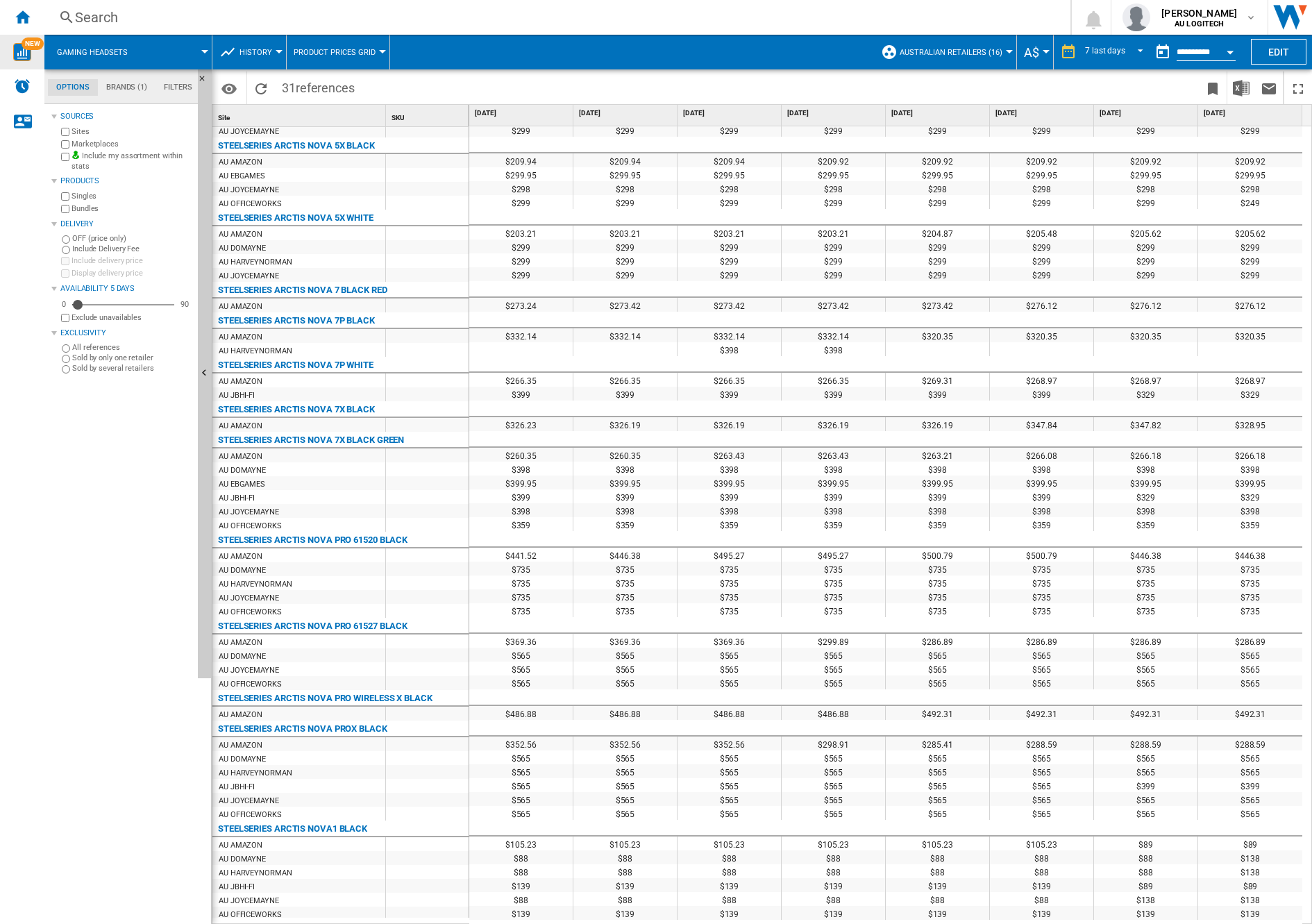
scroll to position [460, 0]
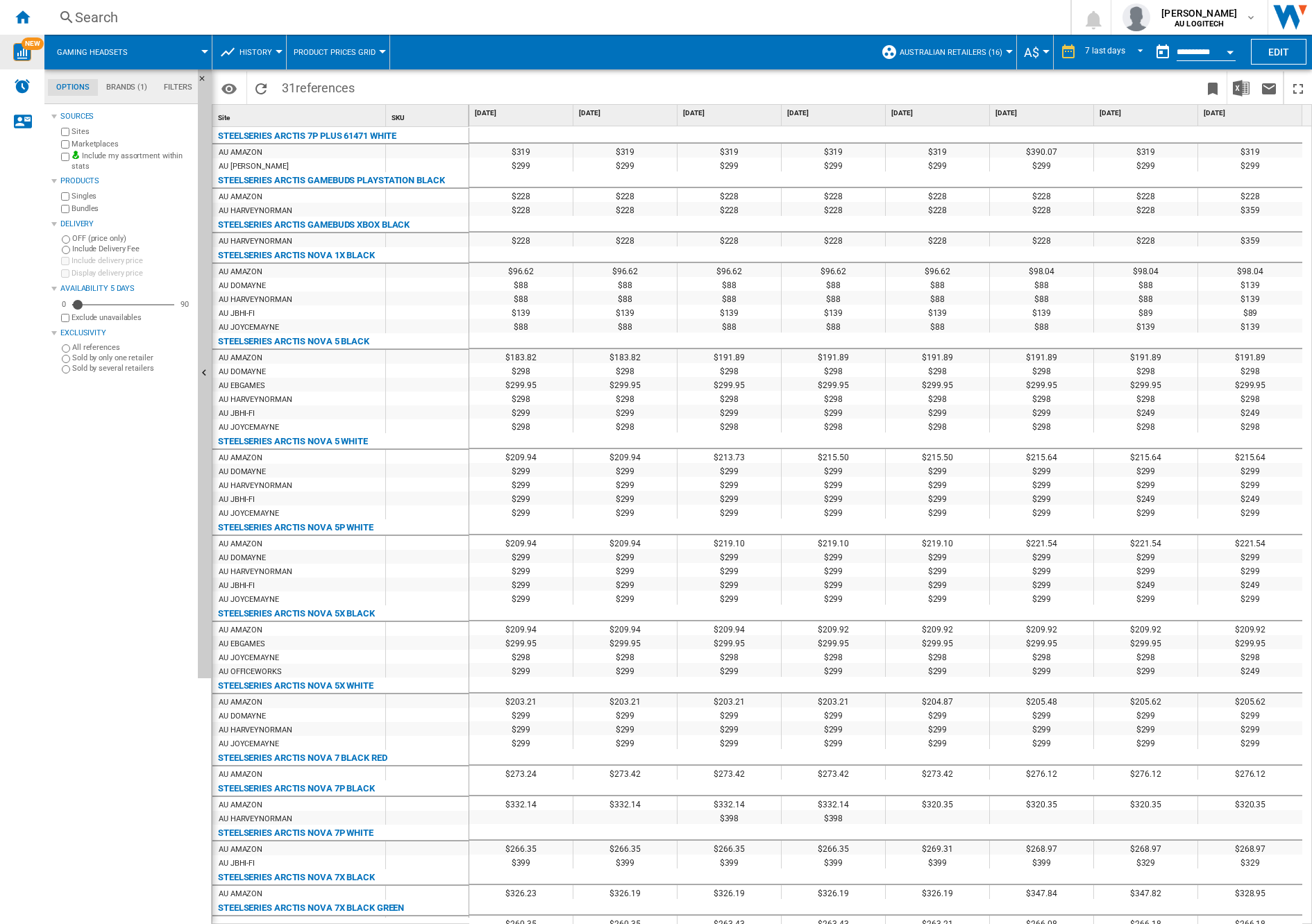
click at [363, 53] on span "Product prices grid" at bounding box center [334, 52] width 82 height 9
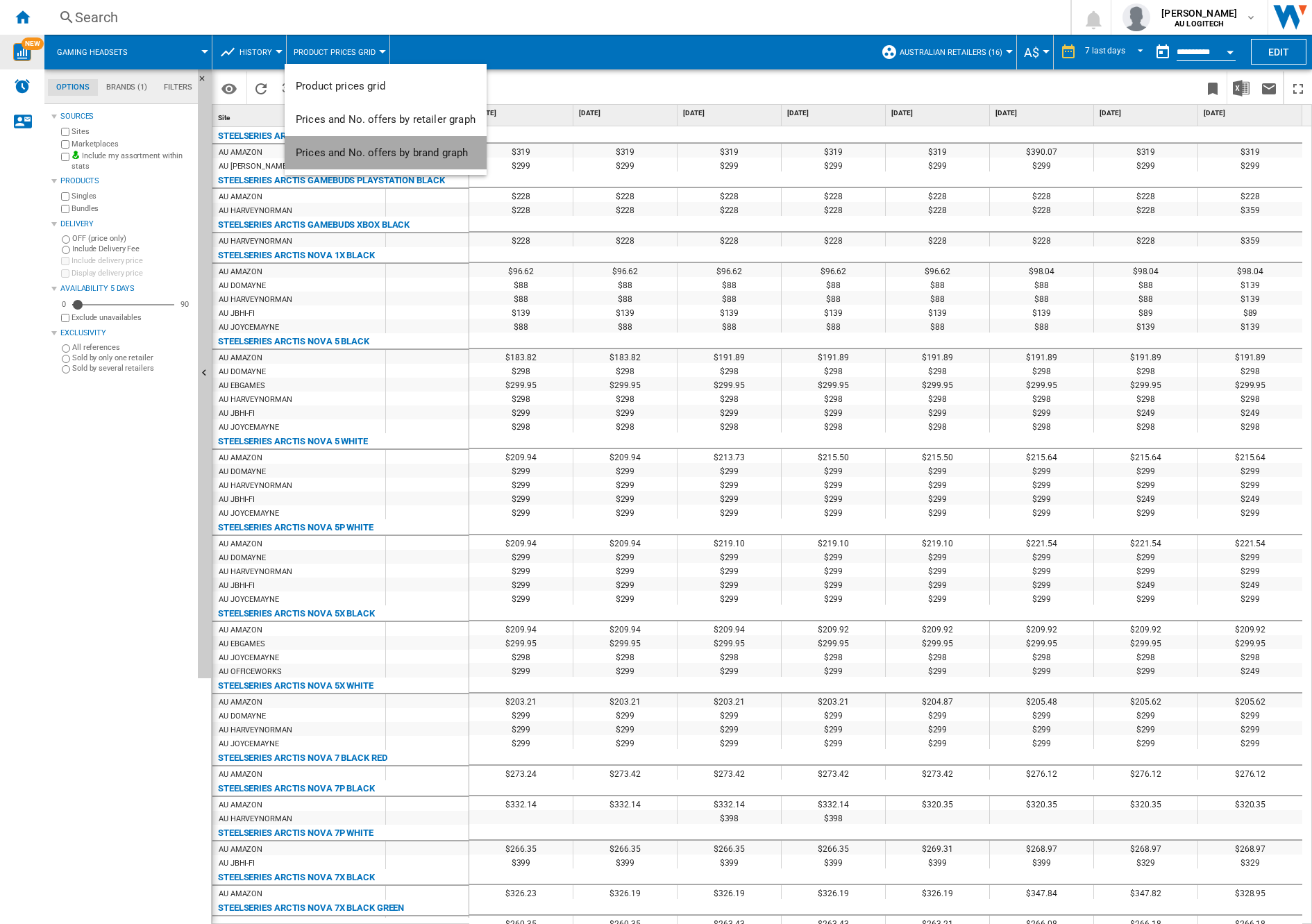
click at [417, 151] on span "Prices and No. offers by brand graph" at bounding box center [381, 152] width 172 height 12
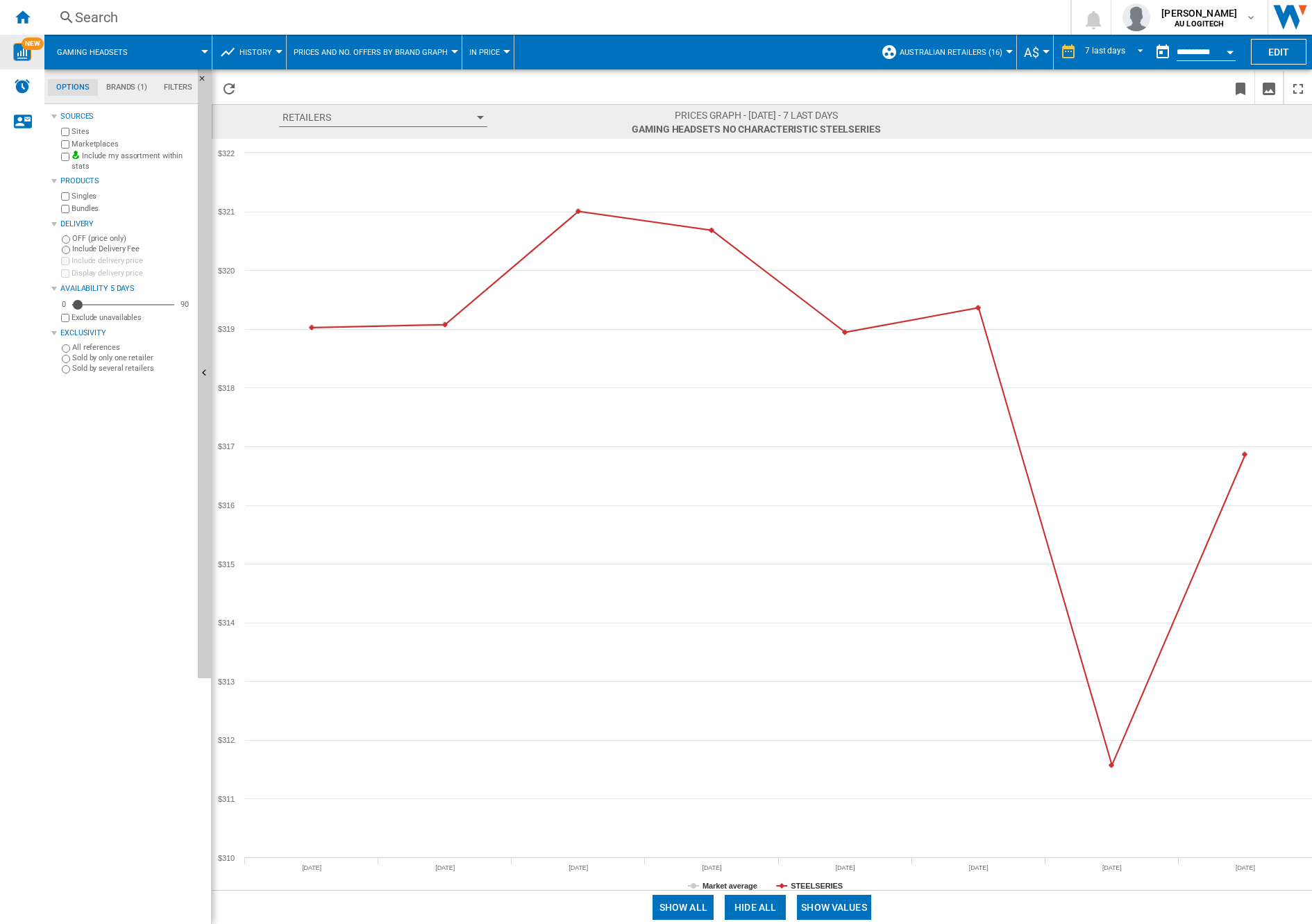
click at [410, 52] on span "Prices and No. offers by brand graph" at bounding box center [370, 52] width 154 height 9
click at [486, 49] on md-backdrop at bounding box center [656, 462] width 1312 height 924
click at [497, 47] on button "In price" at bounding box center [488, 52] width 38 height 35
click at [501, 117] on span "In No. offers" at bounding box center [498, 119] width 60 height 12
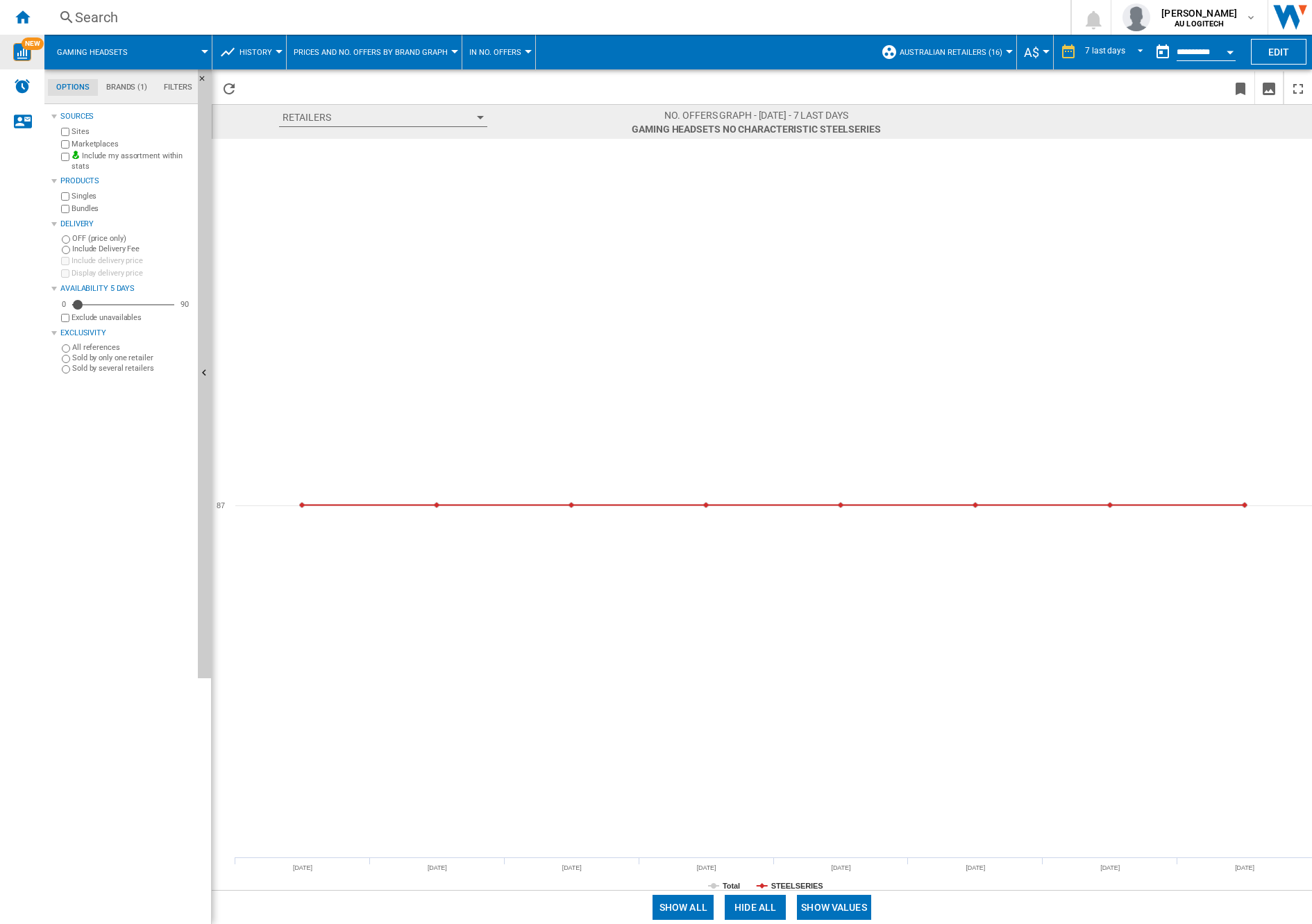
click at [369, 48] on span "Prices and No. offers by brand graph" at bounding box center [370, 52] width 154 height 9
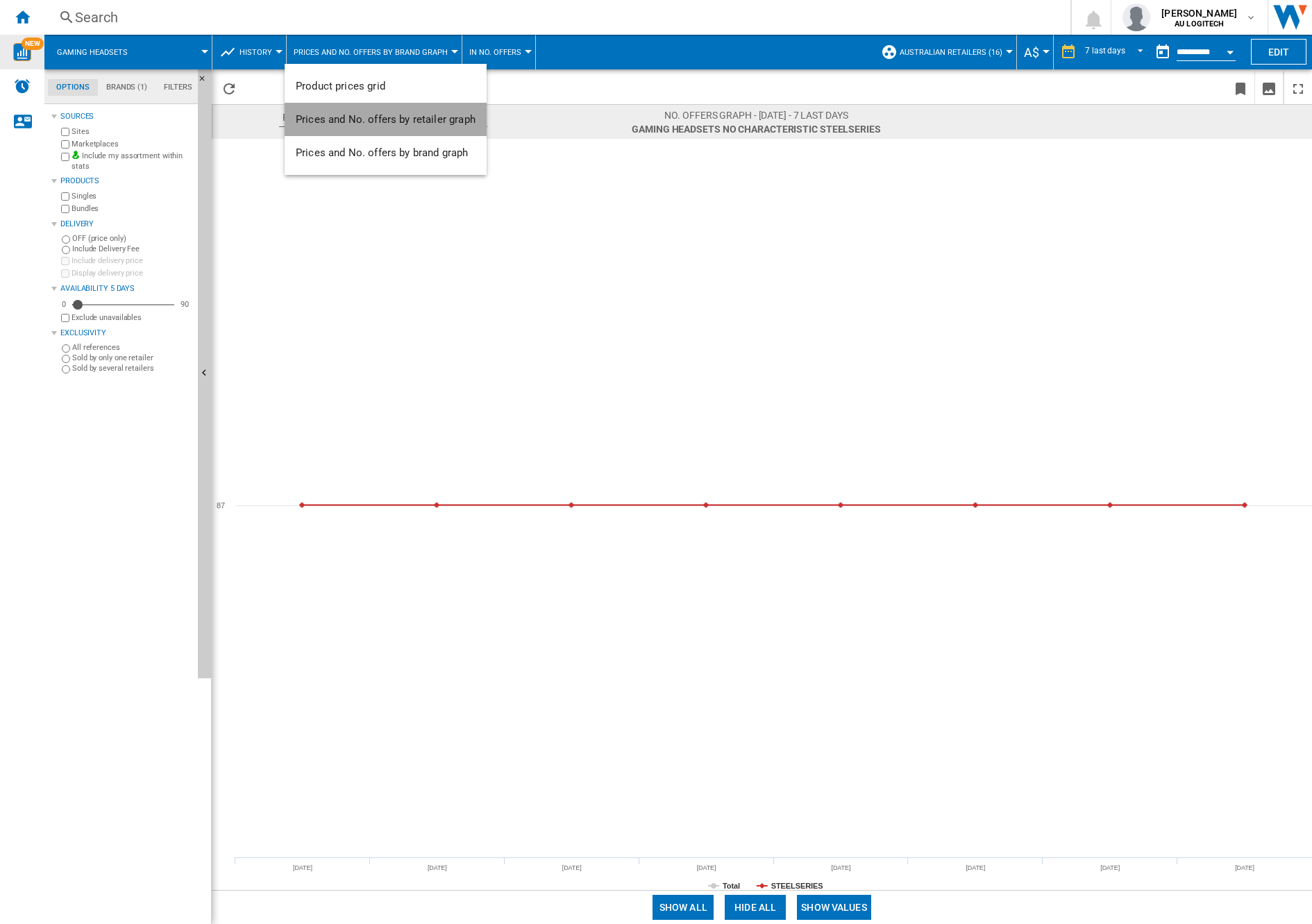
click at [393, 118] on span "Prices and No. offers by retailer graph" at bounding box center [385, 119] width 180 height 12
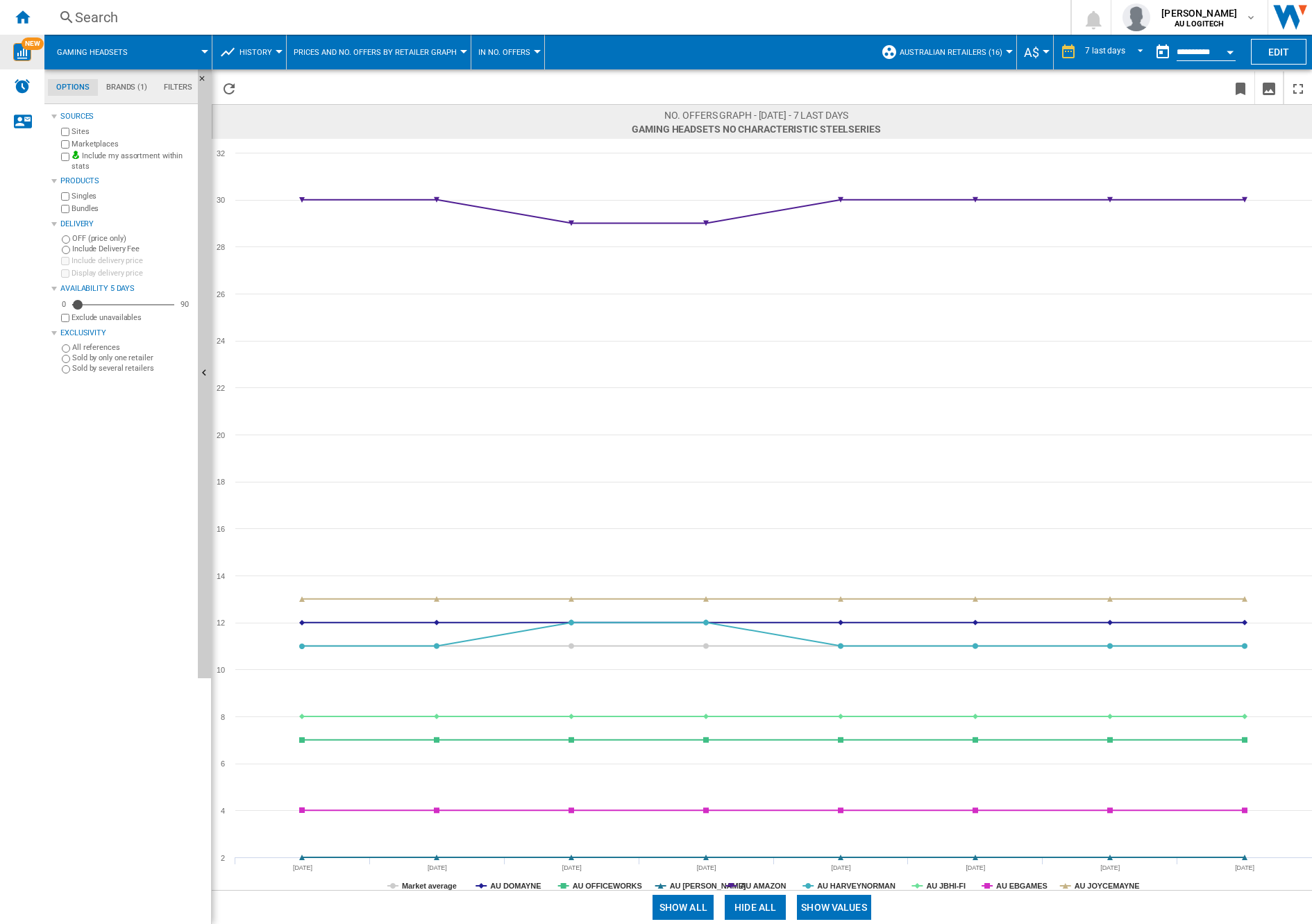
click at [368, 53] on span "Prices and No. offers by retailer graph" at bounding box center [375, 52] width 163 height 9
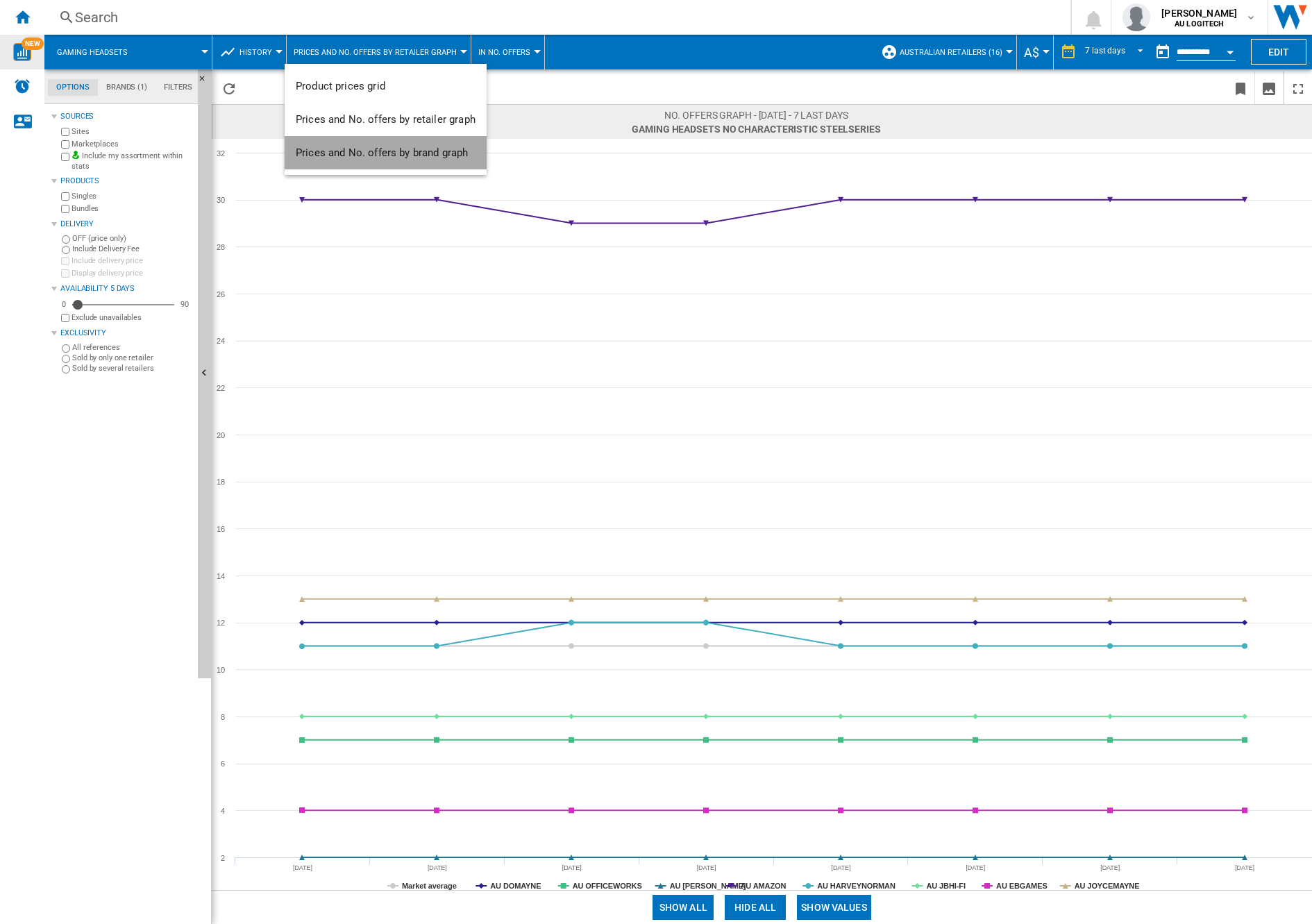
click at [410, 150] on span "Prices and No. offers by brand graph" at bounding box center [381, 152] width 172 height 12
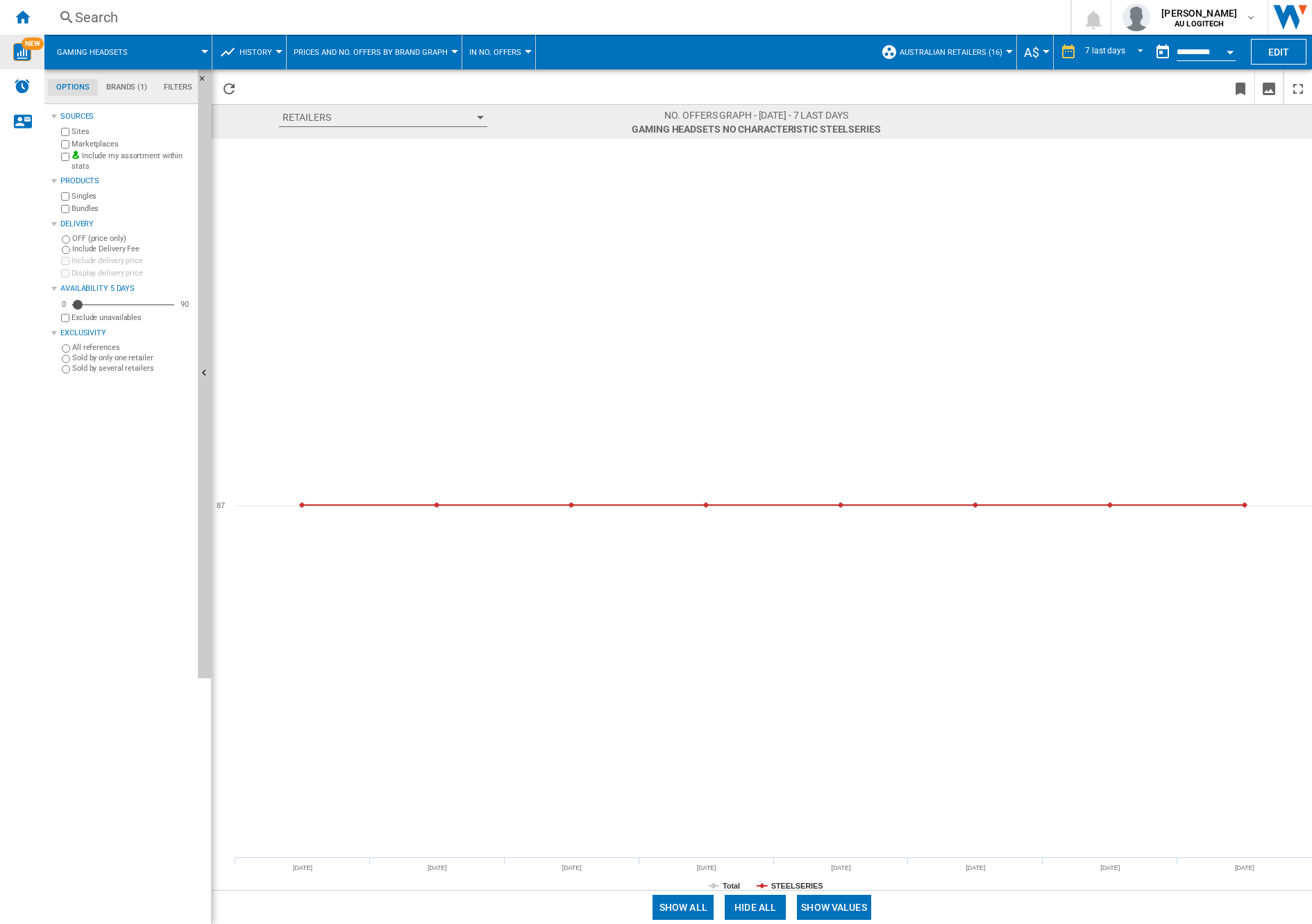
click at [257, 59] on button "History" at bounding box center [259, 52] width 40 height 35
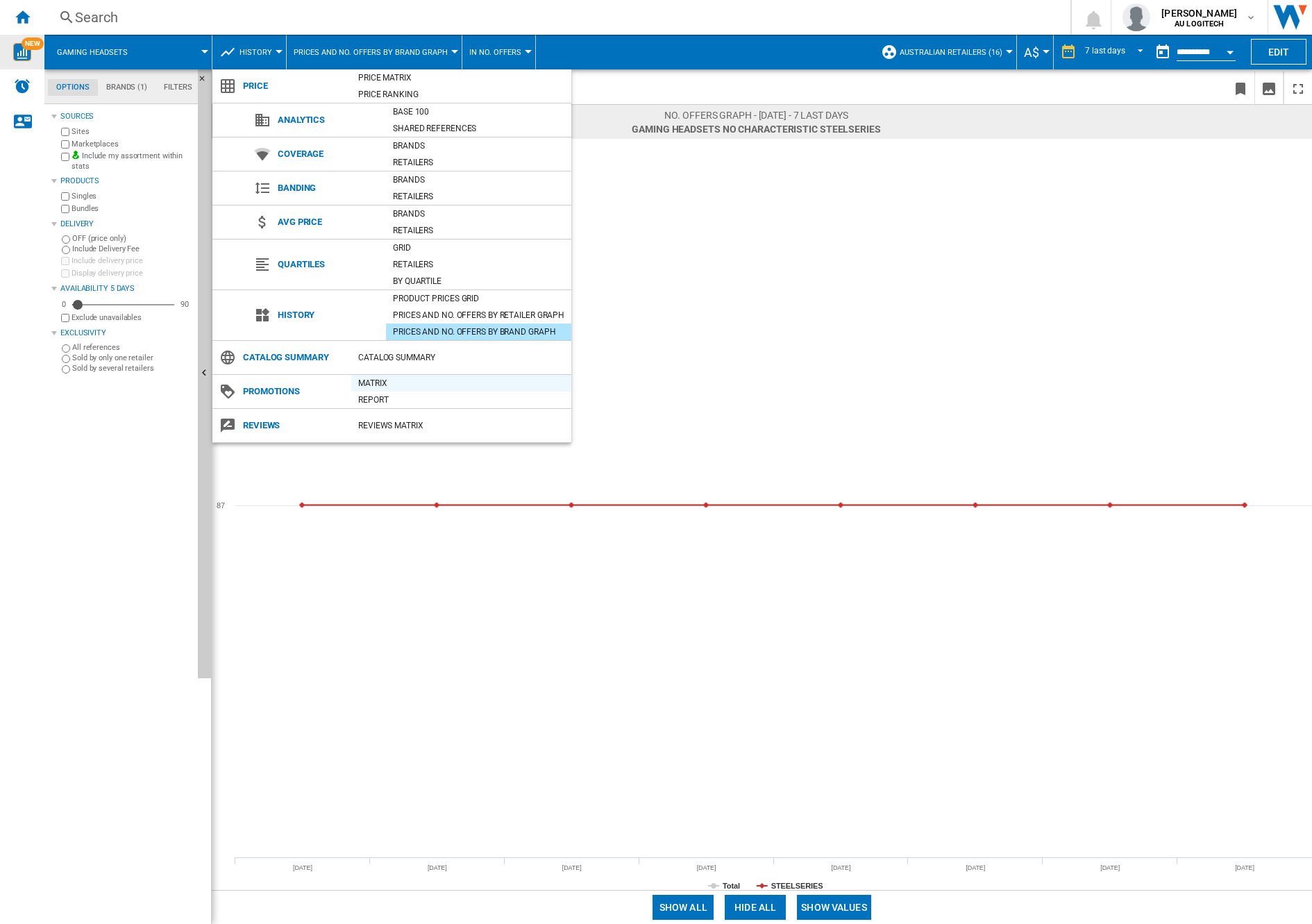
click at [380, 381] on div "Matrix" at bounding box center [461, 383] width 220 height 14
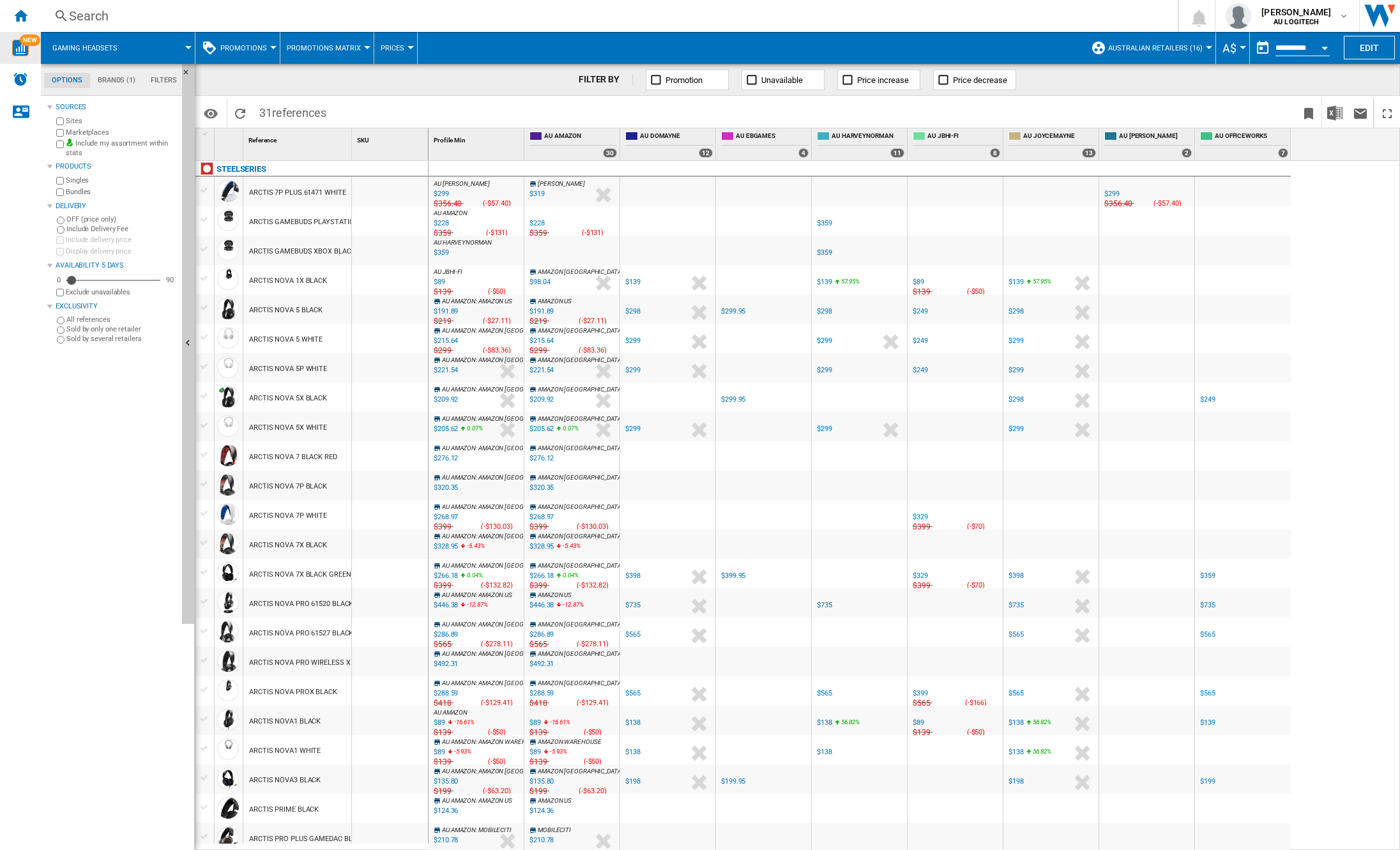
click at [1207, 538] on div "AU [PERSON_NAME] : AU [PERSON_NAME] -1.0 % $299 % N/A $356.40 ( -$57.40 ) AU [P…" at bounding box center [915, 505] width 972 height 689
click at [1207, 445] on div "AU [PERSON_NAME] : AU [PERSON_NAME] -1.0 % $299 % N/A $356.40 ( -$57.40 ) AU [P…" at bounding box center [915, 505] width 972 height 689
